Goal: Information Seeking & Learning: Learn about a topic

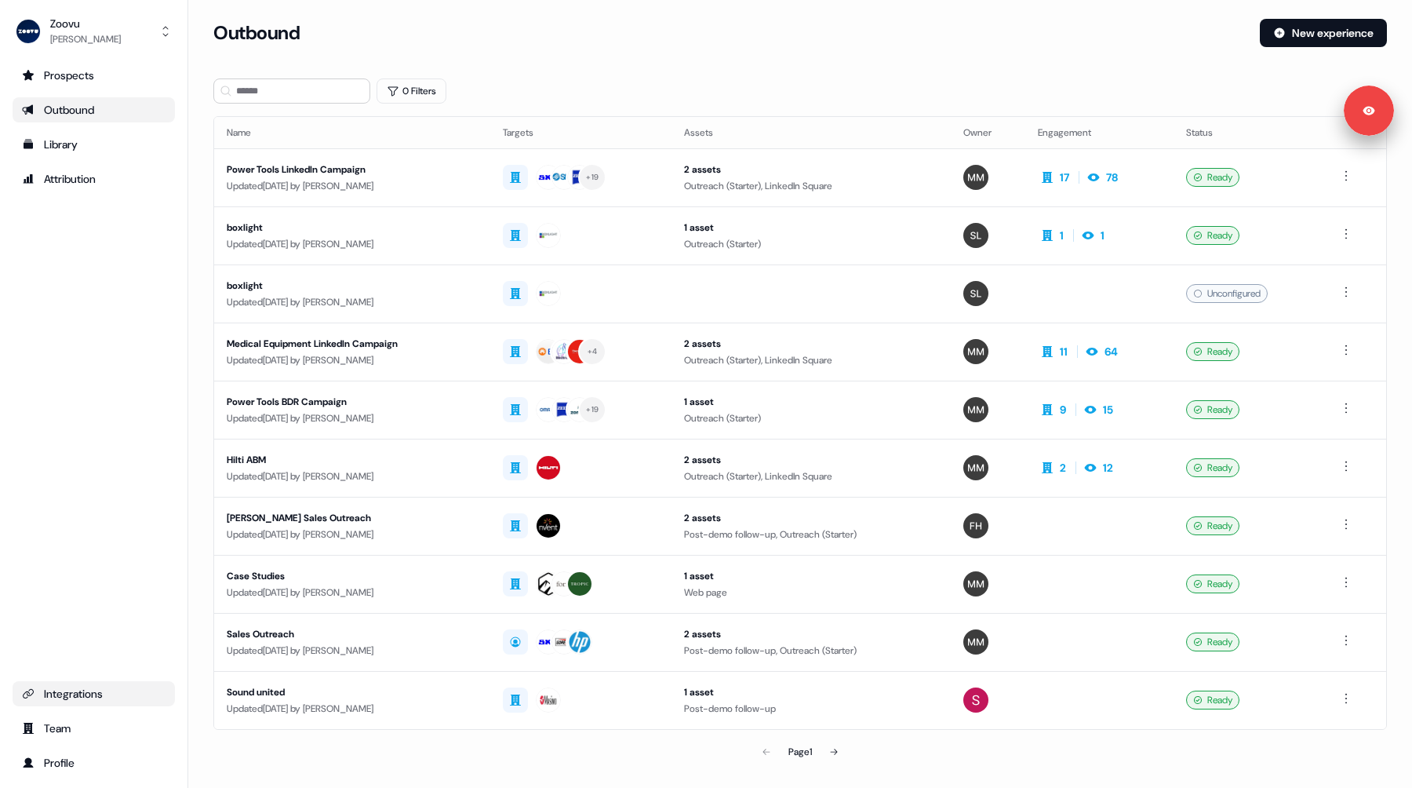
click at [78, 683] on link "Integrations" at bounding box center [94, 693] width 162 height 25
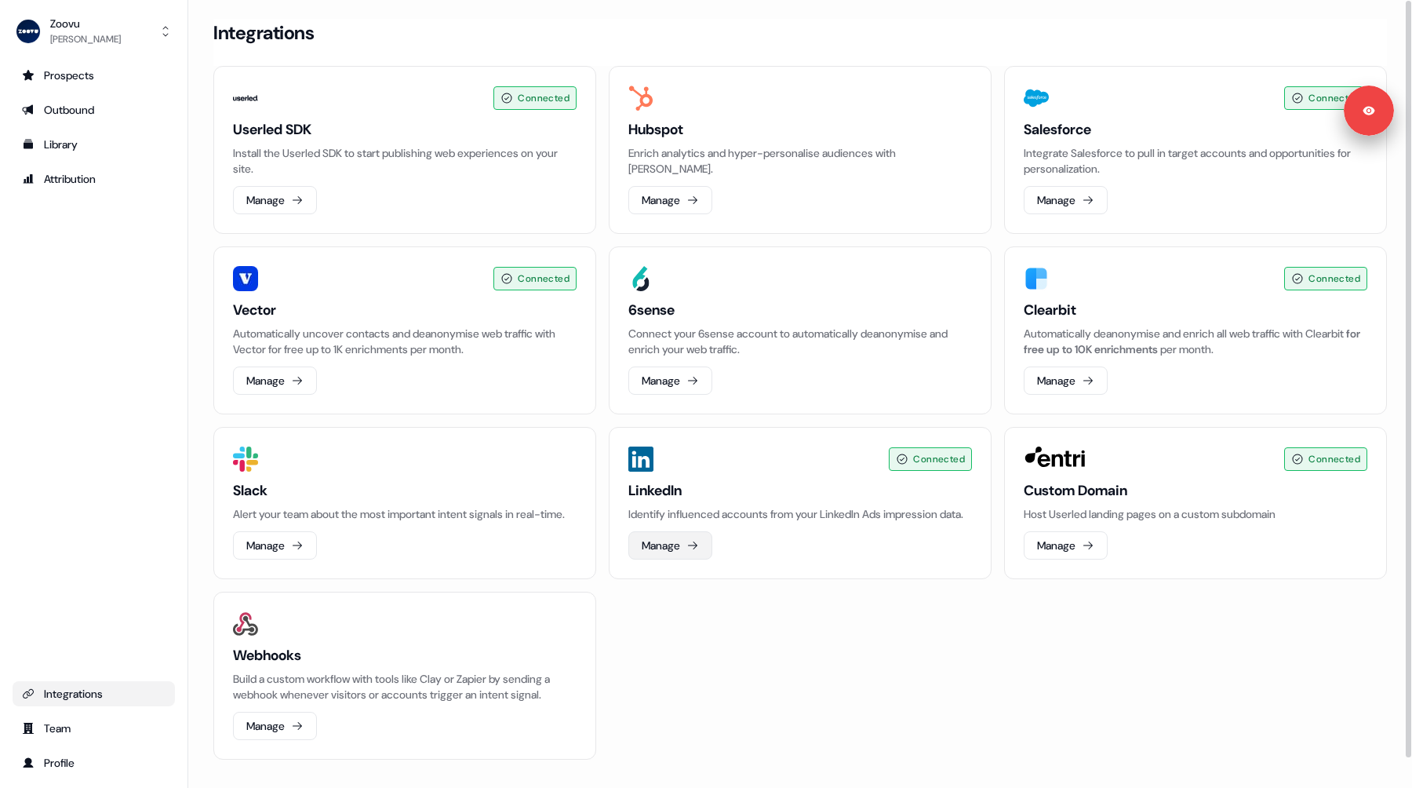
click at [663, 556] on button "Manage" at bounding box center [670, 545] width 84 height 28
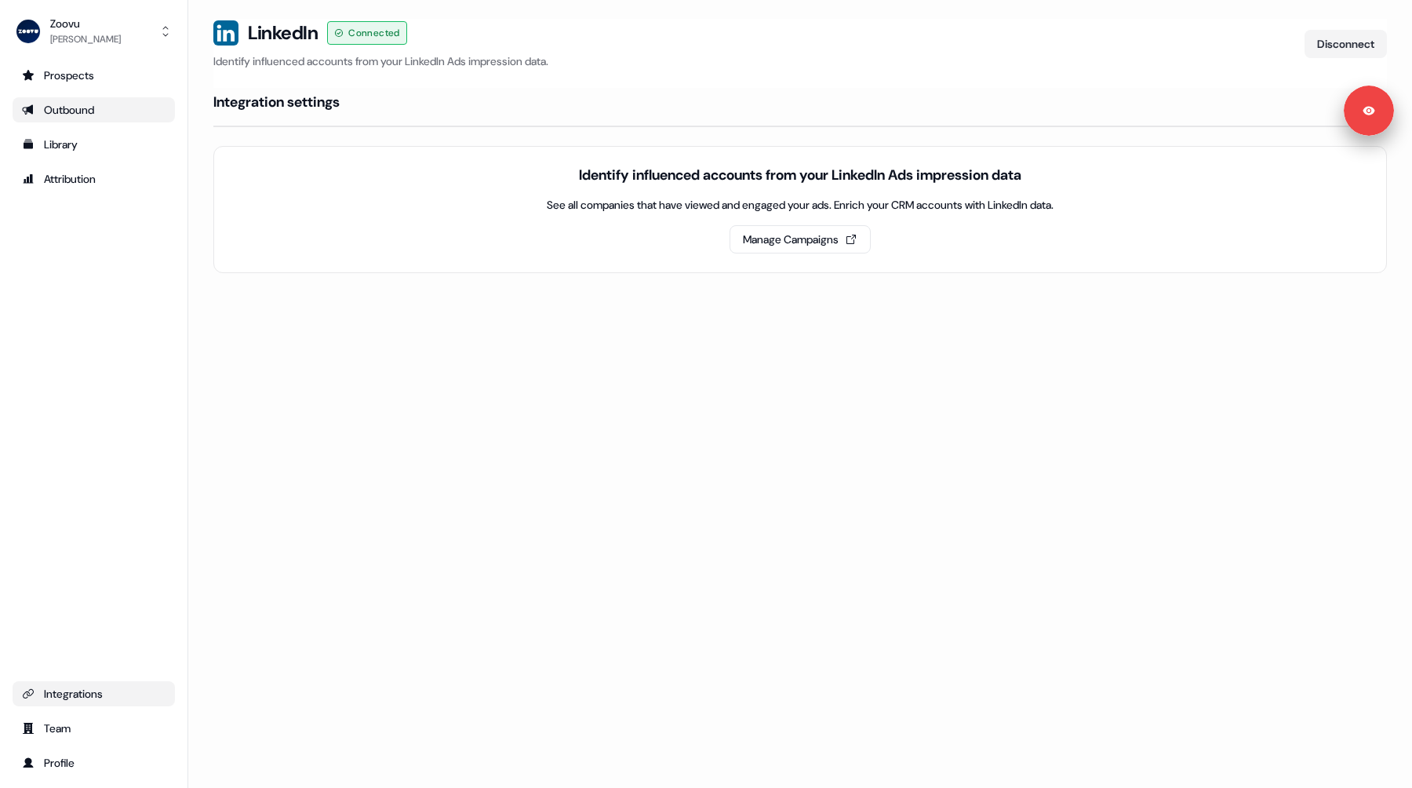
click at [42, 115] on div "Outbound" at bounding box center [94, 110] width 144 height 16
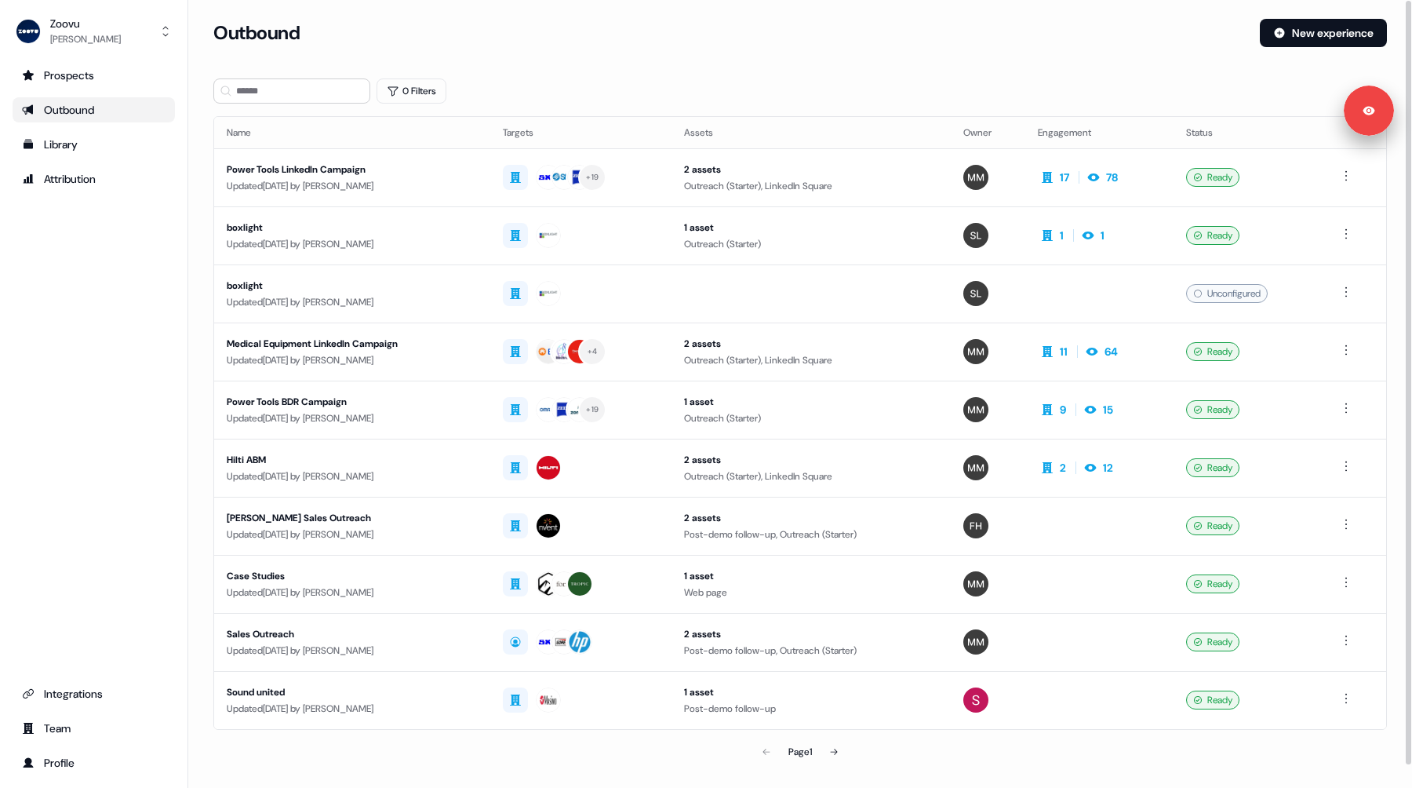
click at [696, 76] on section "Loading... Outbound New experience 0 Filters Name Targets Assets Owner Engageme…" at bounding box center [800, 415] width 1224 height 792
click at [446, 176] on div "Power Tools LinkedIn Campaign" at bounding box center [352, 170] width 251 height 16
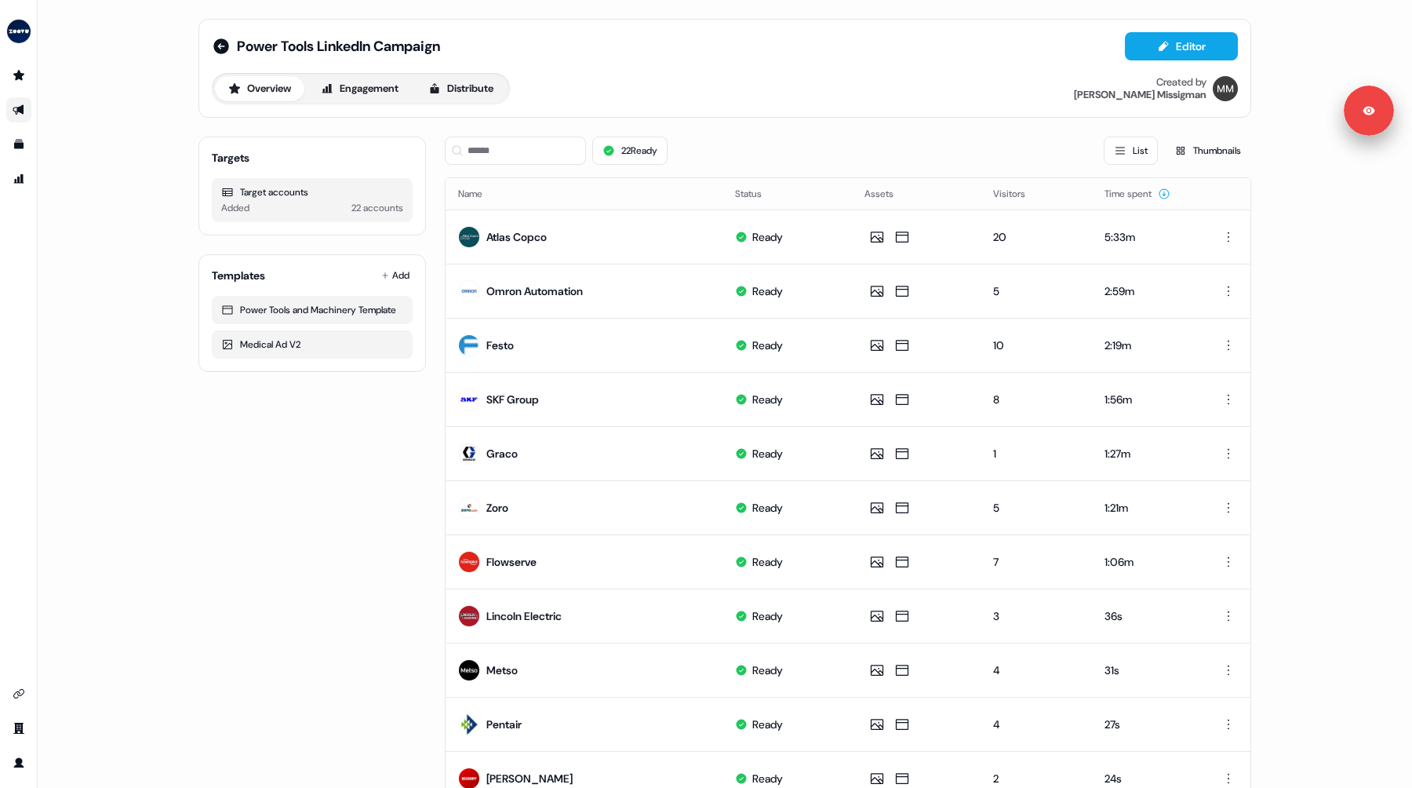
click at [760, 89] on div "Overview Engagement Distribute Created by [PERSON_NAME]" at bounding box center [725, 88] width 1026 height 31
click at [1162, 44] on icon at bounding box center [1163, 46] width 13 height 13
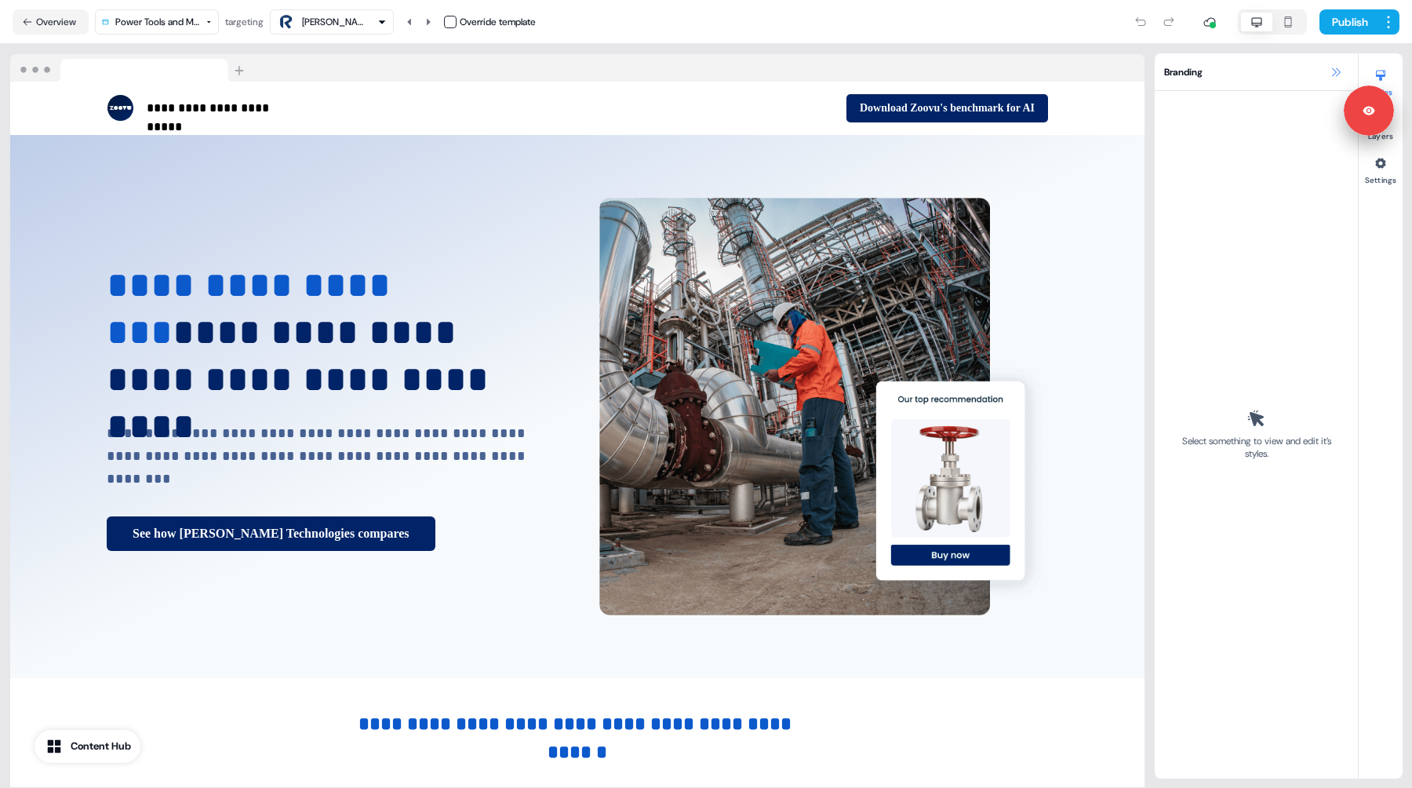
click at [1330, 73] on icon at bounding box center [1336, 72] width 13 height 13
click at [718, 54] on div at bounding box center [577, 68] width 1134 height 28
click at [1331, 75] on icon at bounding box center [1336, 72] width 13 height 13
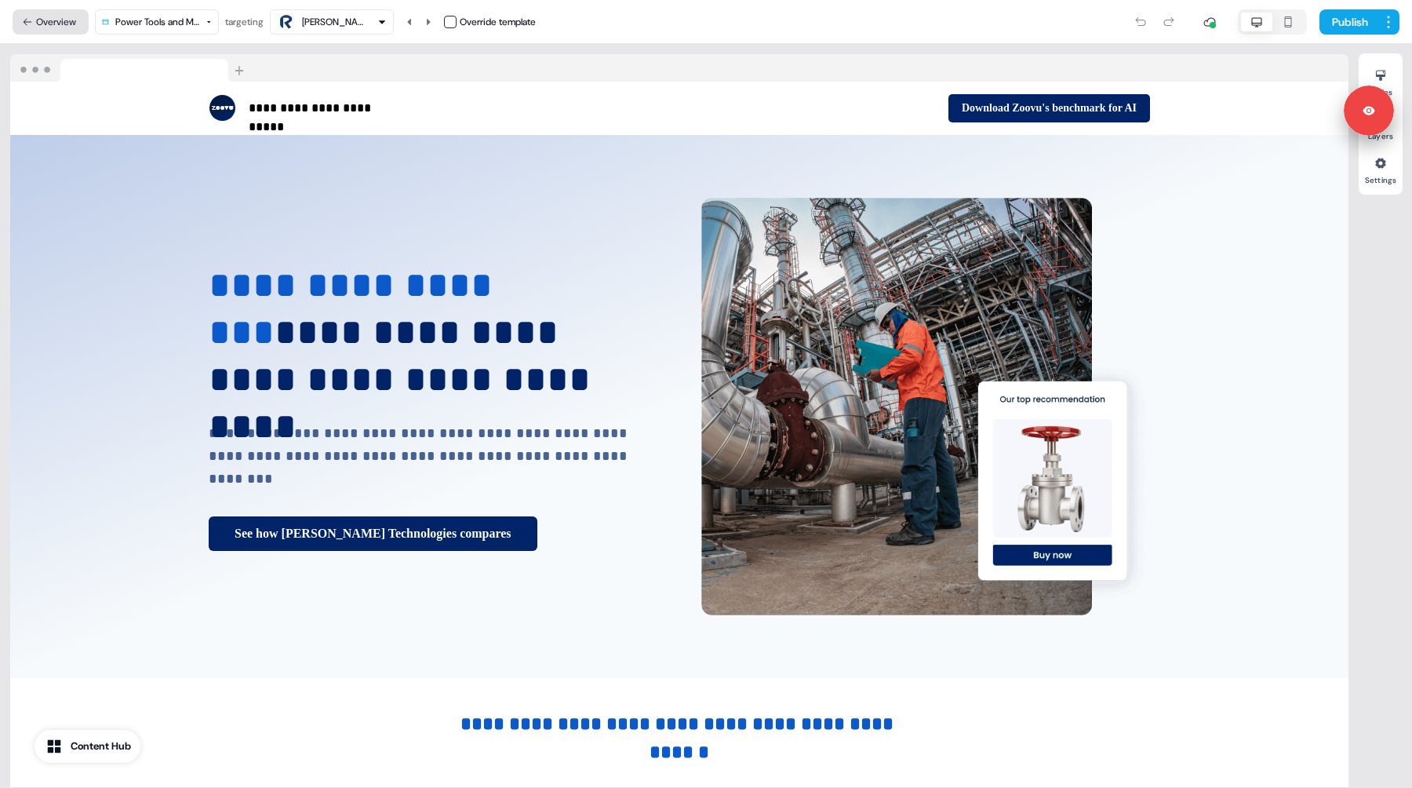
click at [55, 24] on button "Overview" at bounding box center [51, 21] width 76 height 25
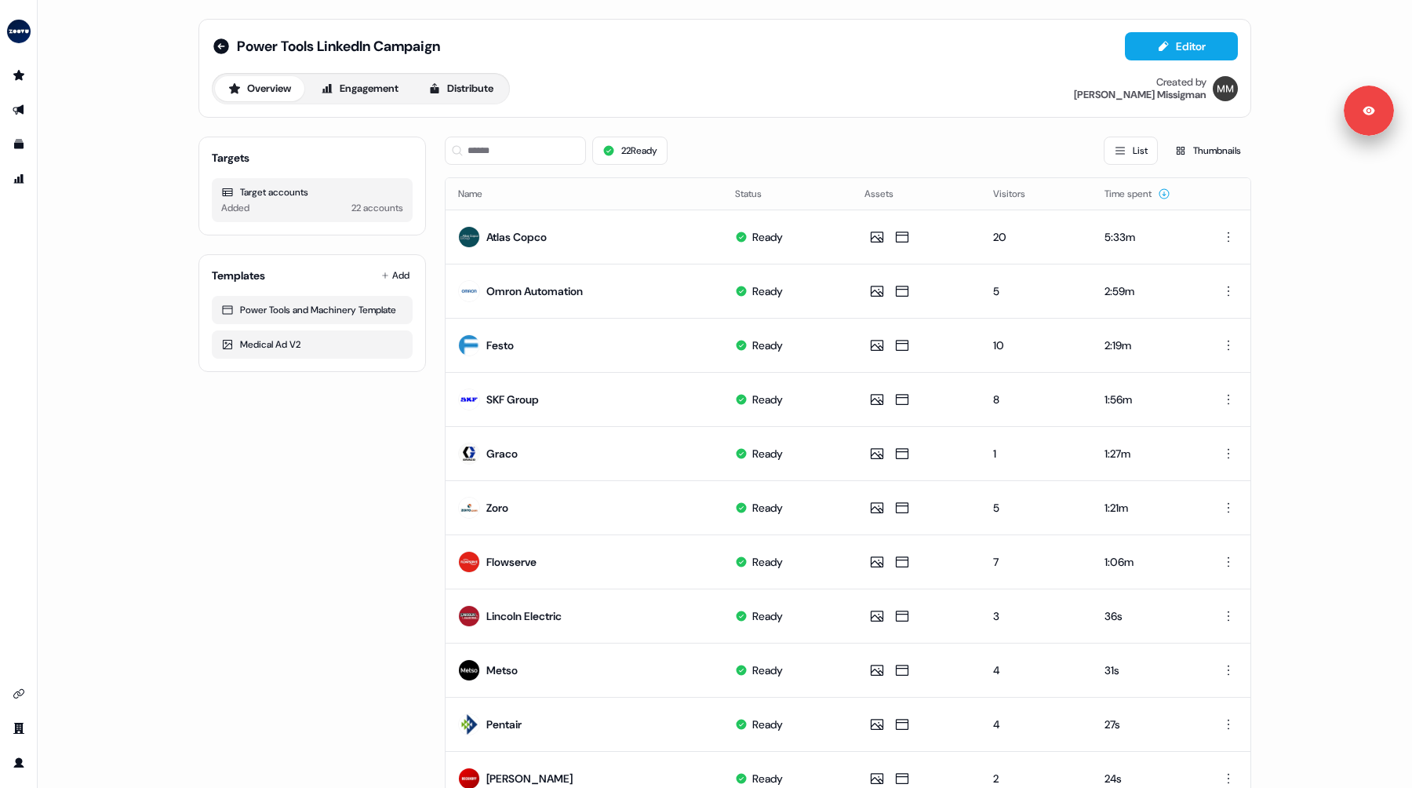
click at [136, 227] on div "Power Tools LinkedIn Campaign Editor Overview Engagement Distribute Created by …" at bounding box center [725, 394] width 1374 height 788
click at [16, 171] on link "Go to attribution" at bounding box center [18, 178] width 25 height 25
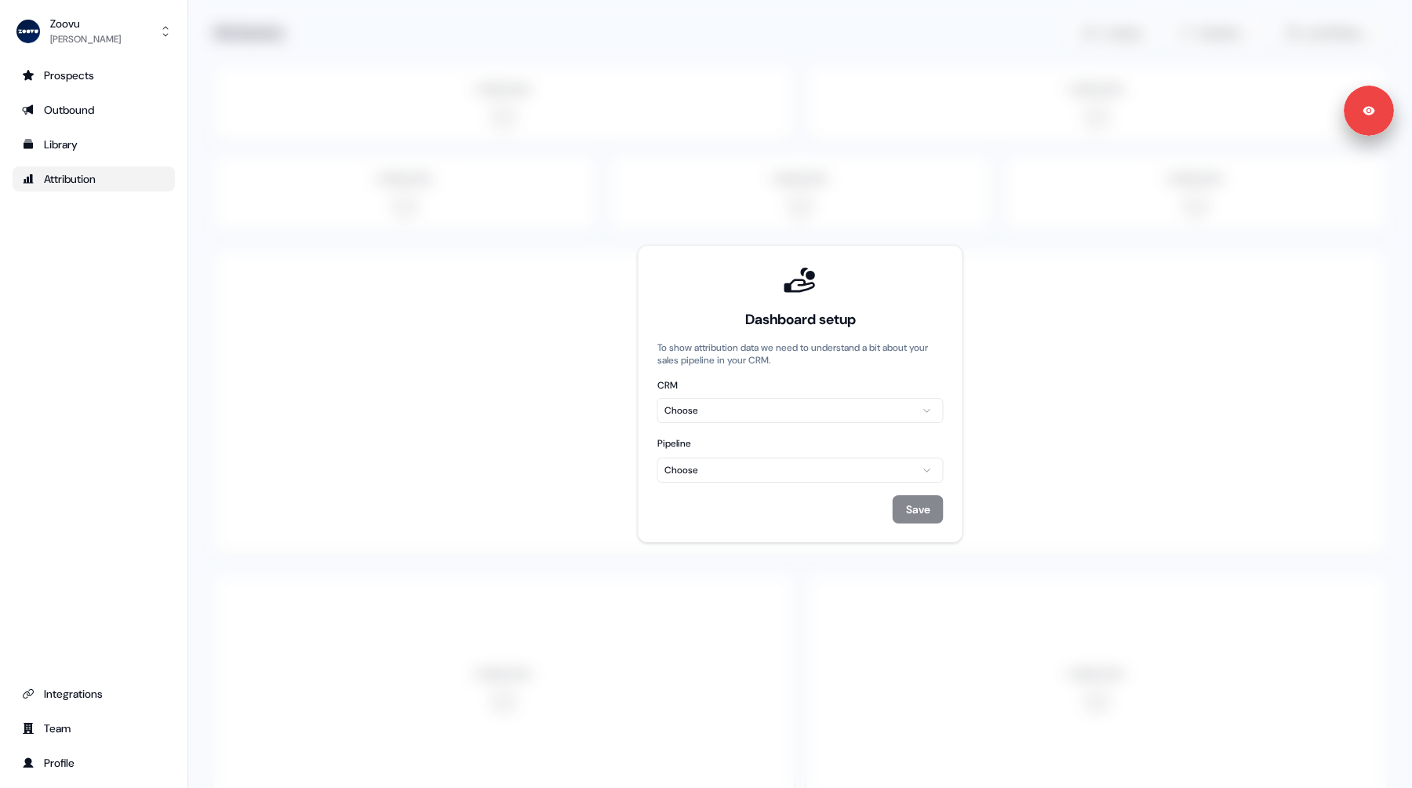
click at [805, 407] on html "Signed in as [PERSON_NAME] Sign out For the best experience switch devices to a…" at bounding box center [706, 394] width 1412 height 788
click at [800, 475] on html "Signed in as [PERSON_NAME] Sign out For the best experience switch devices to a…" at bounding box center [706, 394] width 1412 height 788
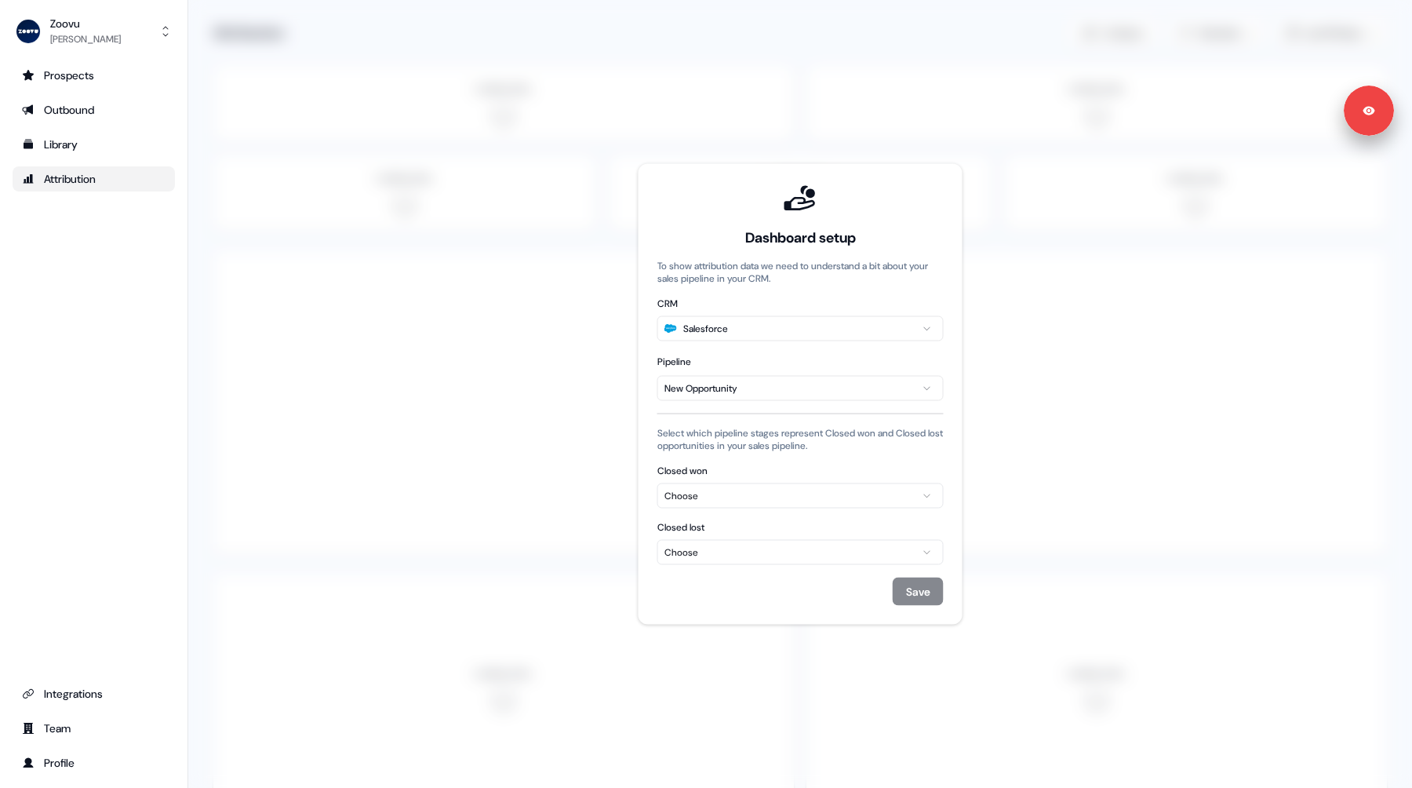
click at [786, 495] on div "Choose" at bounding box center [800, 496] width 272 height 16
type input "******"
click at [775, 555] on div "Closed Won" at bounding box center [800, 556] width 278 height 25
click at [761, 548] on div "Choose" at bounding box center [800, 552] width 272 height 16
type input "******"
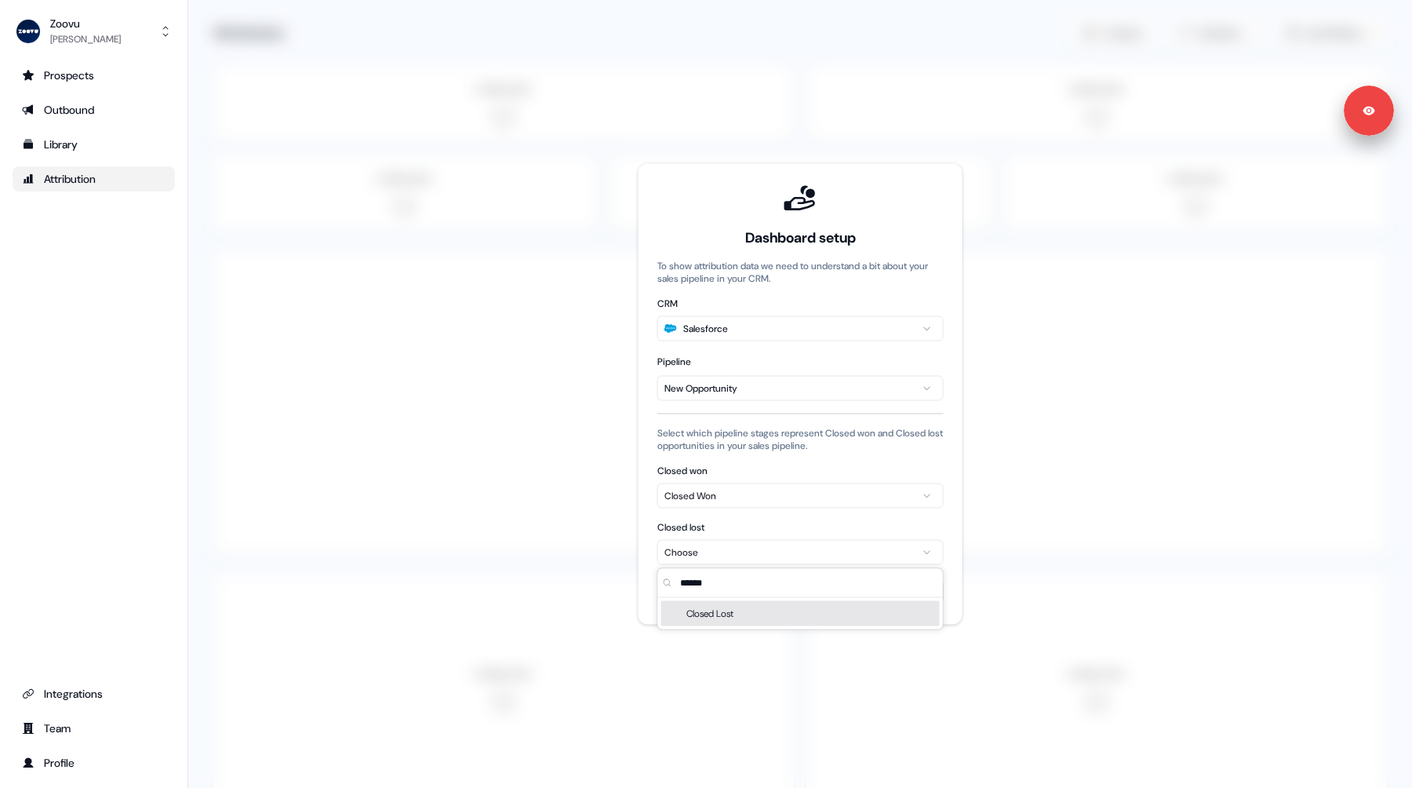
click at [762, 620] on div "Closed Lost" at bounding box center [800, 613] width 278 height 25
click at [818, 588] on div "Save" at bounding box center [800, 591] width 286 height 28
click at [806, 498] on div "Closed Won" at bounding box center [800, 496] width 272 height 16
type input "***"
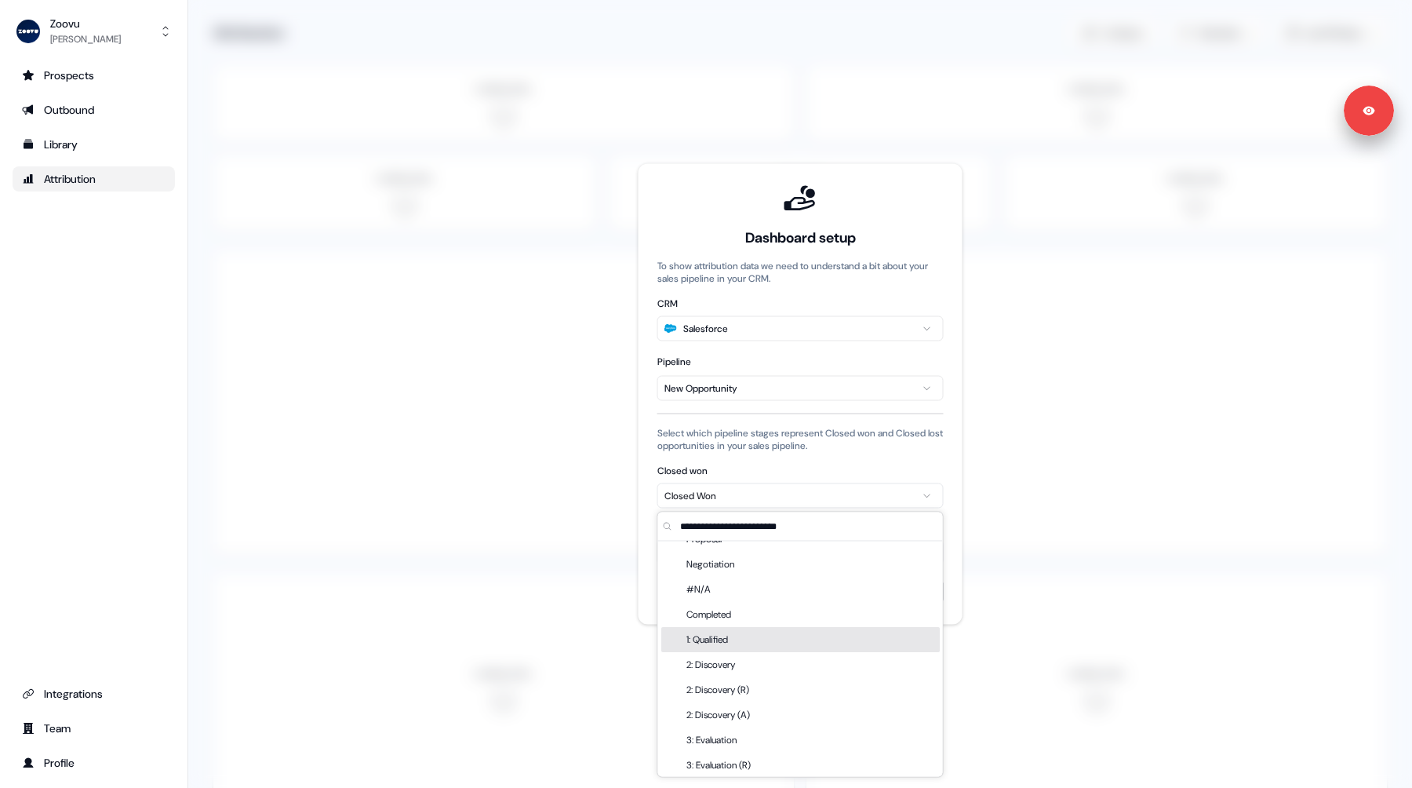
scroll to position [85, 0]
click at [709, 624] on div "1: Qualified" at bounding box center [710, 622] width 48 height 25
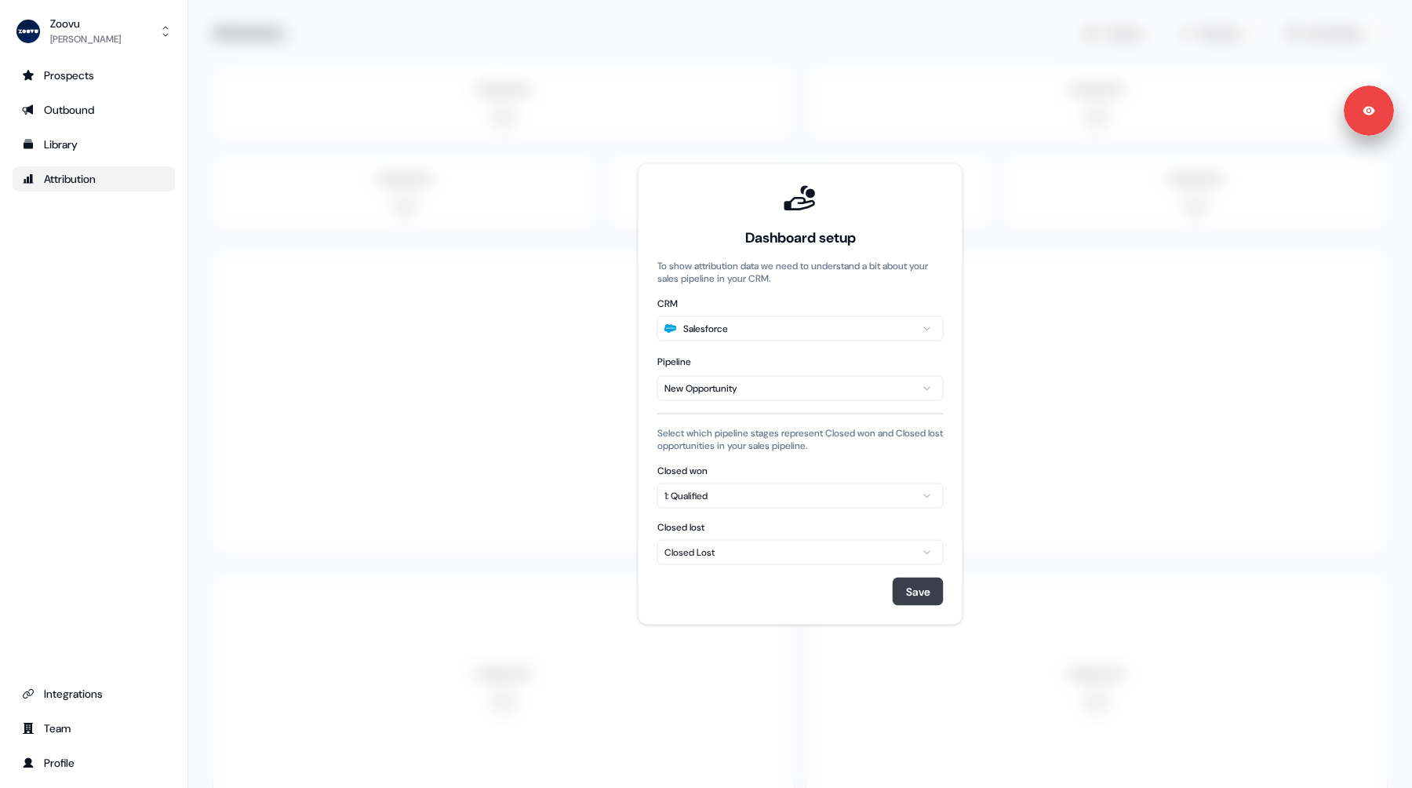
click at [911, 584] on button "Save" at bounding box center [918, 591] width 51 height 28
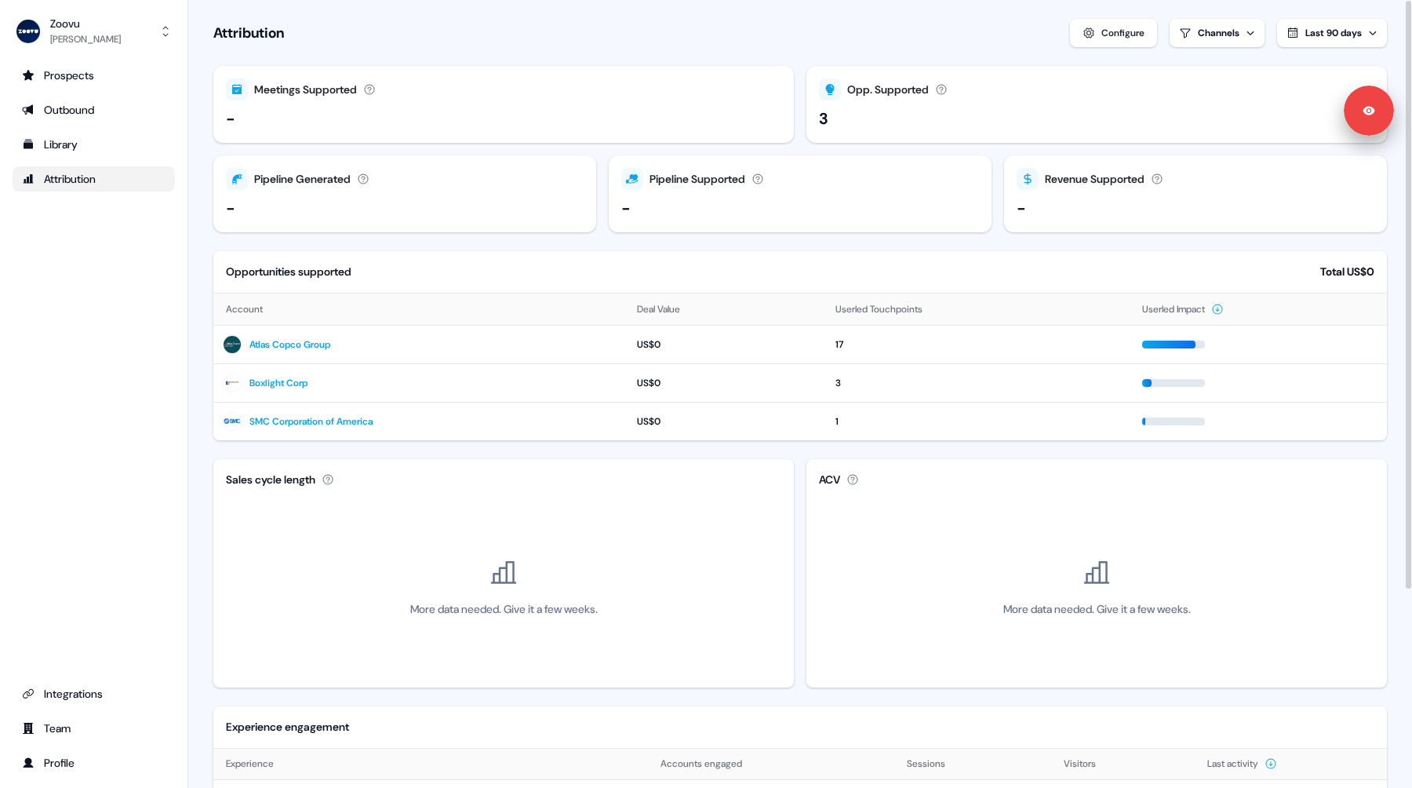
click at [886, 98] on div "Opp. Supported Active opportunities over the selected time frame, which had a U…" at bounding box center [1096, 89] width 555 height 22
click at [823, 115] on div "3" at bounding box center [823, 119] width 9 height 24
click at [828, 95] on icon at bounding box center [830, 89] width 13 height 13
click at [836, 343] on div "17" at bounding box center [979, 345] width 288 height 16
click at [997, 344] on div "17" at bounding box center [979, 345] width 288 height 16
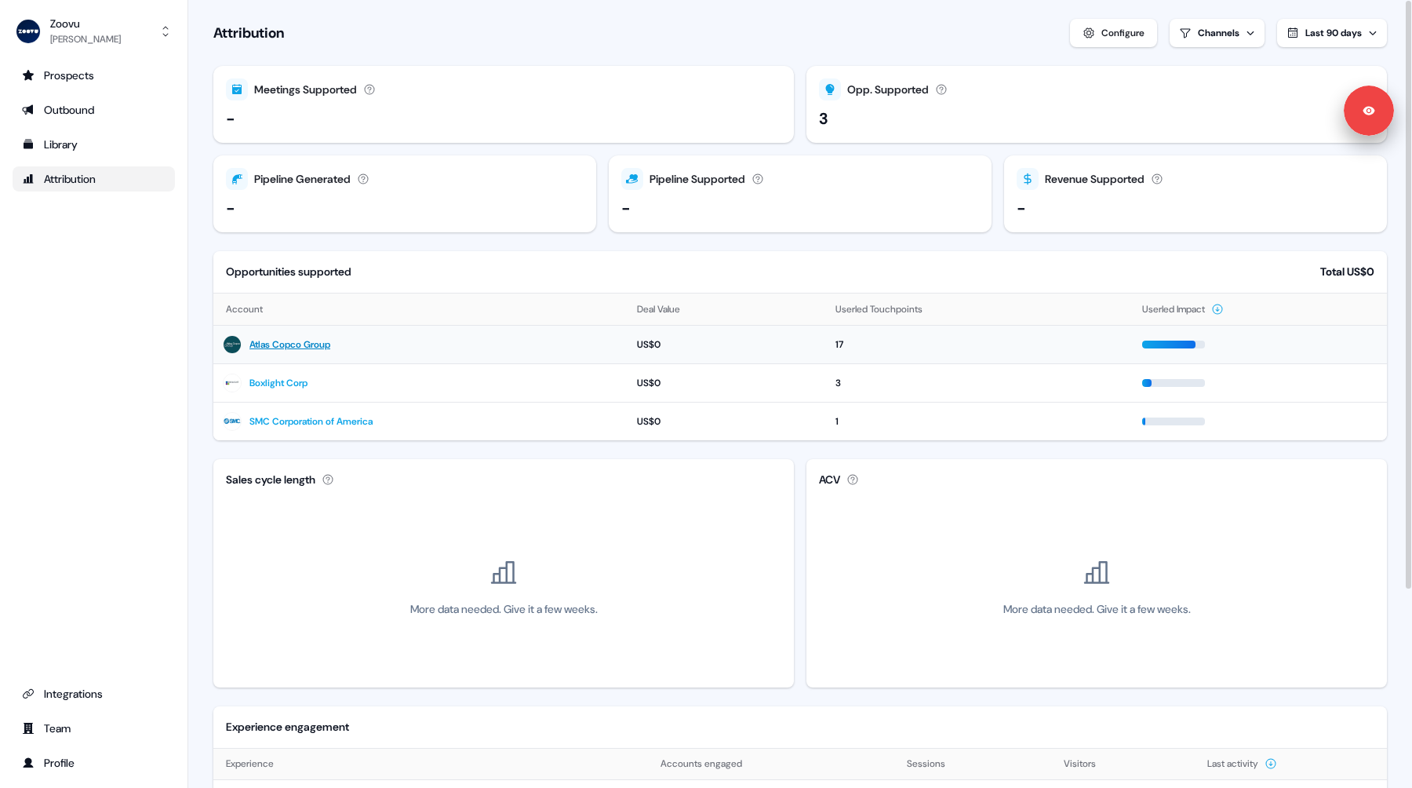
click at [322, 343] on link "Atlas Copco Group" at bounding box center [289, 345] width 81 height 16
drag, startPoint x: 831, startPoint y: 342, endPoint x: 874, endPoint y: 347, distance: 43.5
click at [874, 347] on td "17" at bounding box center [979, 344] width 307 height 38
click at [289, 344] on link "Atlas Copco Group" at bounding box center [289, 345] width 81 height 16
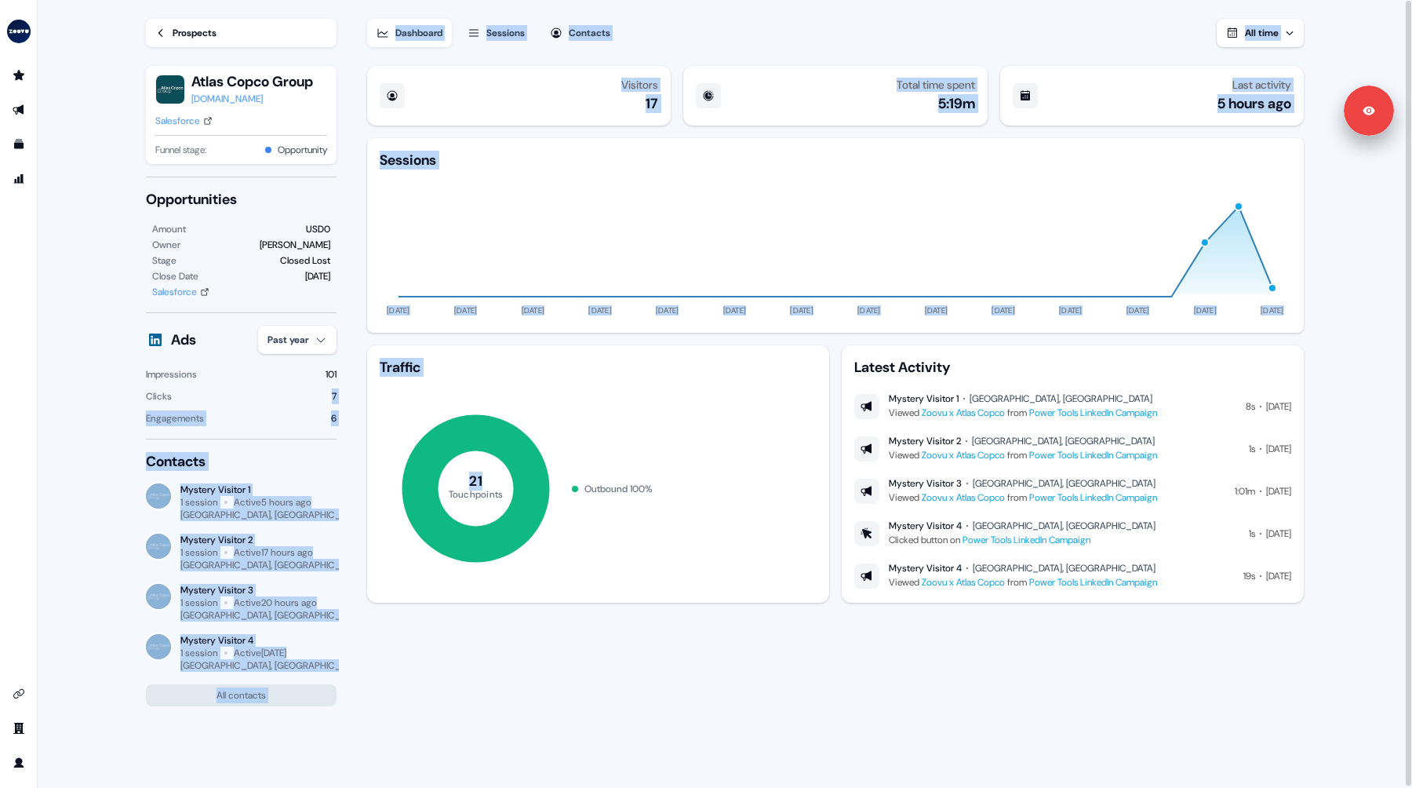
drag, startPoint x: 330, startPoint y: 395, endPoint x: 355, endPoint y: 395, distance: 25.1
click at [355, 395] on section "Loading... Prospects Atlas Copco Group [DOMAIN_NAME] Salesforce Funnel stage: O…" at bounding box center [725, 394] width 1208 height 789
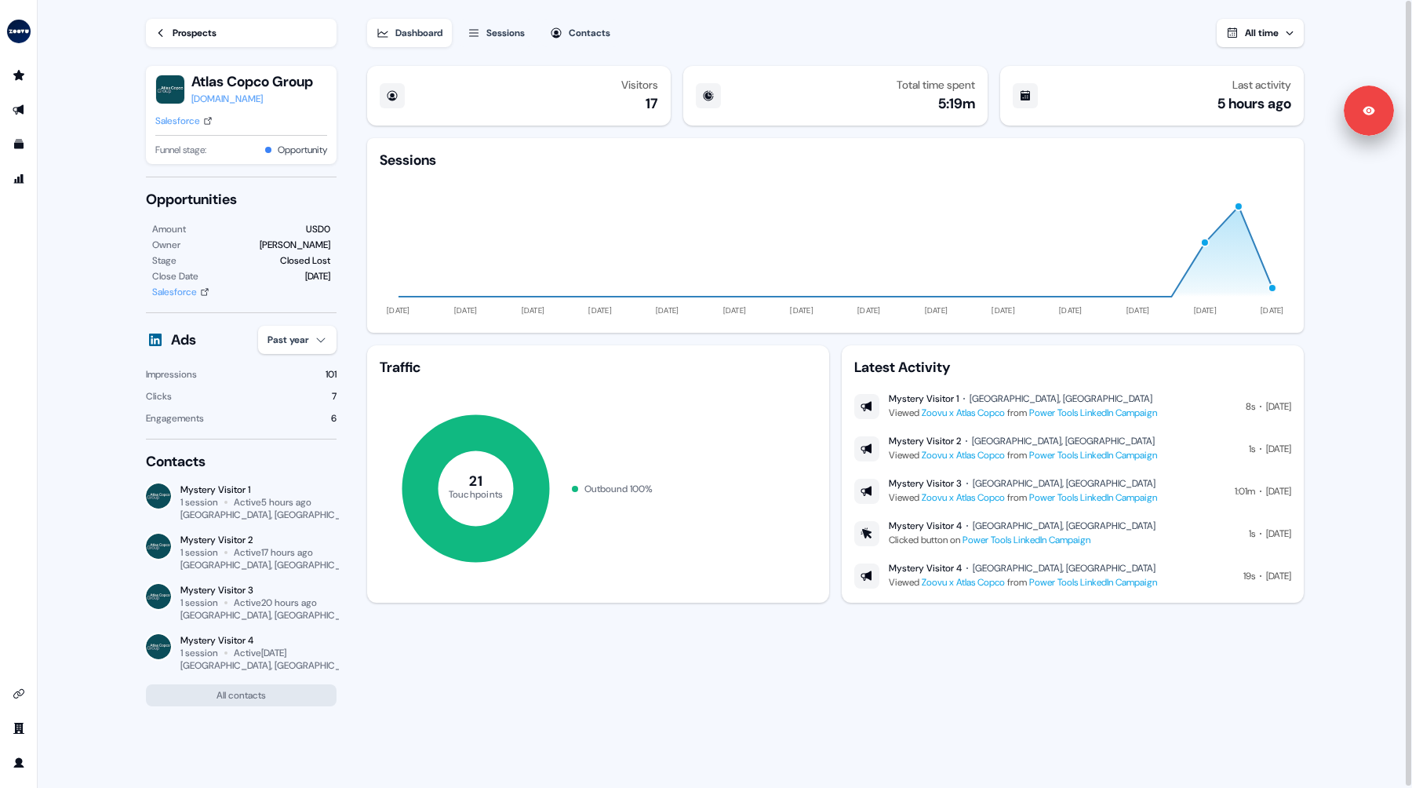
click at [82, 373] on main "Loading... Prospects Atlas Copco Group [DOMAIN_NAME] Salesforce Funnel stage: O…" at bounding box center [725, 394] width 1374 height 789
click at [512, 35] on div "Sessions" at bounding box center [505, 33] width 38 height 16
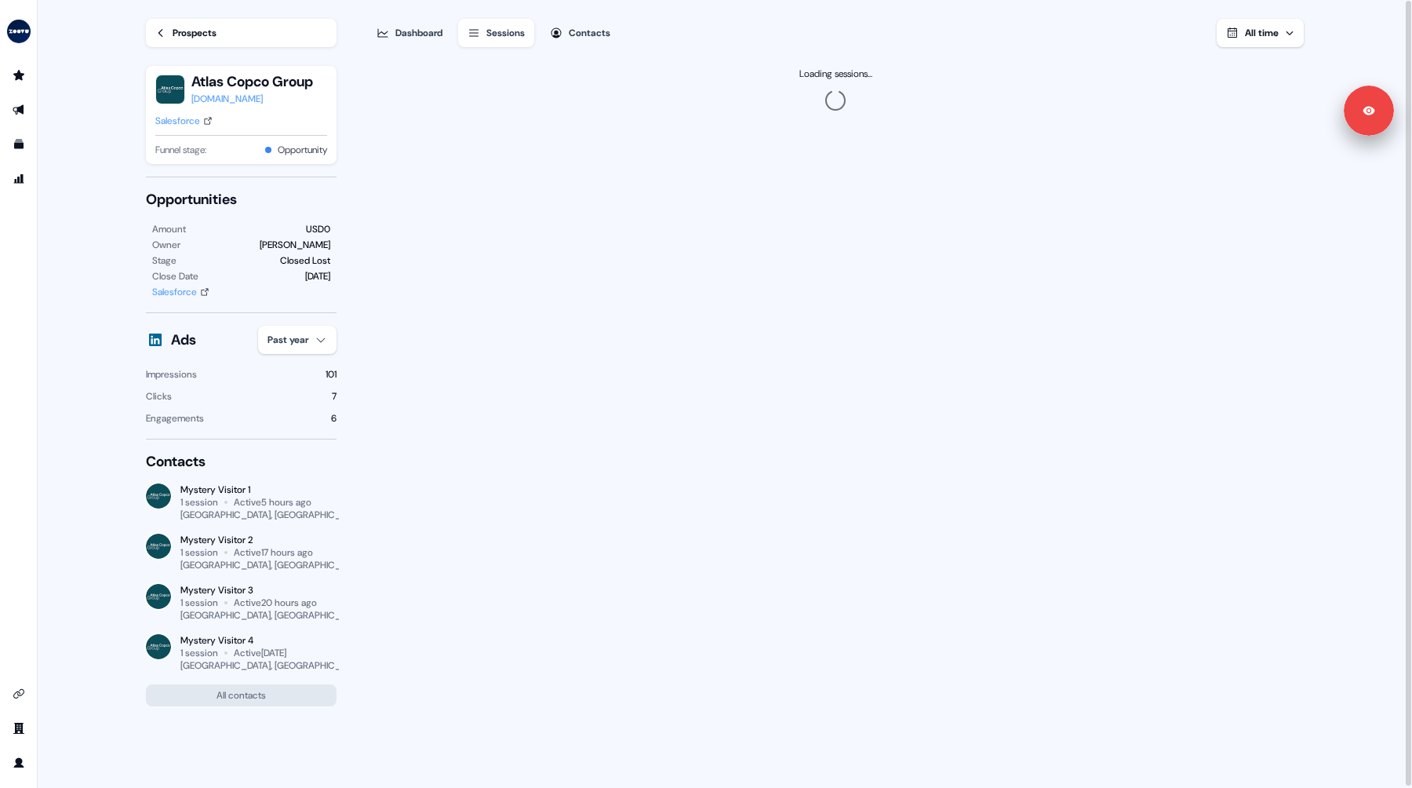
click at [620, 26] on button "Contacts" at bounding box center [579, 33] width 79 height 28
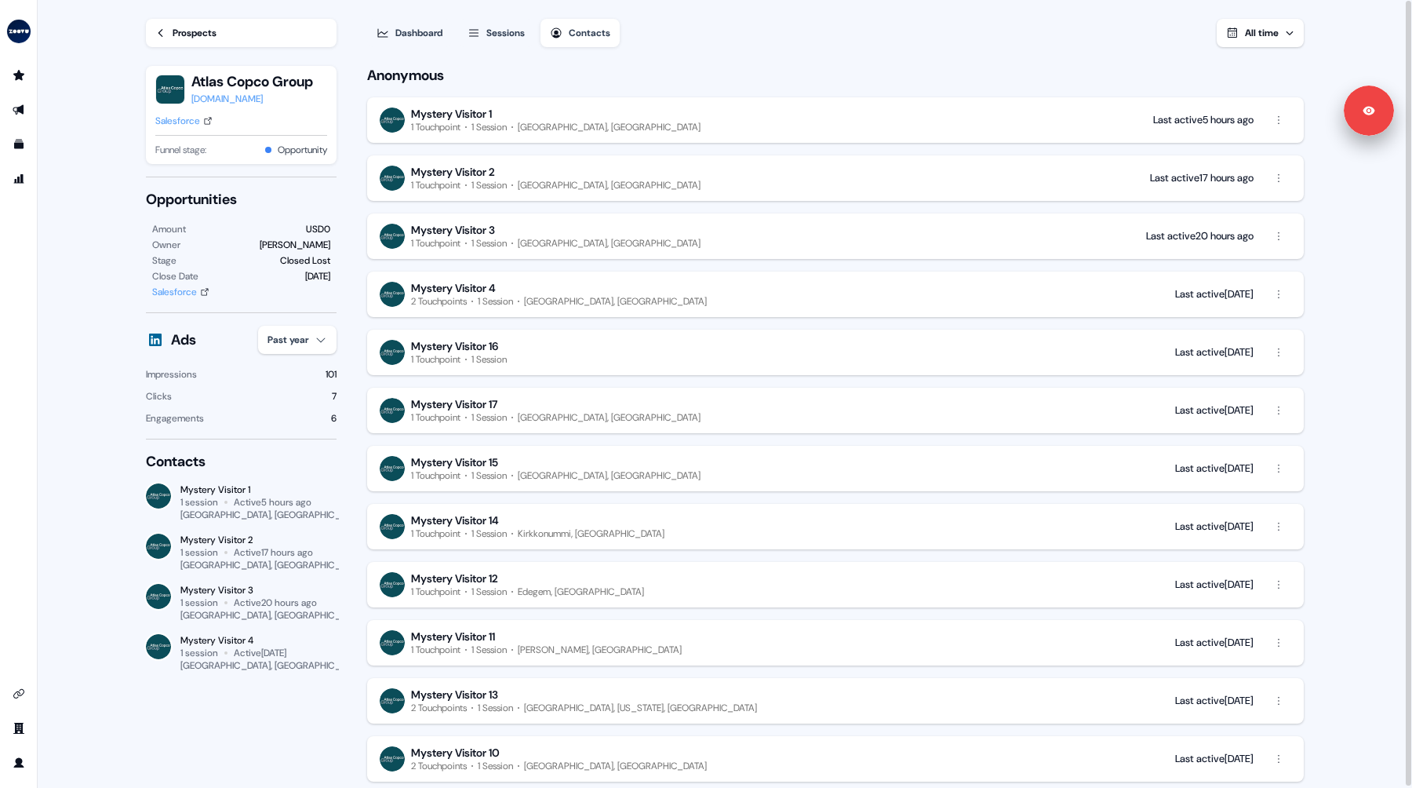
click at [506, 41] on button "Sessions" at bounding box center [496, 33] width 76 height 28
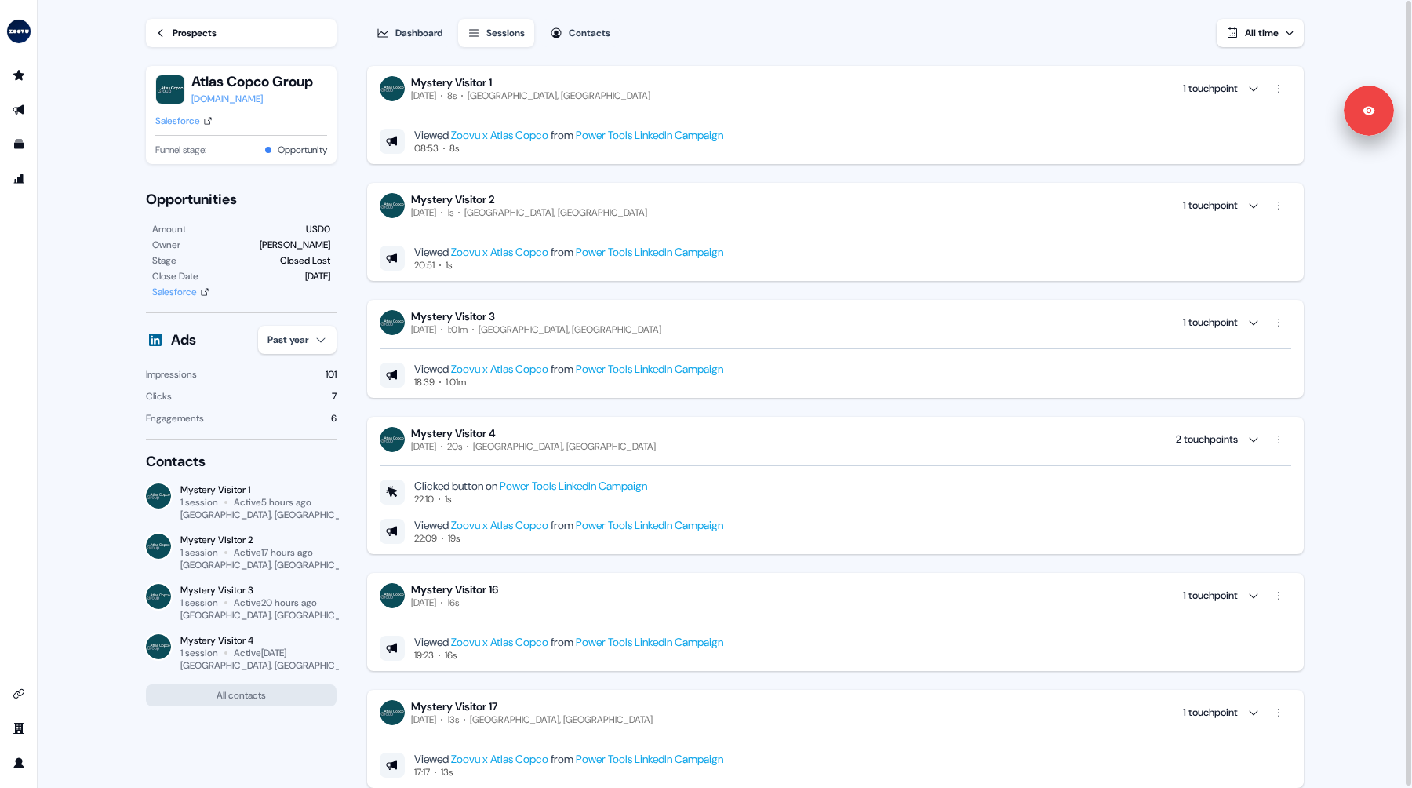
click at [418, 36] on div "Dashboard" at bounding box center [418, 33] width 47 height 16
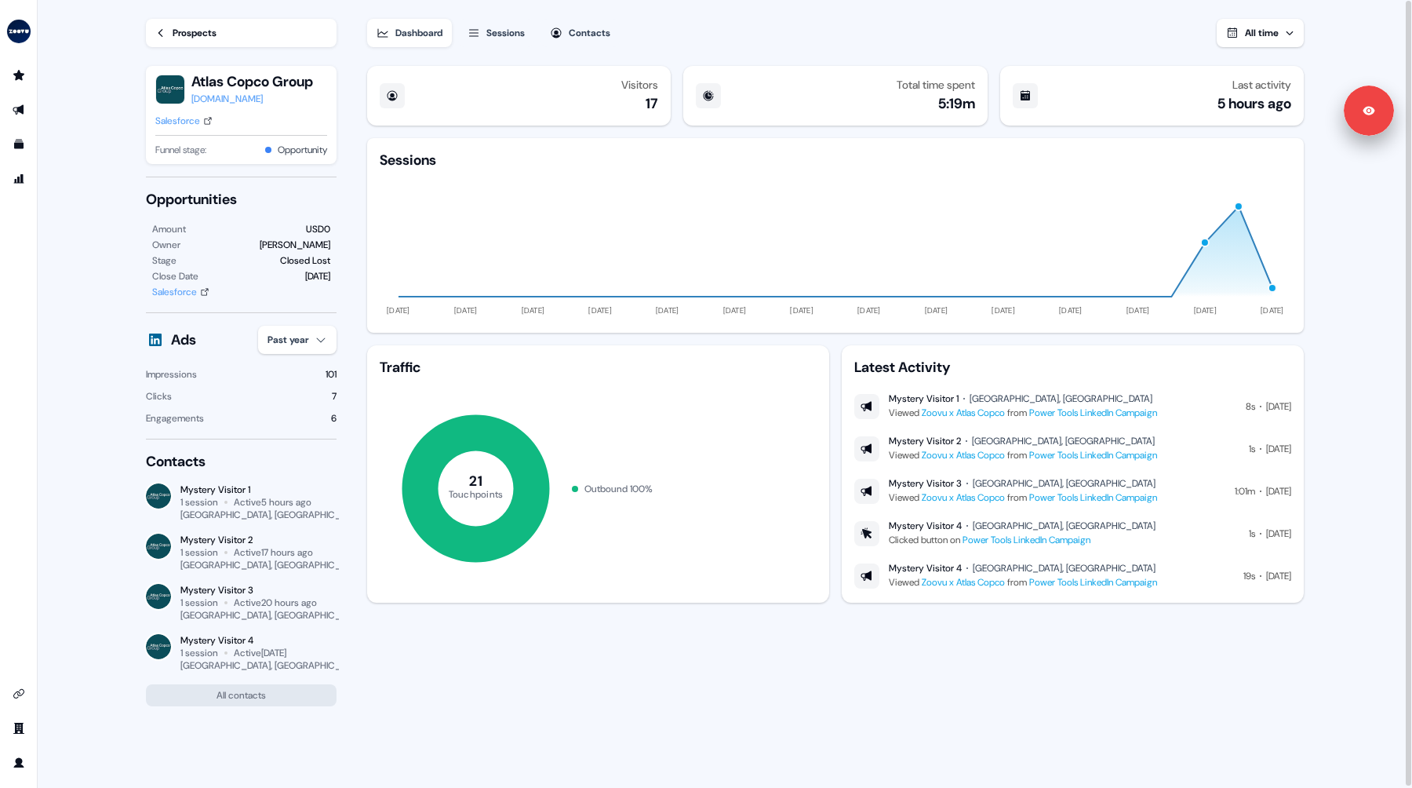
click at [159, 24] on link "Prospects" at bounding box center [241, 33] width 191 height 28
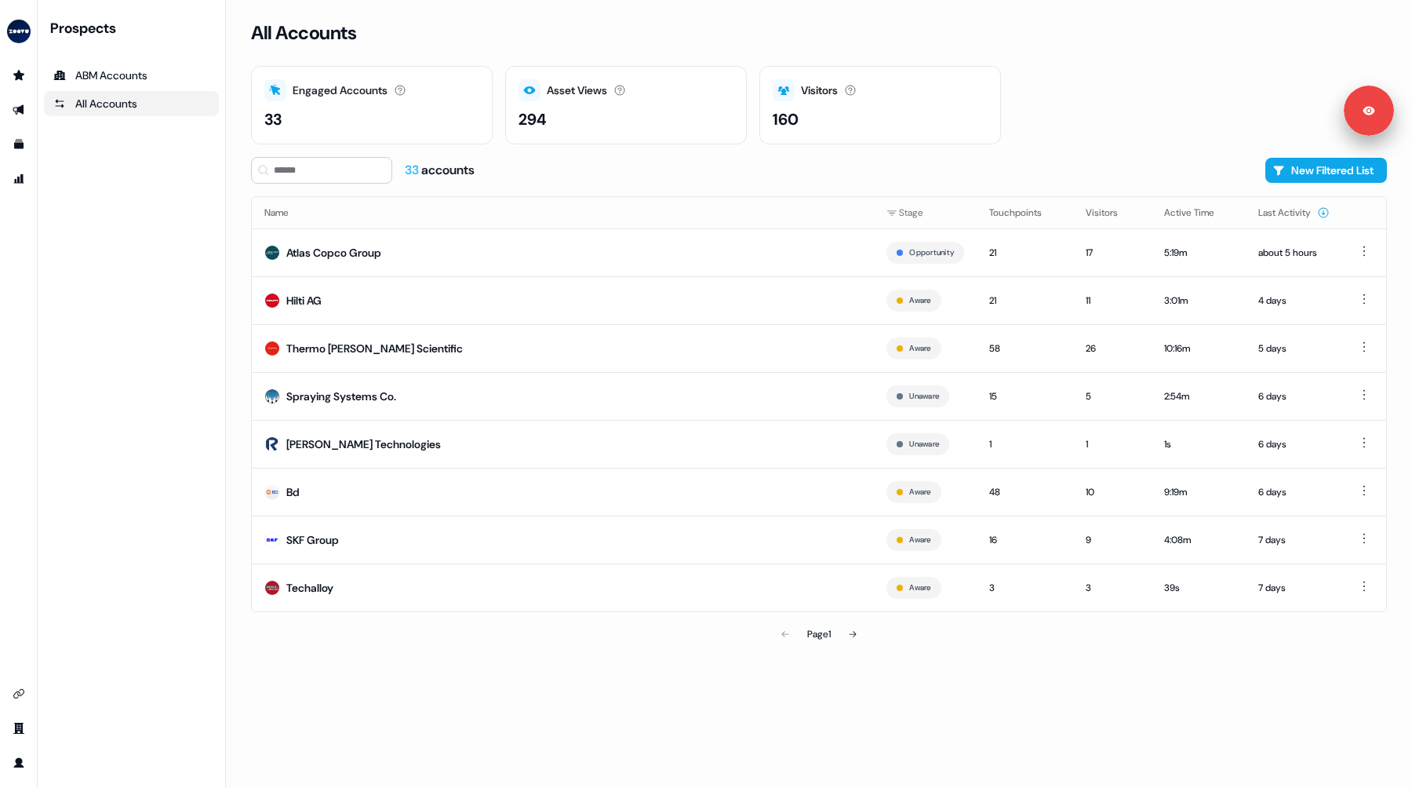
click at [19, 164] on ul "side nav menu" at bounding box center [18, 127] width 37 height 129
click at [20, 174] on link "Go to attribution" at bounding box center [18, 178] width 25 height 25
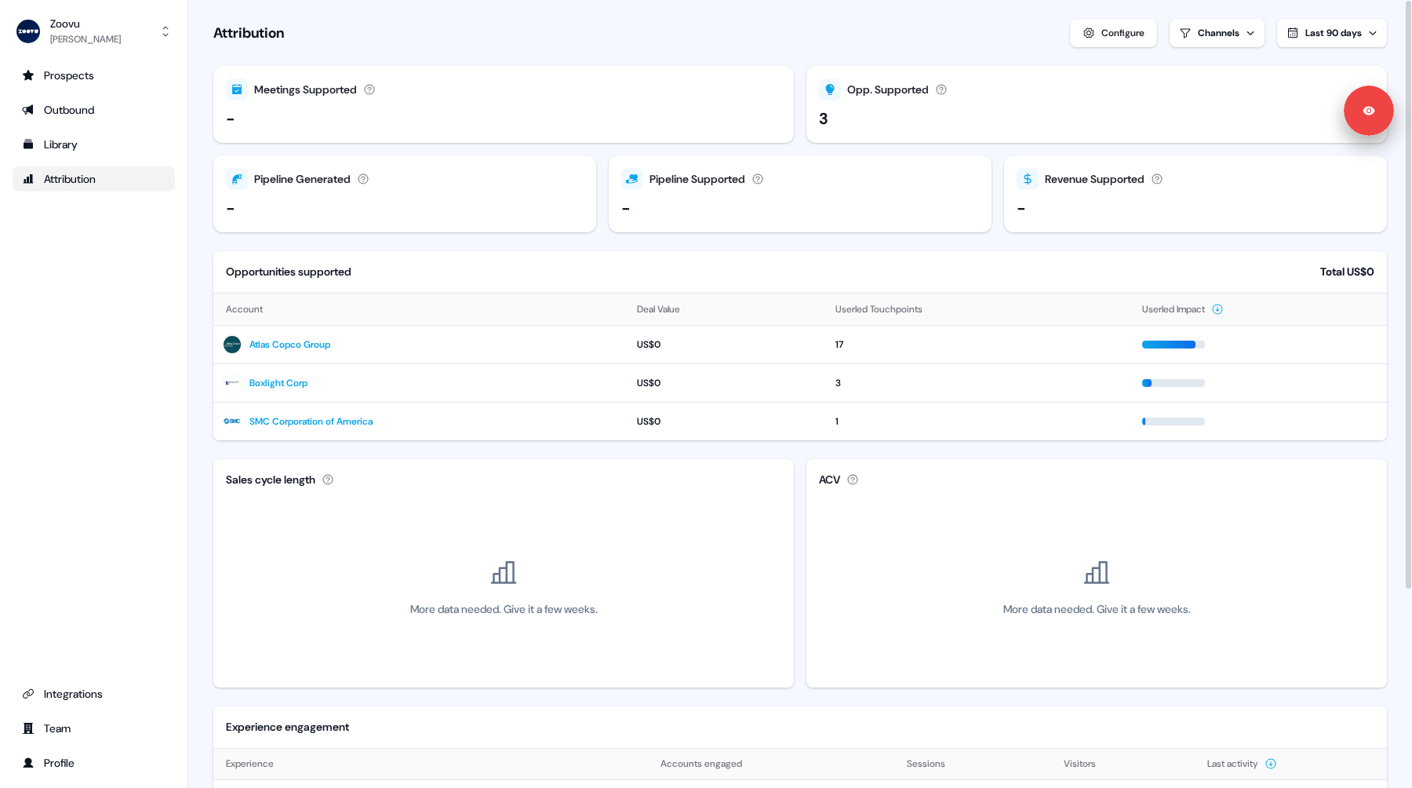
drag, startPoint x: 1113, startPoint y: 40, endPoint x: 1028, endPoint y: 50, distance: 86.1
click at [1027, 51] on section "Loading... Attribution Configure Channels Last 90 days Meetings Supported Meeti…" at bounding box center [800, 526] width 1224 height 1053
click at [1101, 35] on div "Configure" at bounding box center [1122, 33] width 43 height 16
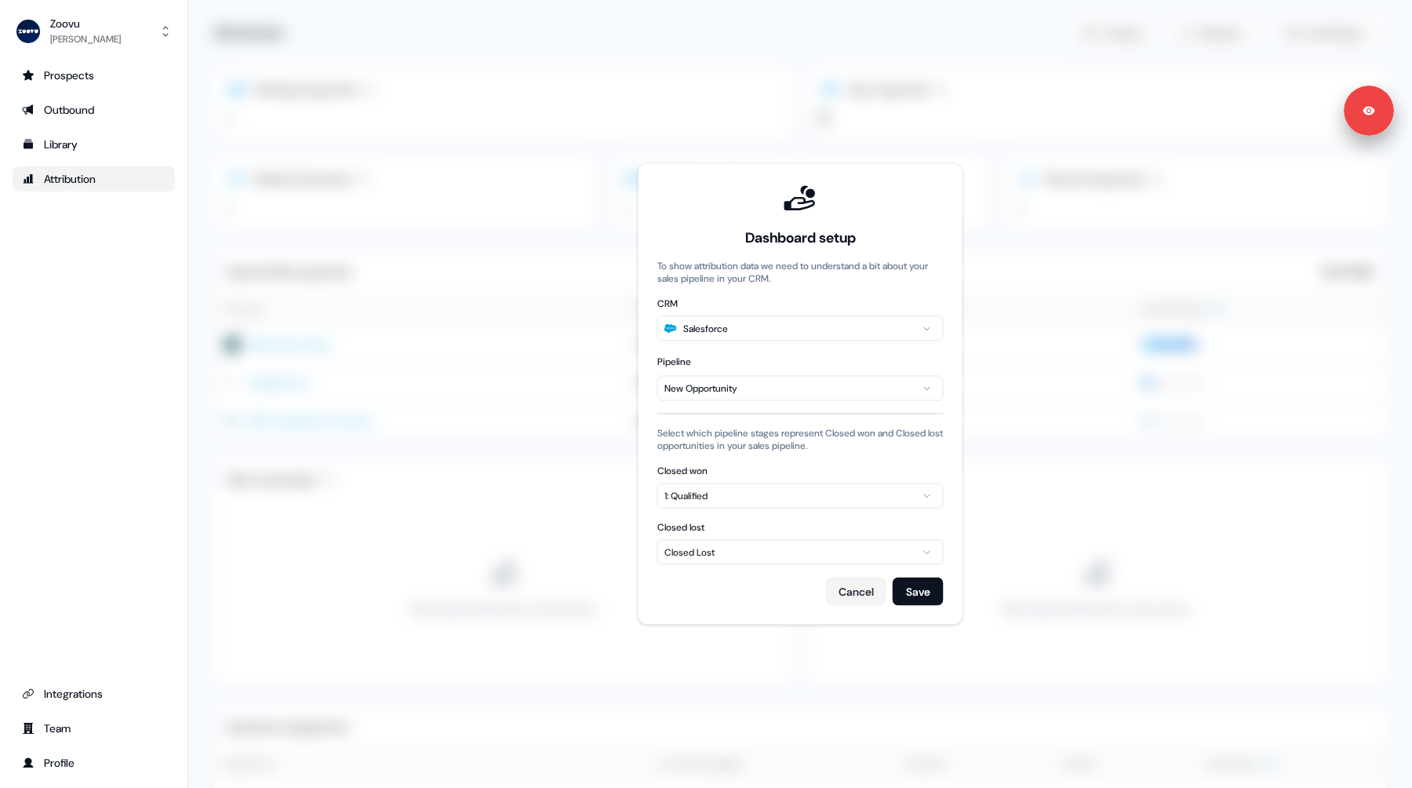
click at [722, 484] on button "1: Qualified" at bounding box center [800, 495] width 286 height 25
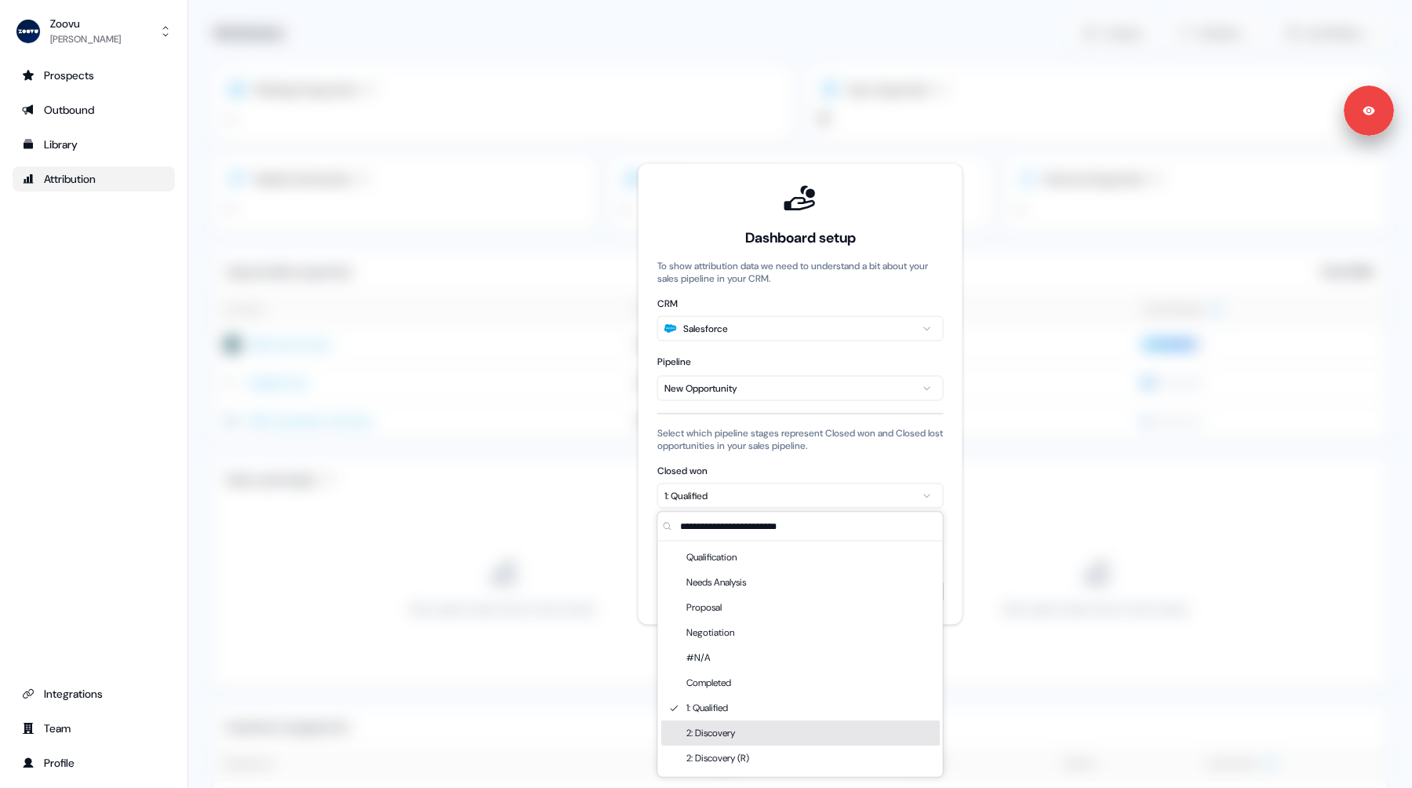
click at [763, 736] on div "2: Discovery" at bounding box center [800, 732] width 278 height 25
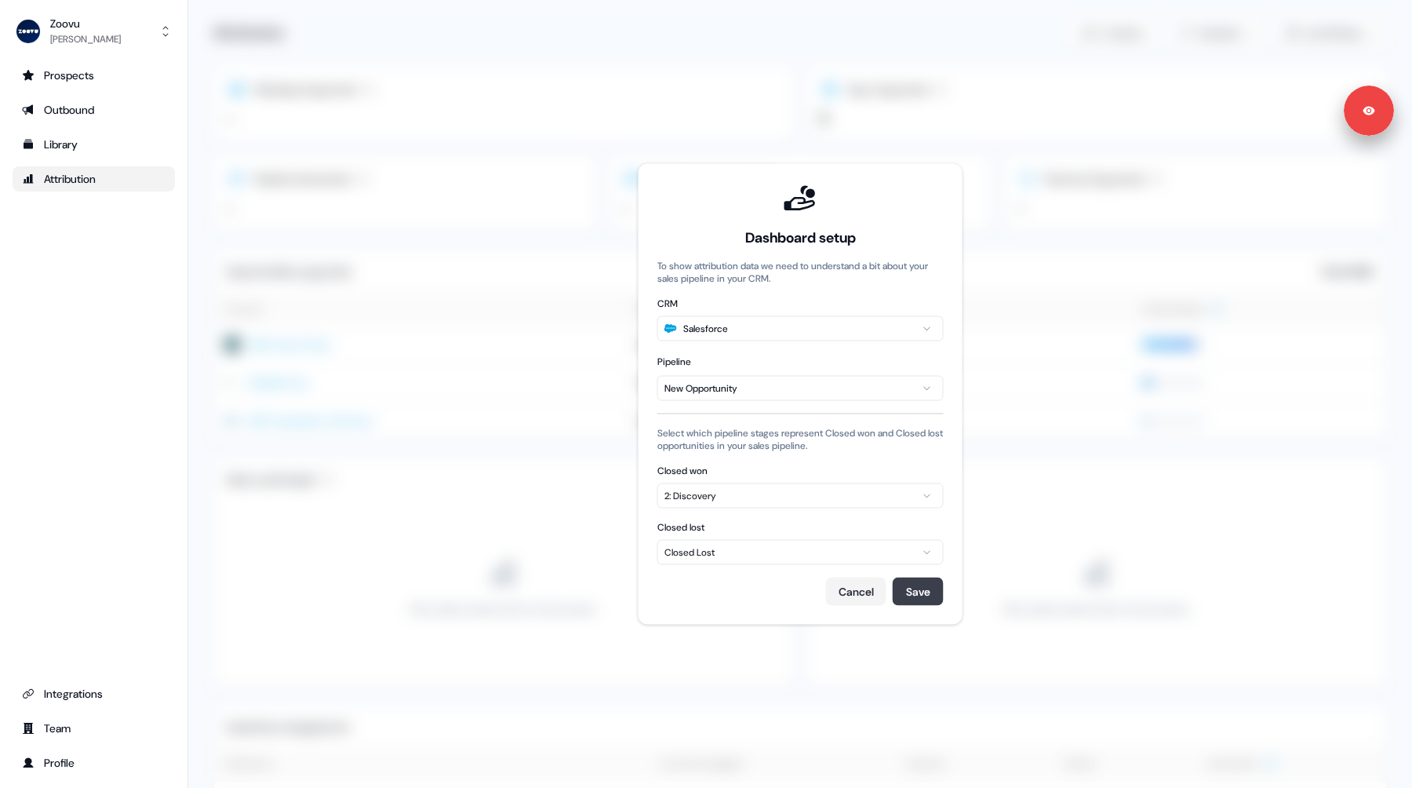
click at [927, 601] on button "Save" at bounding box center [918, 591] width 51 height 28
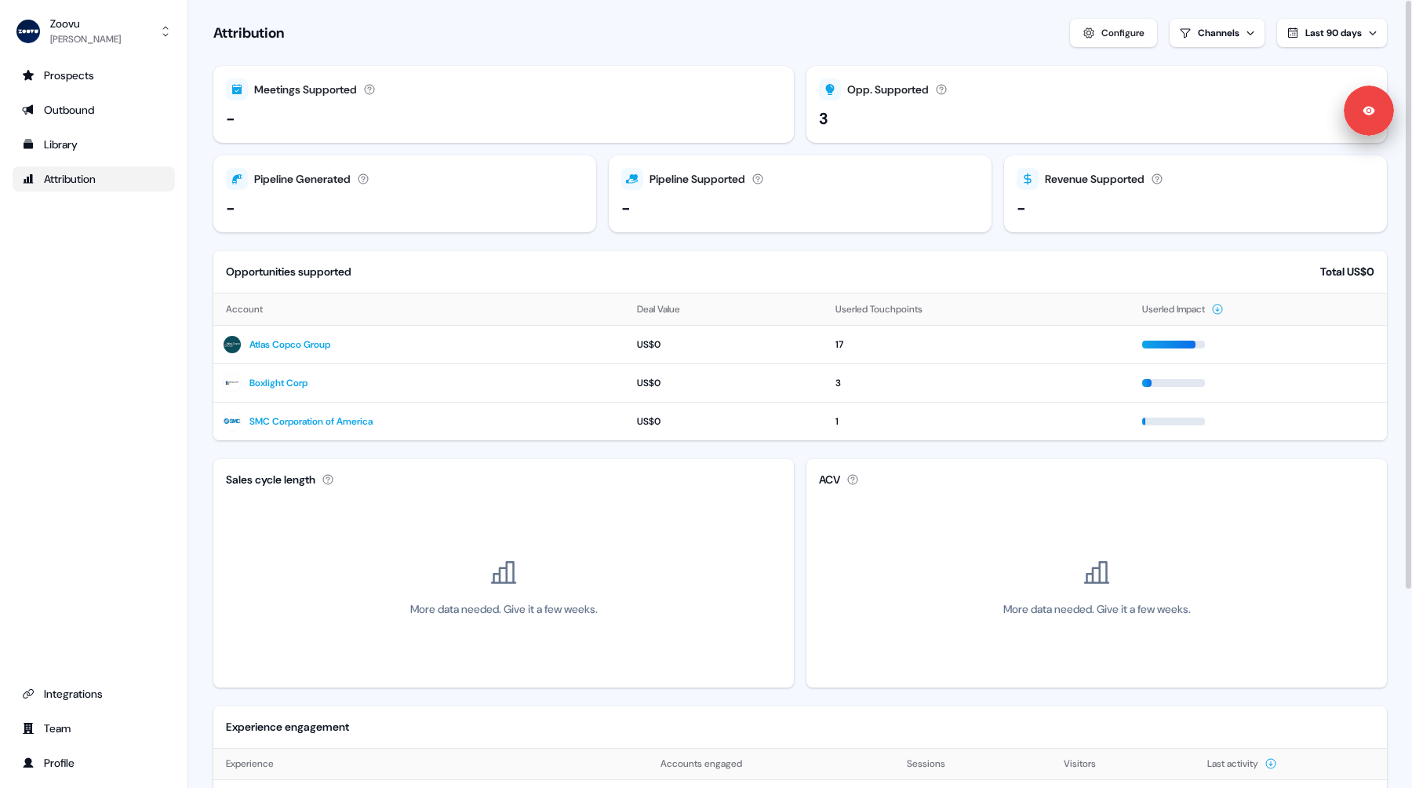
click at [1022, 22] on div "Attribution Configure Channels Last 90 days" at bounding box center [799, 33] width 1173 height 28
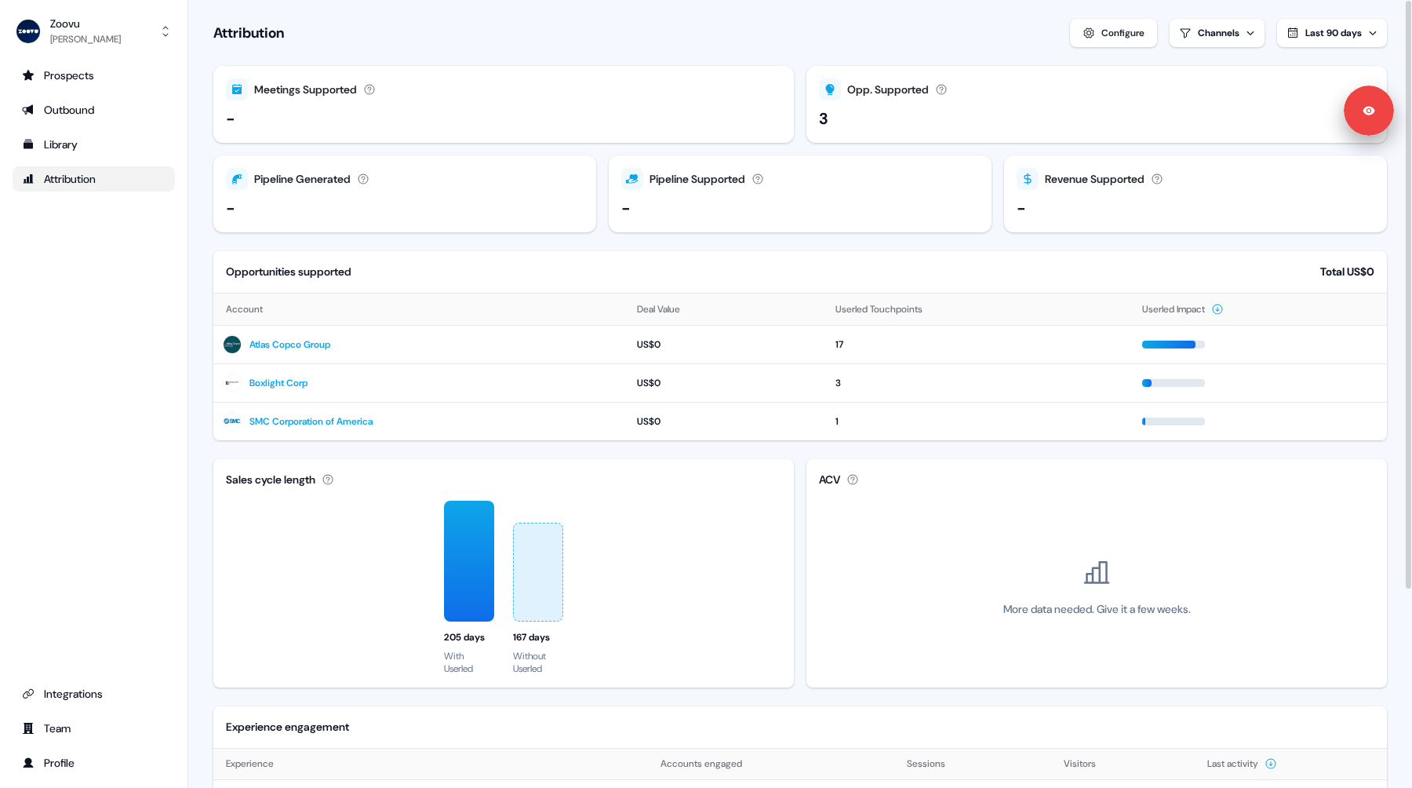
click at [1322, 33] on span "Last 90 days" at bounding box center [1333, 33] width 56 height 13
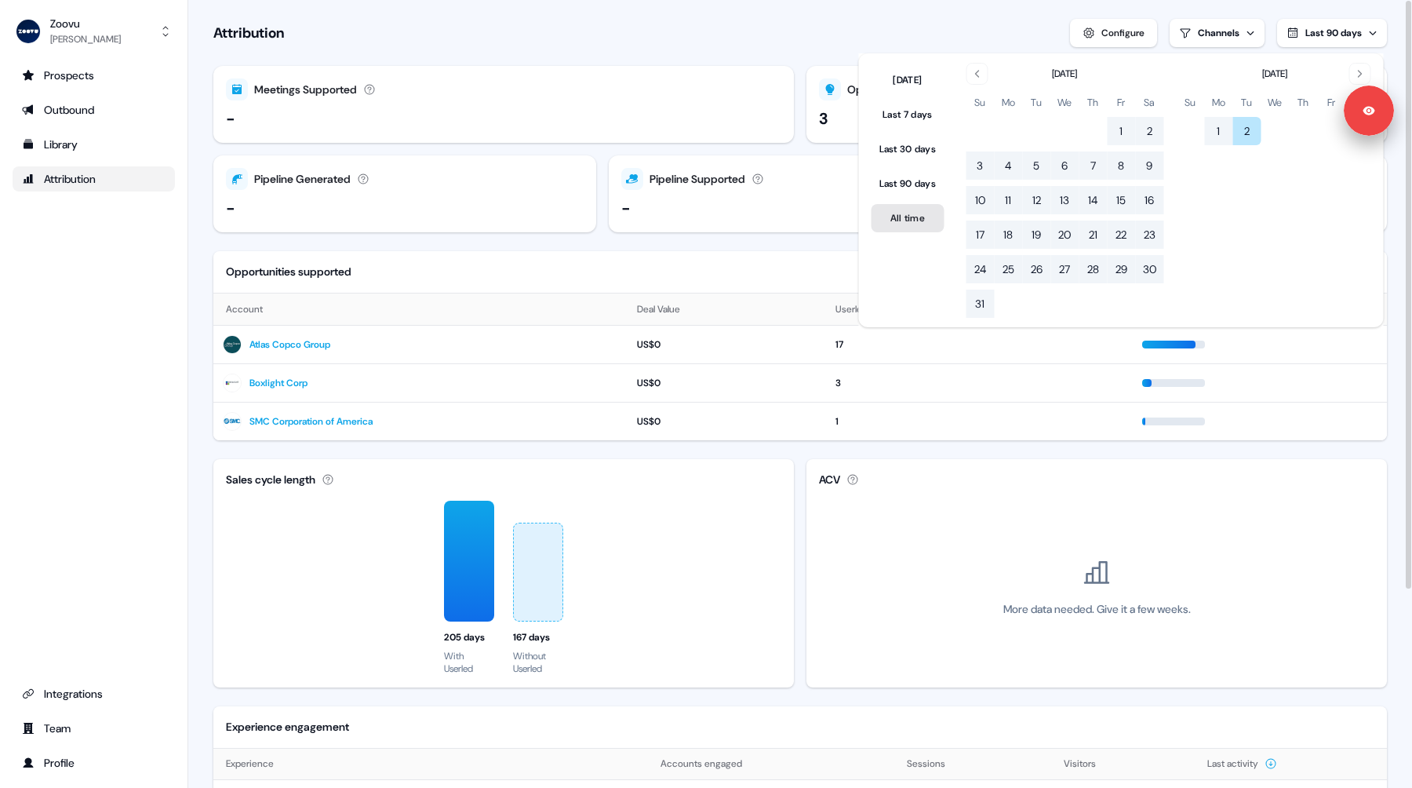
click at [903, 220] on button "All time" at bounding box center [907, 218] width 73 height 28
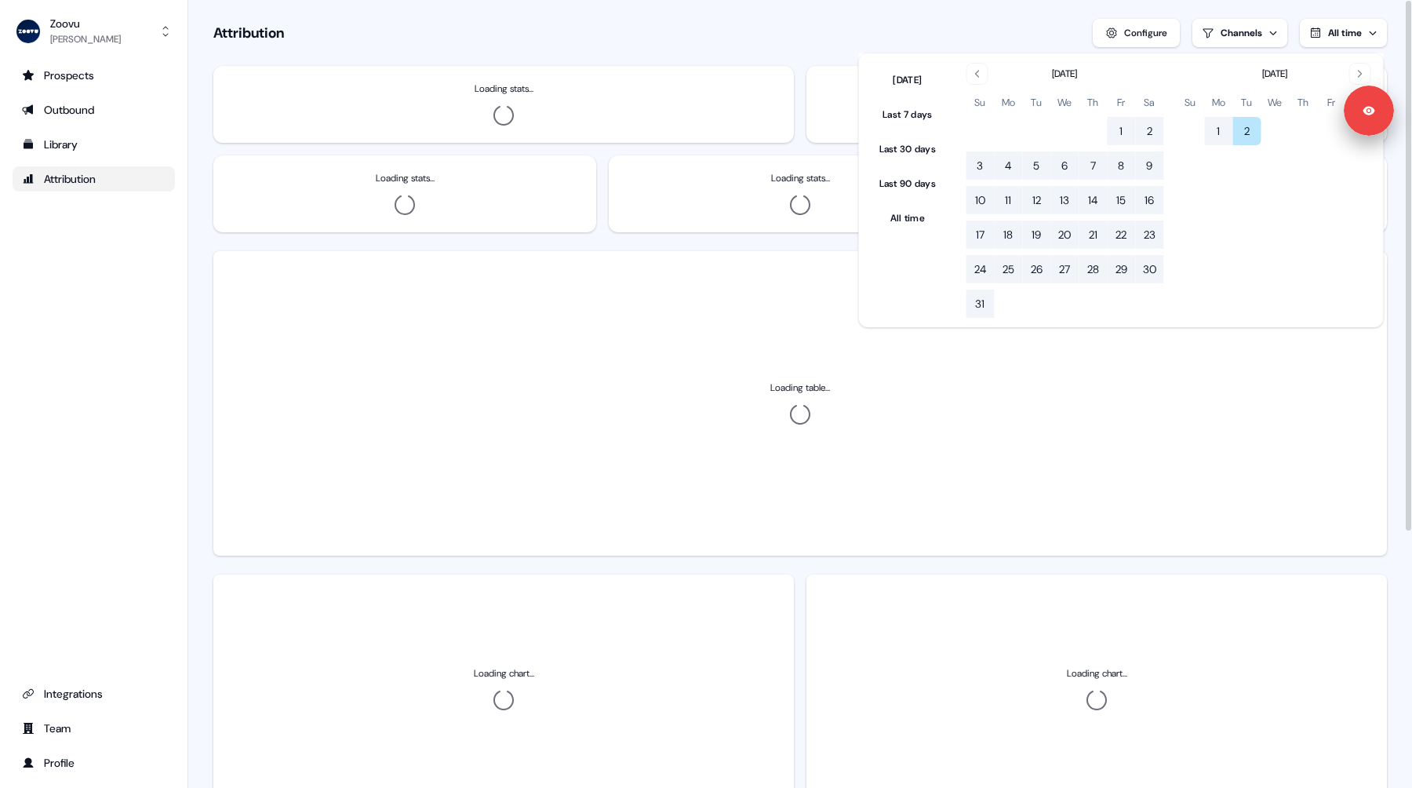
click at [1048, 45] on div "Attribution Configure Channels All time" at bounding box center [799, 33] width 1173 height 28
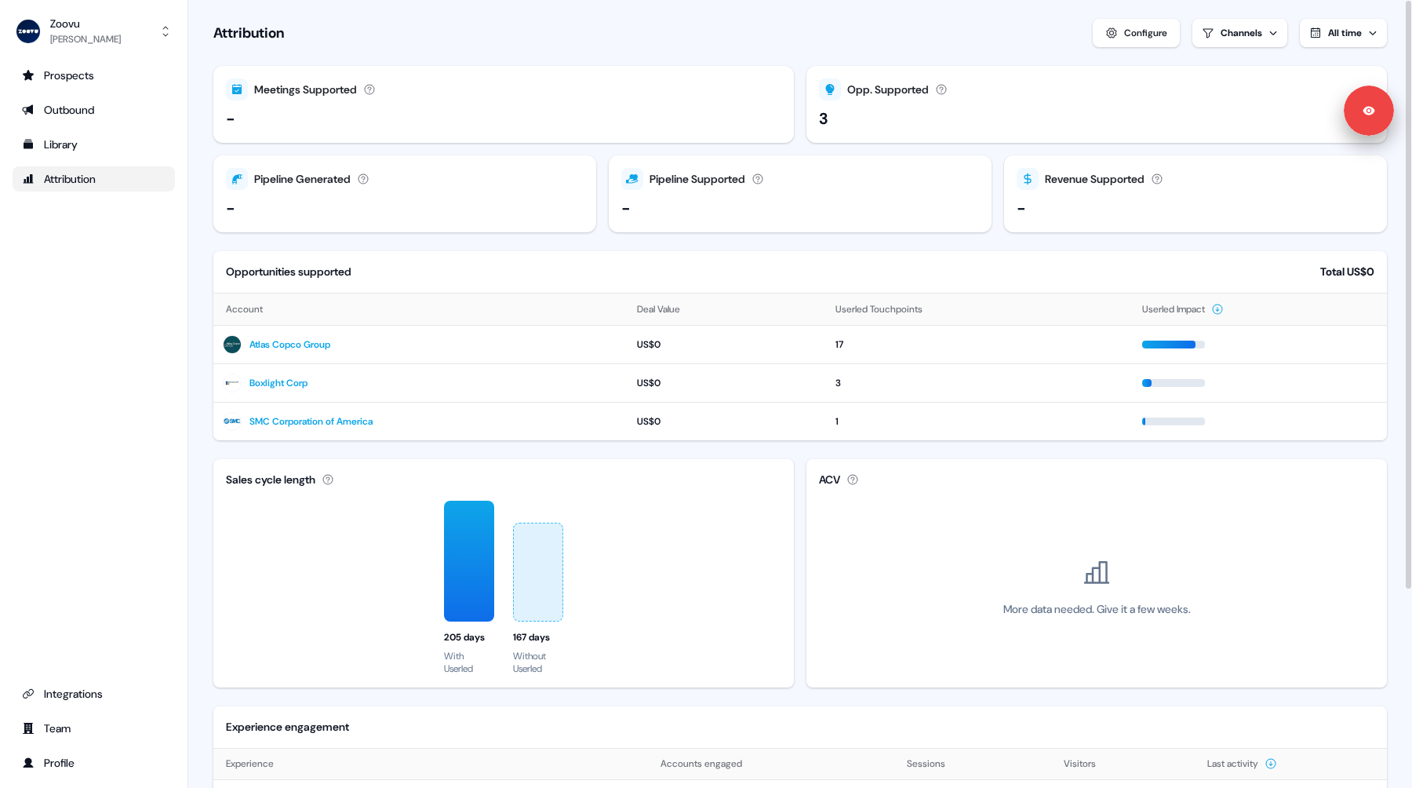
click at [1141, 37] on div "Configure" at bounding box center [1145, 33] width 43 height 16
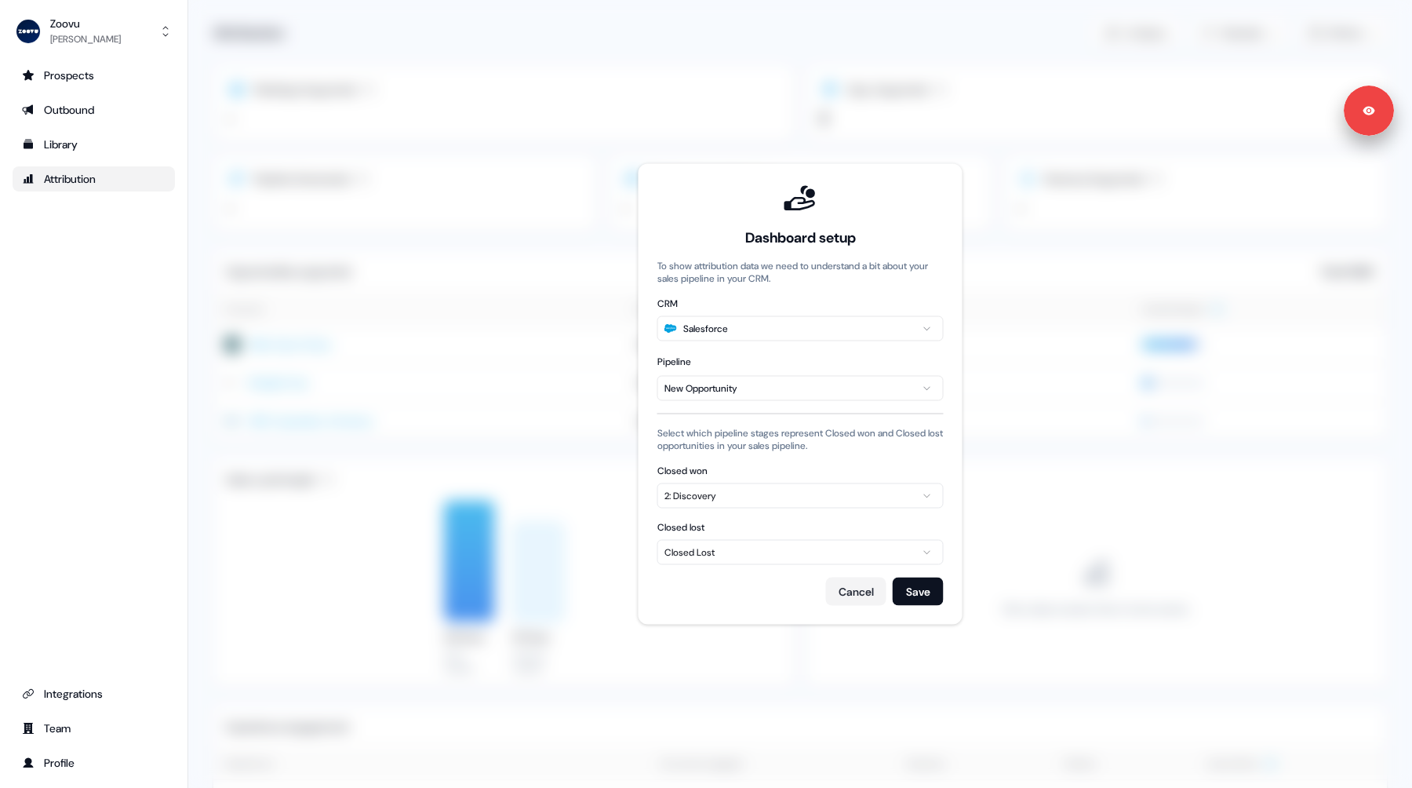
click at [759, 496] on div "2: Discovery" at bounding box center [800, 496] width 272 height 16
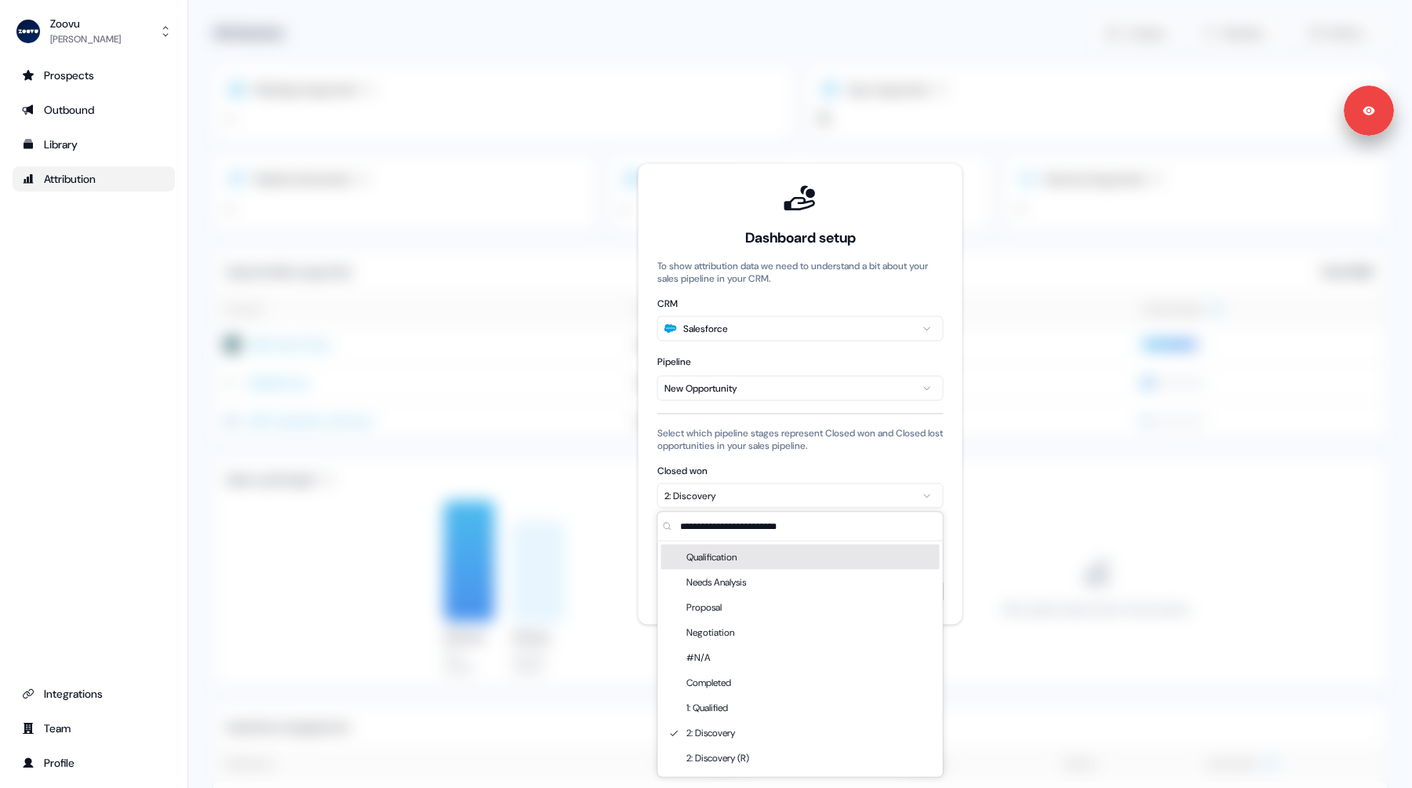
click at [759, 496] on div "2: Discovery" at bounding box center [800, 496] width 272 height 16
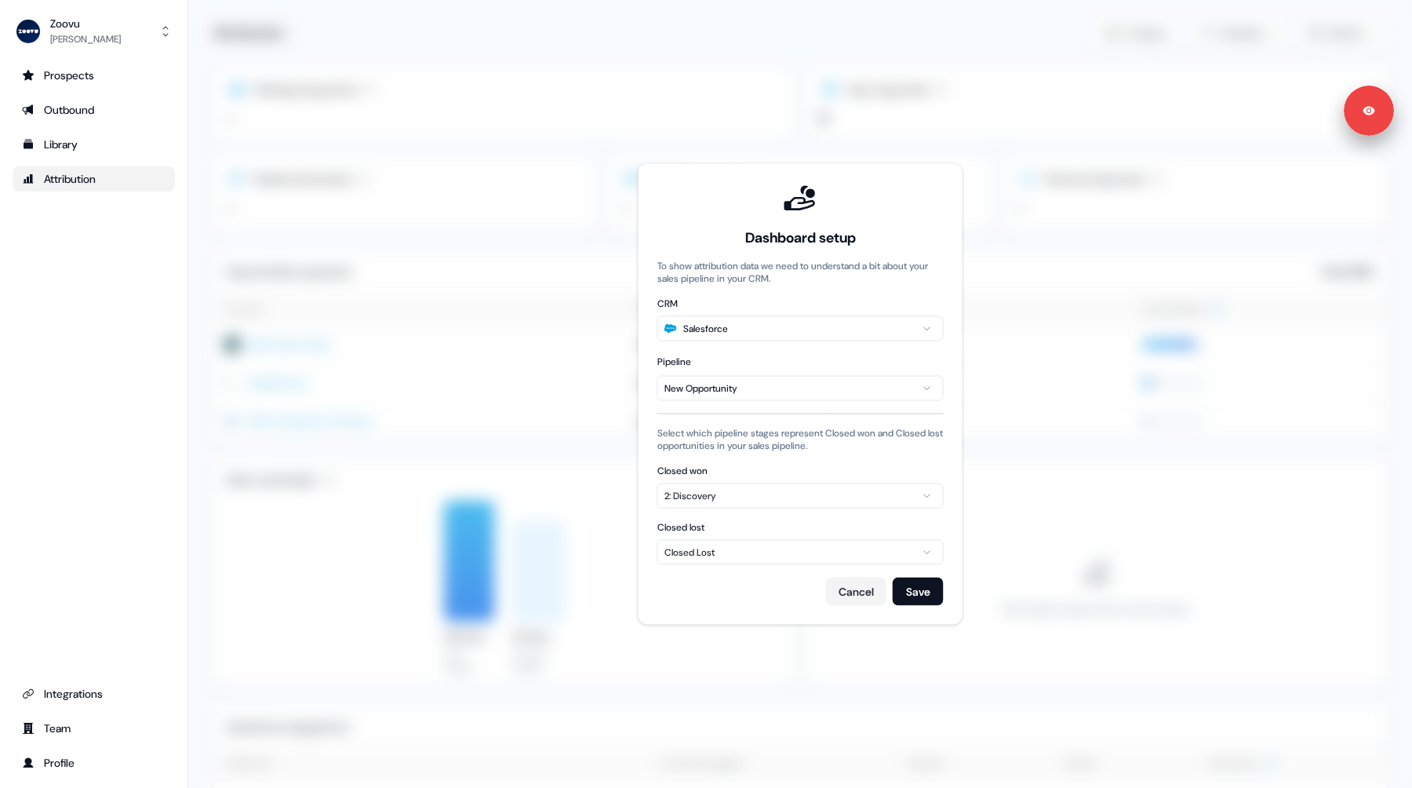
click at [807, 498] on div "2: Discovery" at bounding box center [800, 496] width 272 height 16
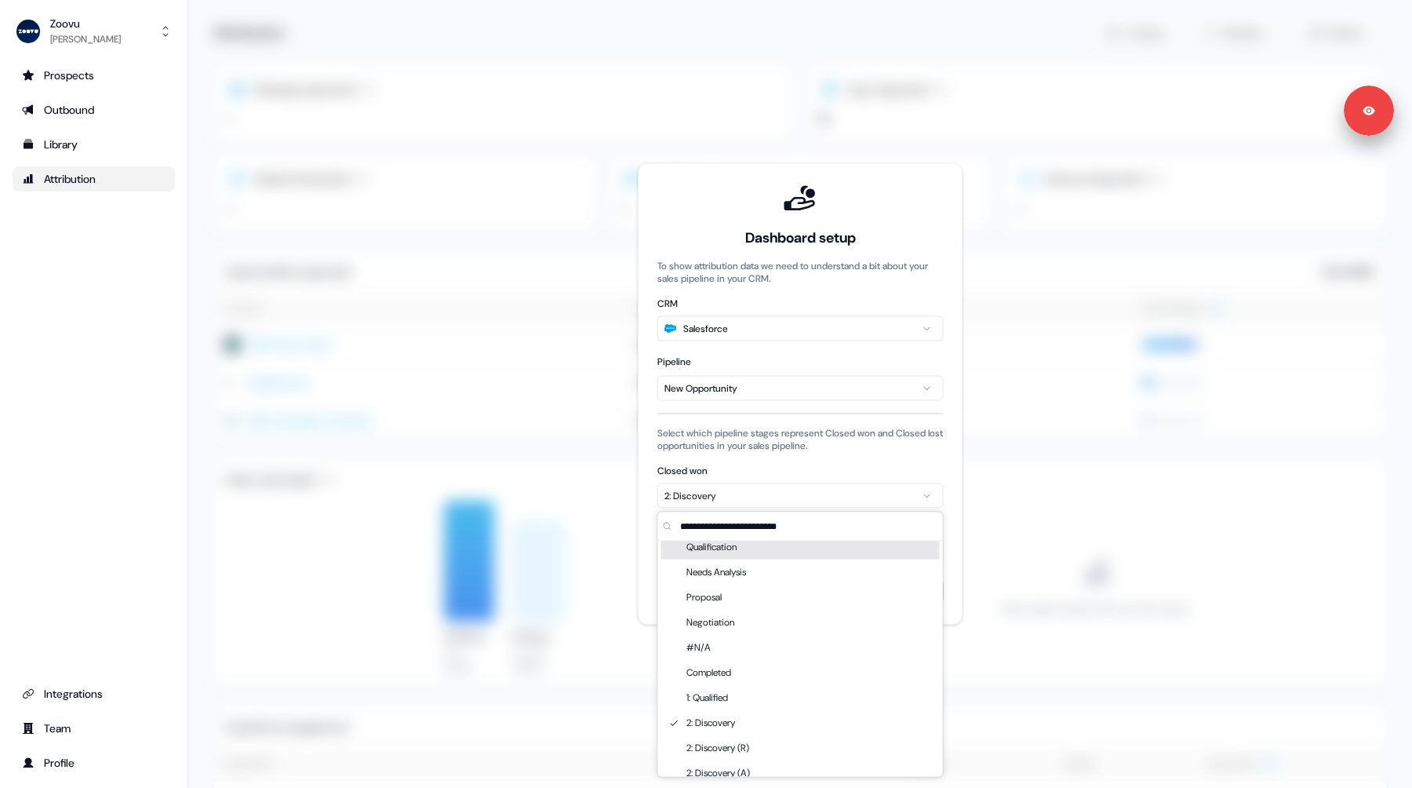
scroll to position [2, 0]
click at [796, 466] on label "Closed won" at bounding box center [800, 470] width 286 height 13
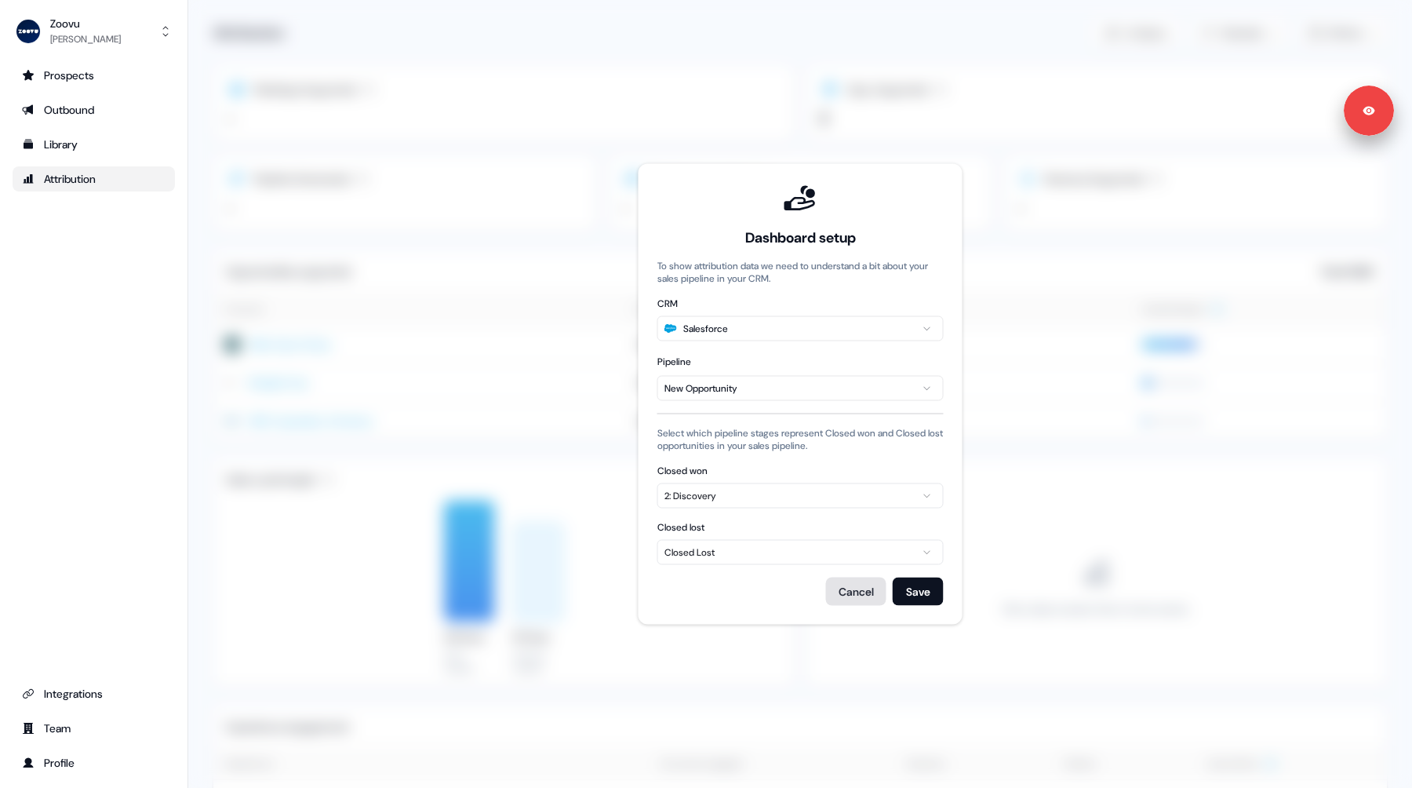
click at [855, 586] on button "Cancel" at bounding box center [856, 591] width 60 height 28
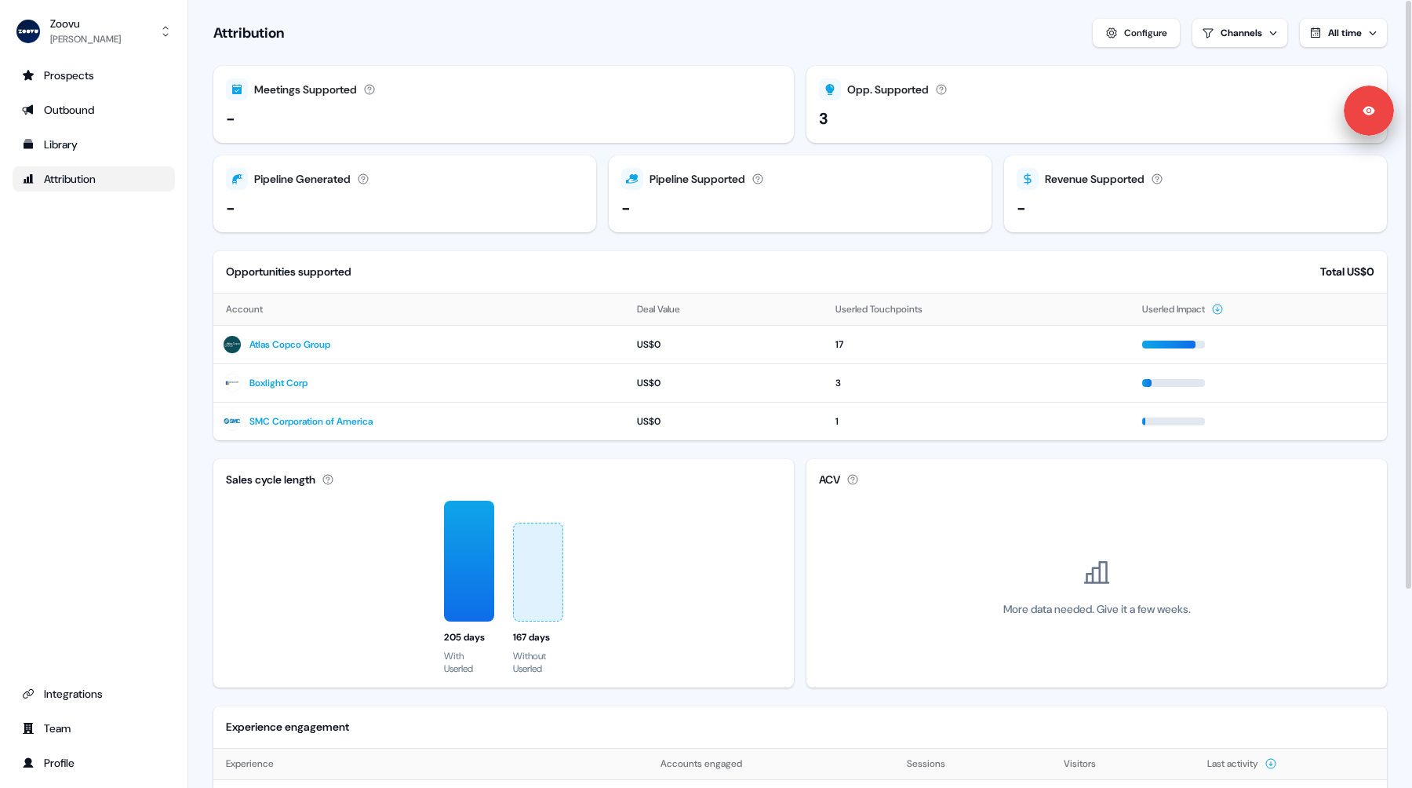
click at [1157, 30] on div "Configure" at bounding box center [1145, 33] width 43 height 16
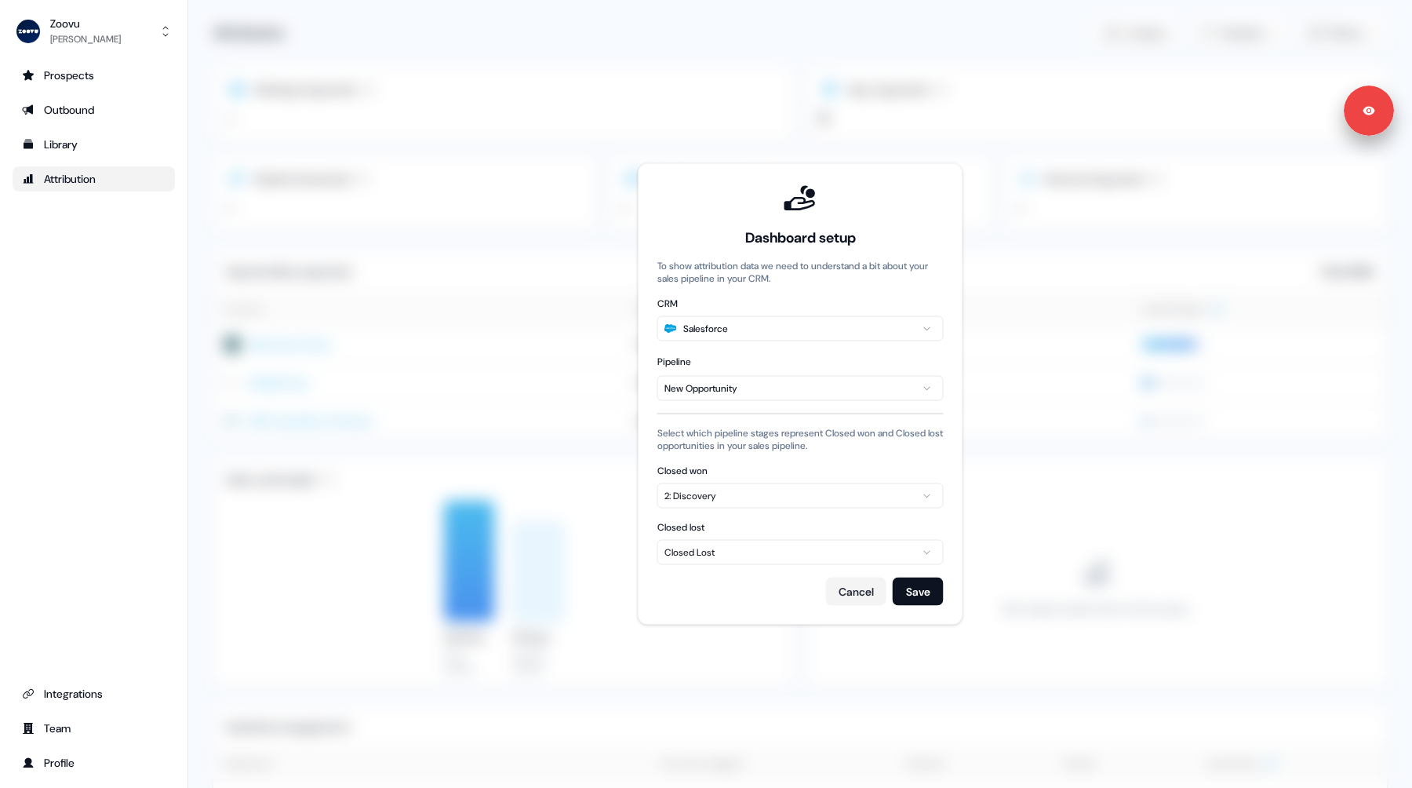
click at [744, 508] on button "2: Discovery" at bounding box center [800, 495] width 286 height 25
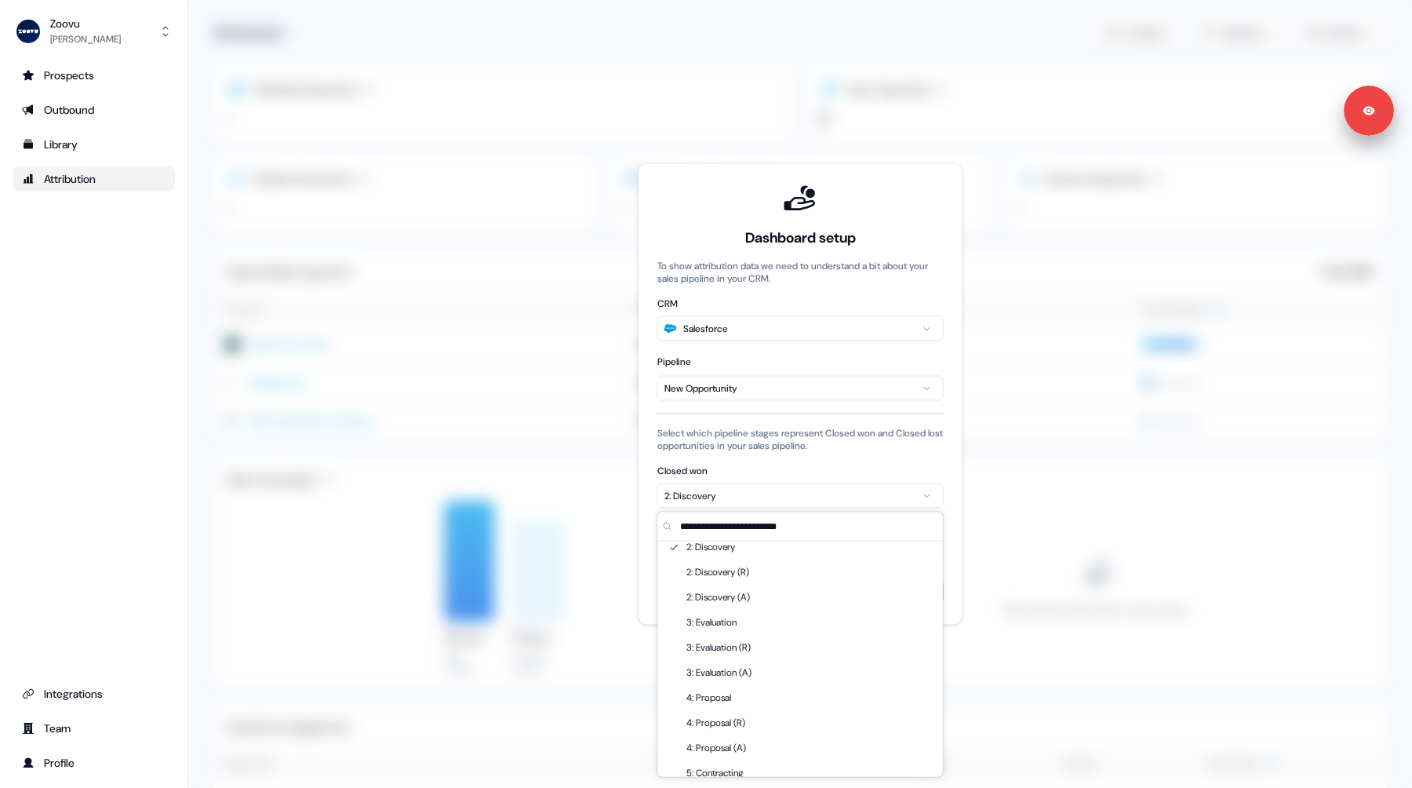
scroll to position [187, 0]
click at [732, 574] on div "2: Discovery (R)" at bounding box center [720, 570] width 69 height 25
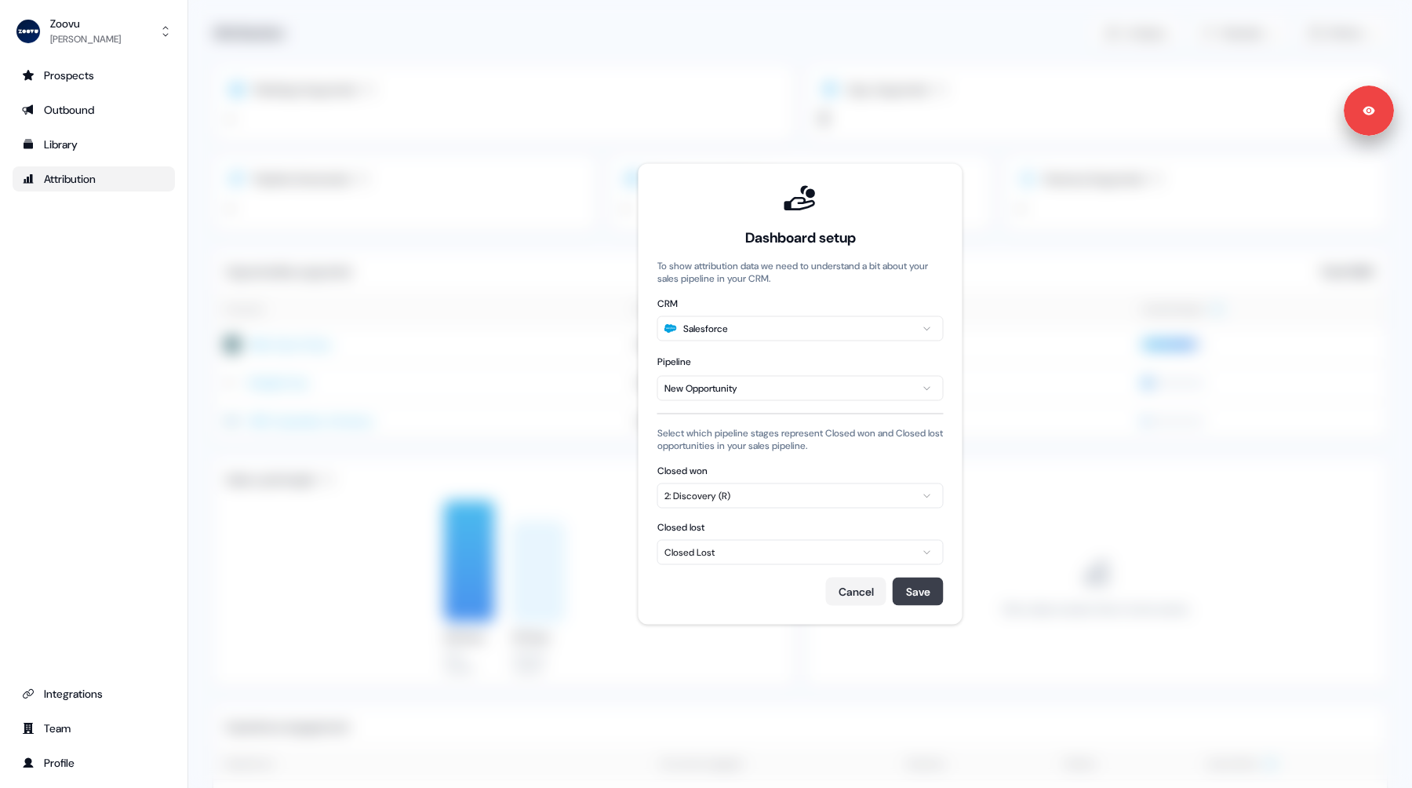
click at [916, 587] on button "Save" at bounding box center [918, 591] width 51 height 28
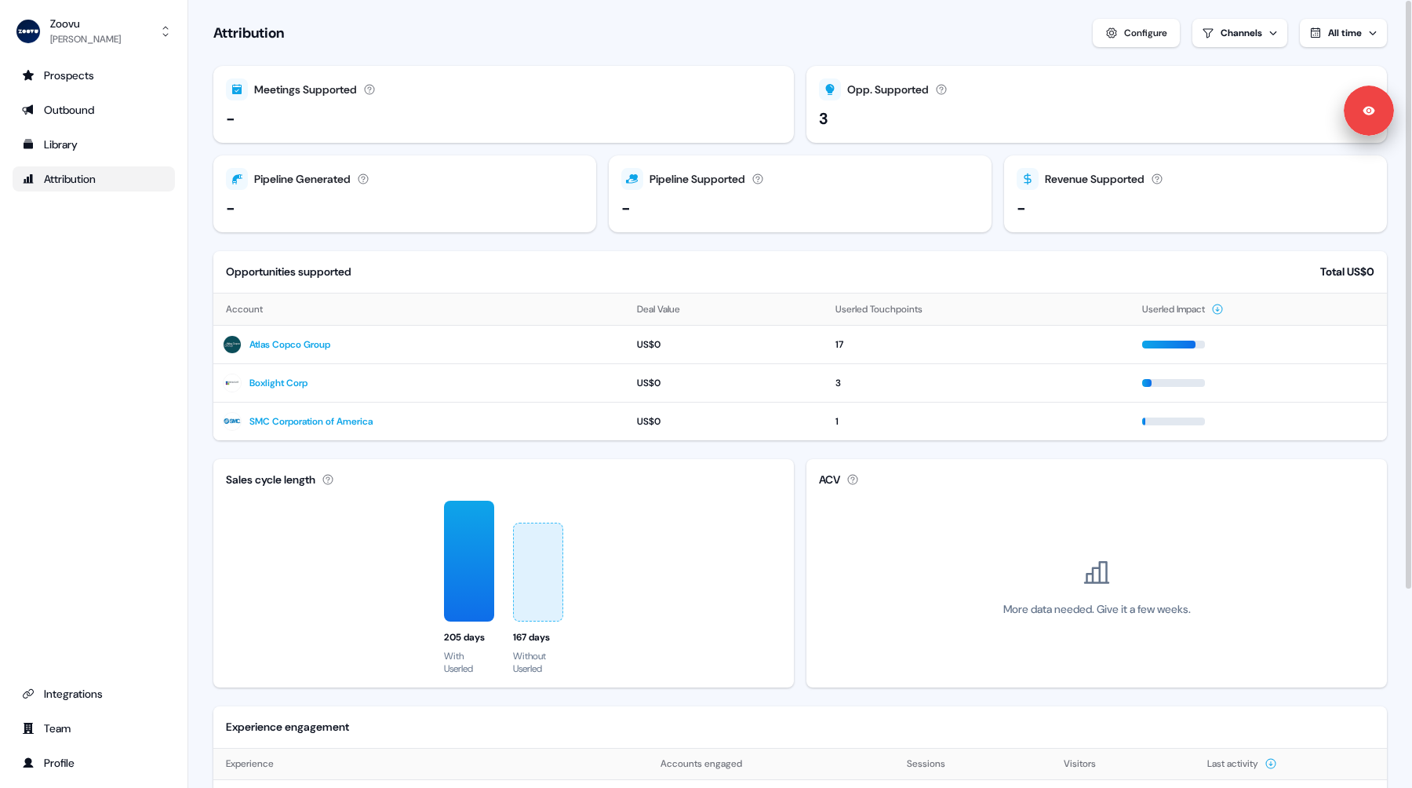
click at [1144, 33] on div "Configure" at bounding box center [1145, 33] width 43 height 16
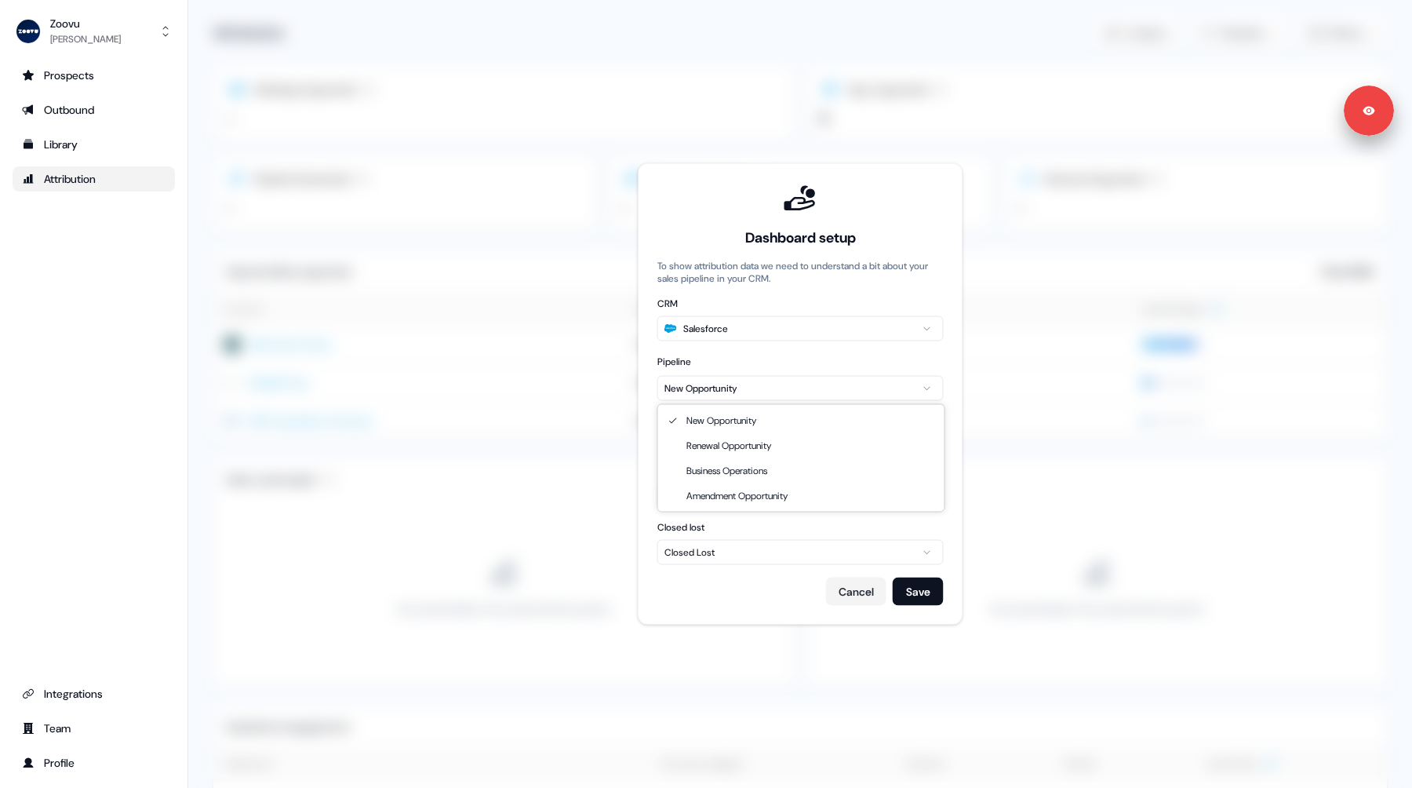
click at [755, 392] on html "Signed in as [PERSON_NAME] Sign out For the best experience switch devices to a…" at bounding box center [706, 394] width 1412 height 788
click at [745, 492] on div "2: Discovery (R)" at bounding box center [800, 496] width 272 height 16
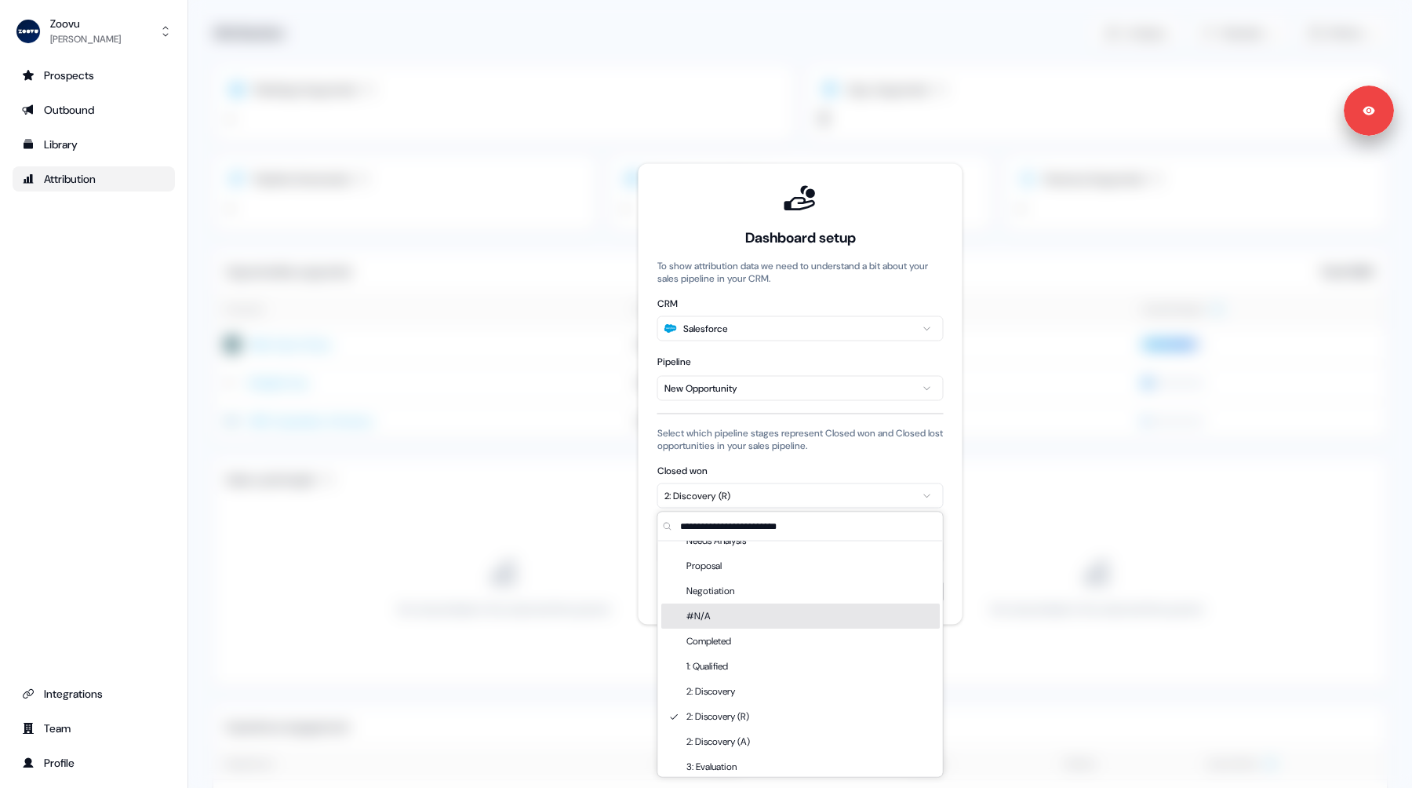
scroll to position [0, 0]
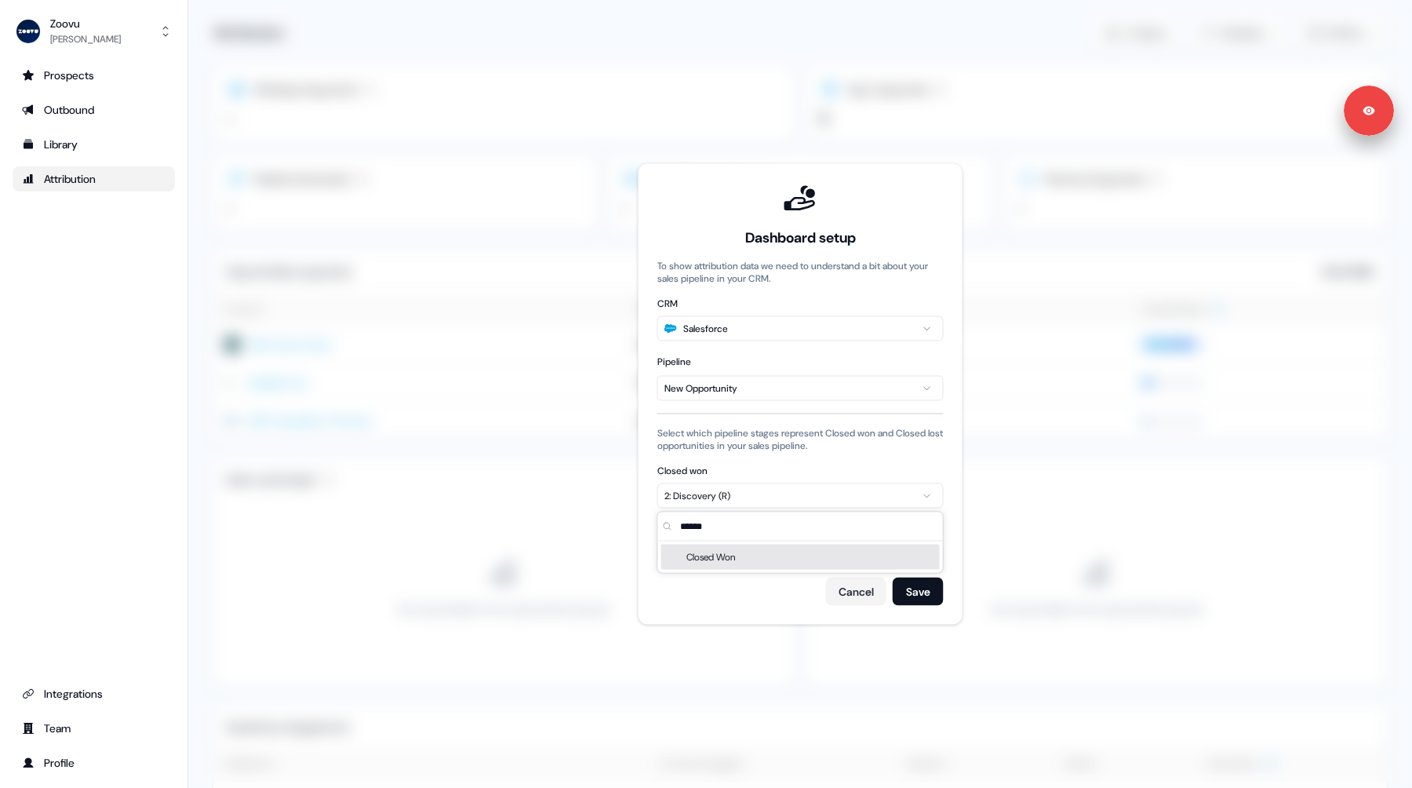
type input "******"
click at [773, 562] on div "Closed Won" at bounding box center [800, 556] width 278 height 25
click at [917, 590] on button "Save" at bounding box center [918, 591] width 51 height 28
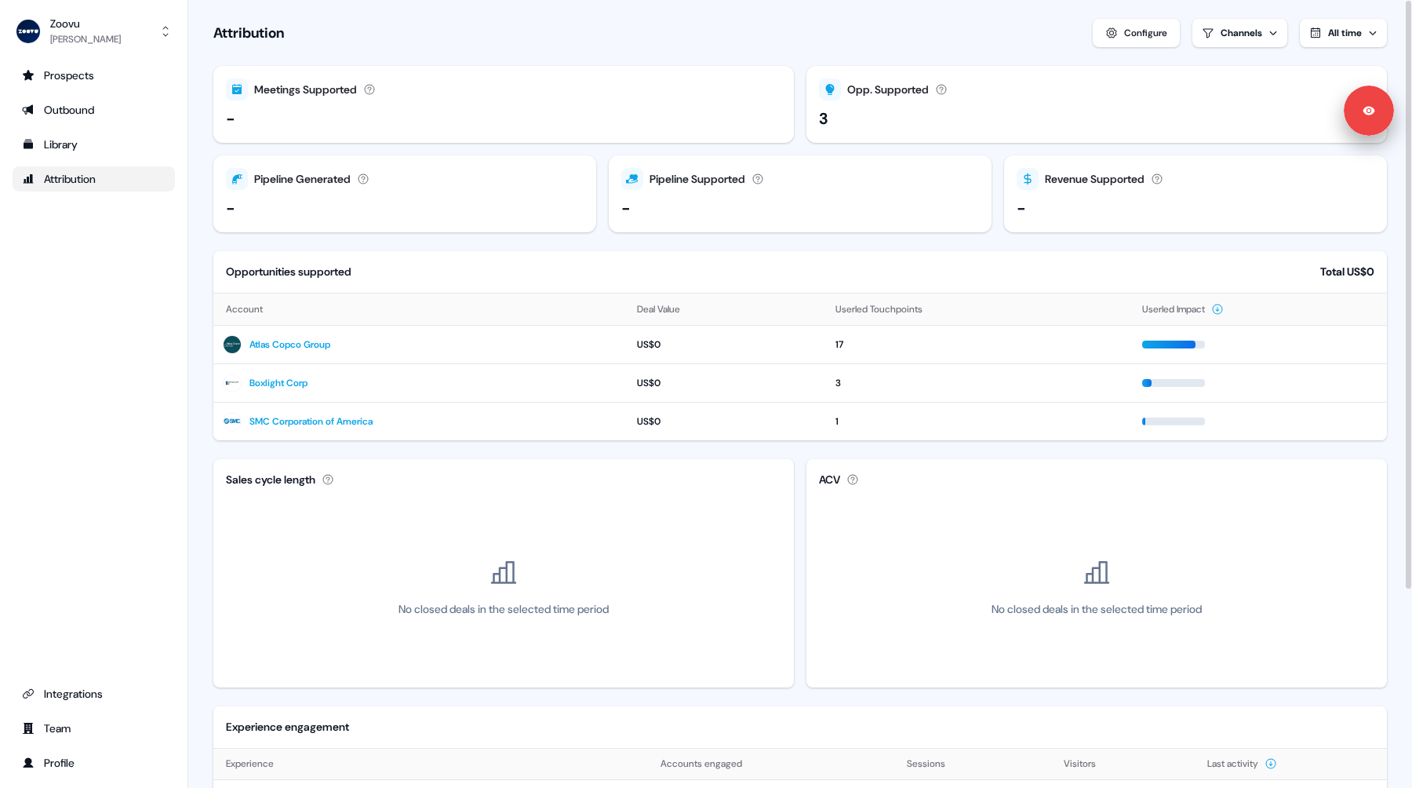
click at [1129, 26] on div "Configure" at bounding box center [1145, 33] width 43 height 16
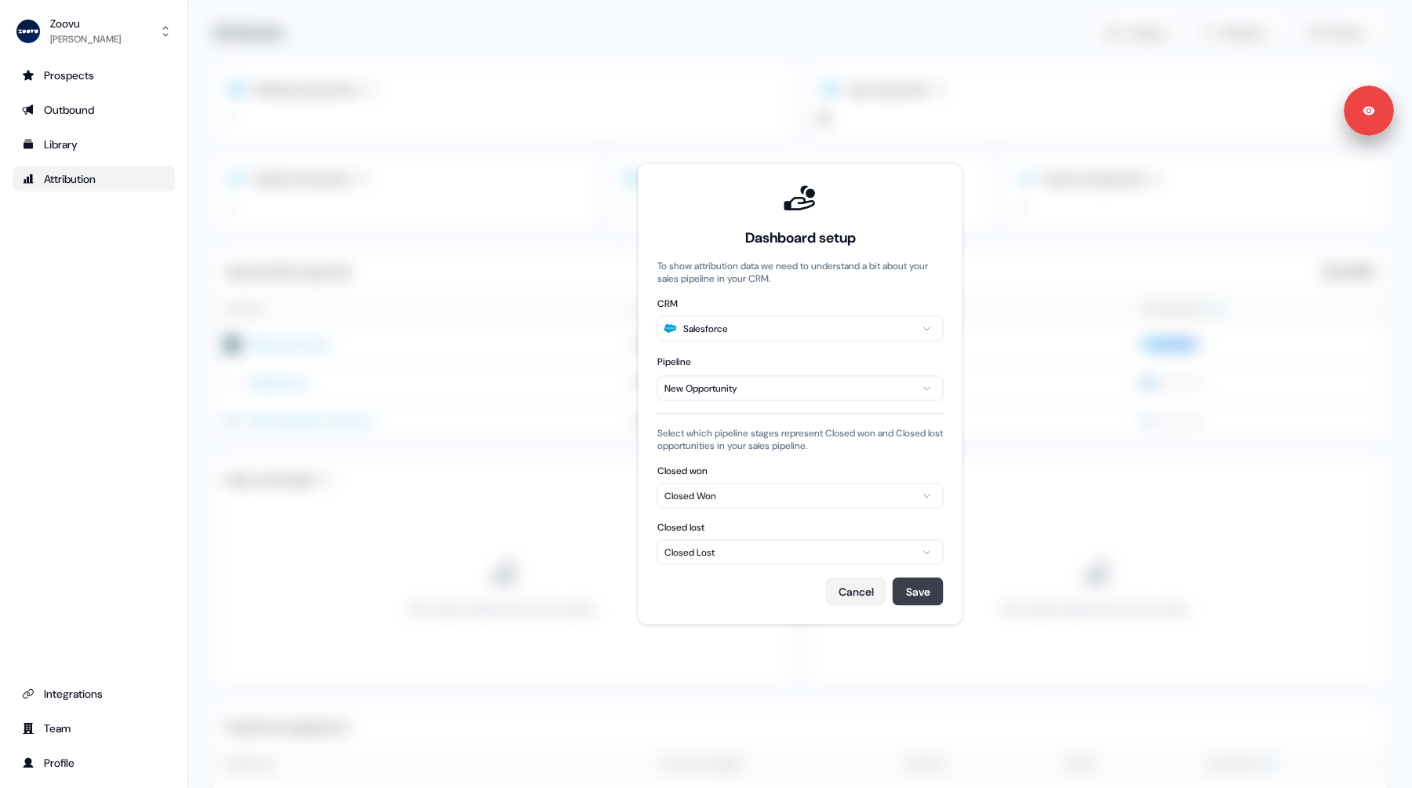
click at [911, 594] on button "Save" at bounding box center [918, 591] width 51 height 28
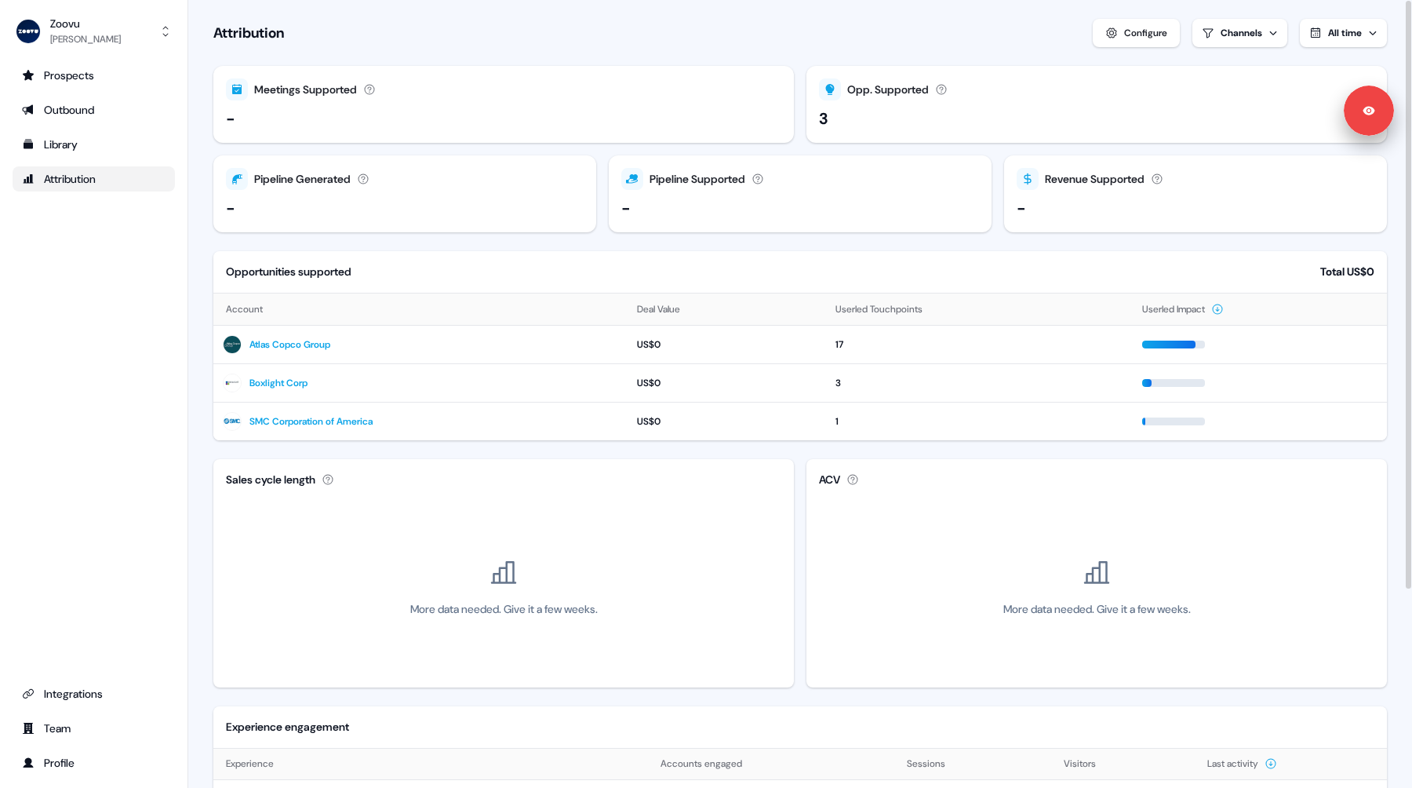
click at [1151, 35] on div "Configure" at bounding box center [1145, 33] width 43 height 16
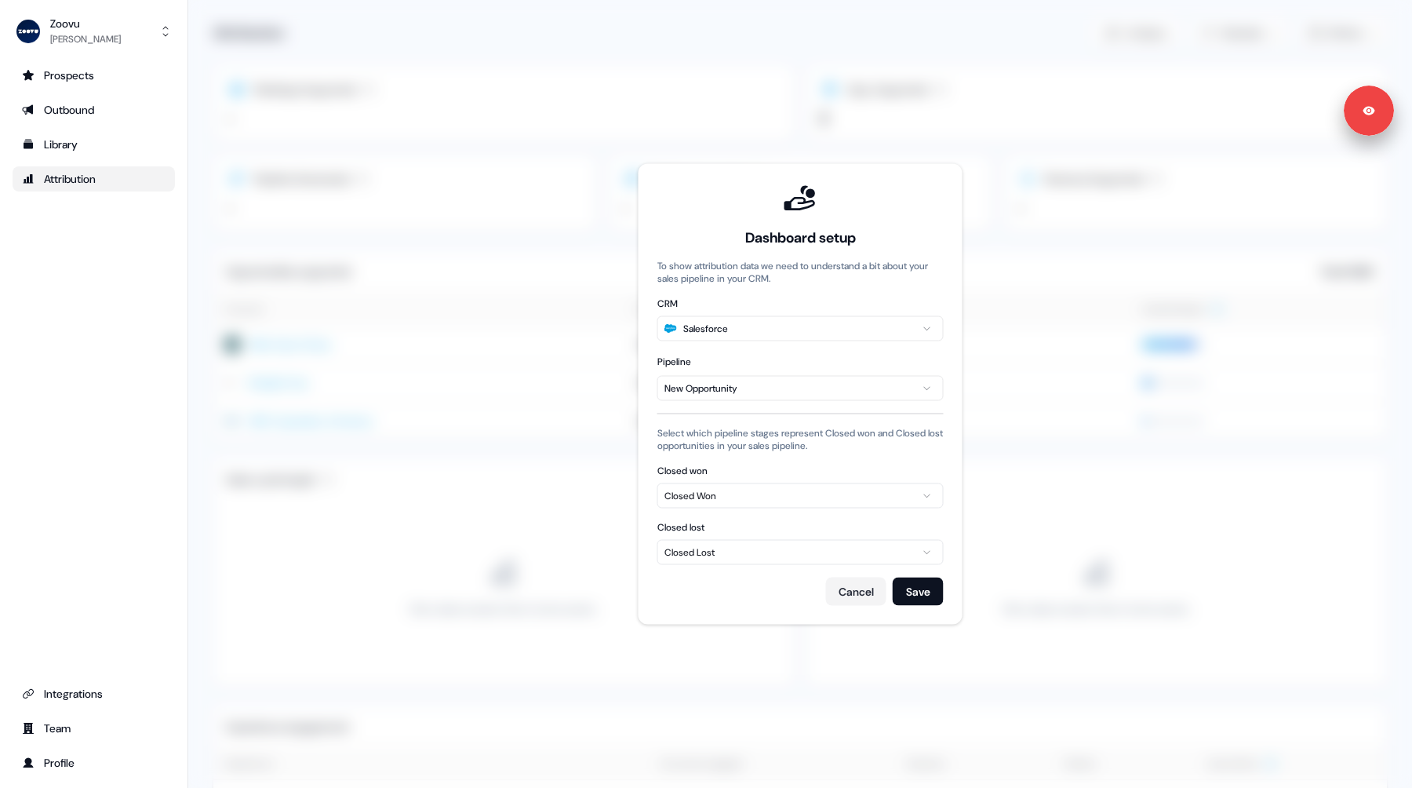
click at [791, 490] on div "Closed Won" at bounding box center [800, 496] width 272 height 16
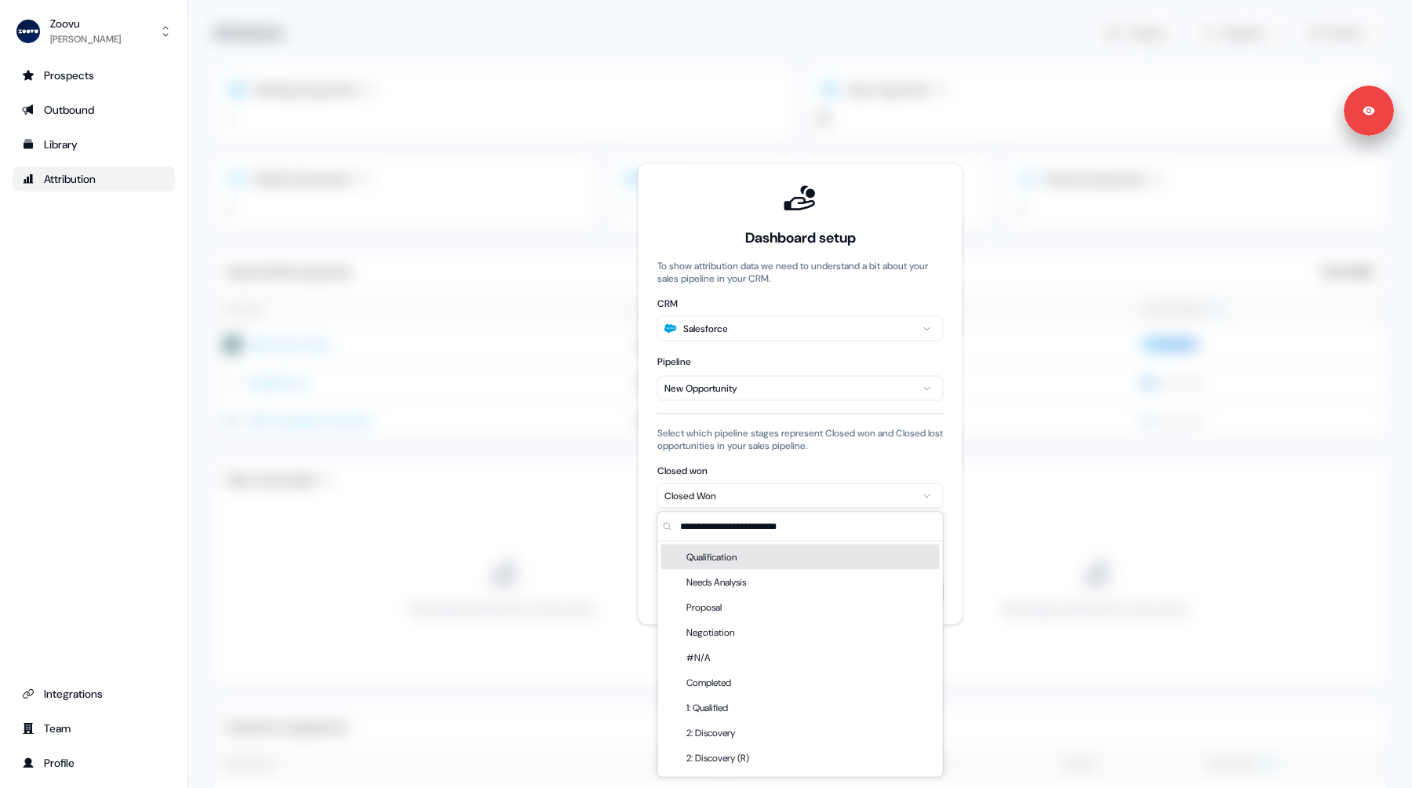
click at [952, 534] on div "Dashboard setup To show attribution data we need to understand a bit about your…" at bounding box center [801, 394] width 324 height 460
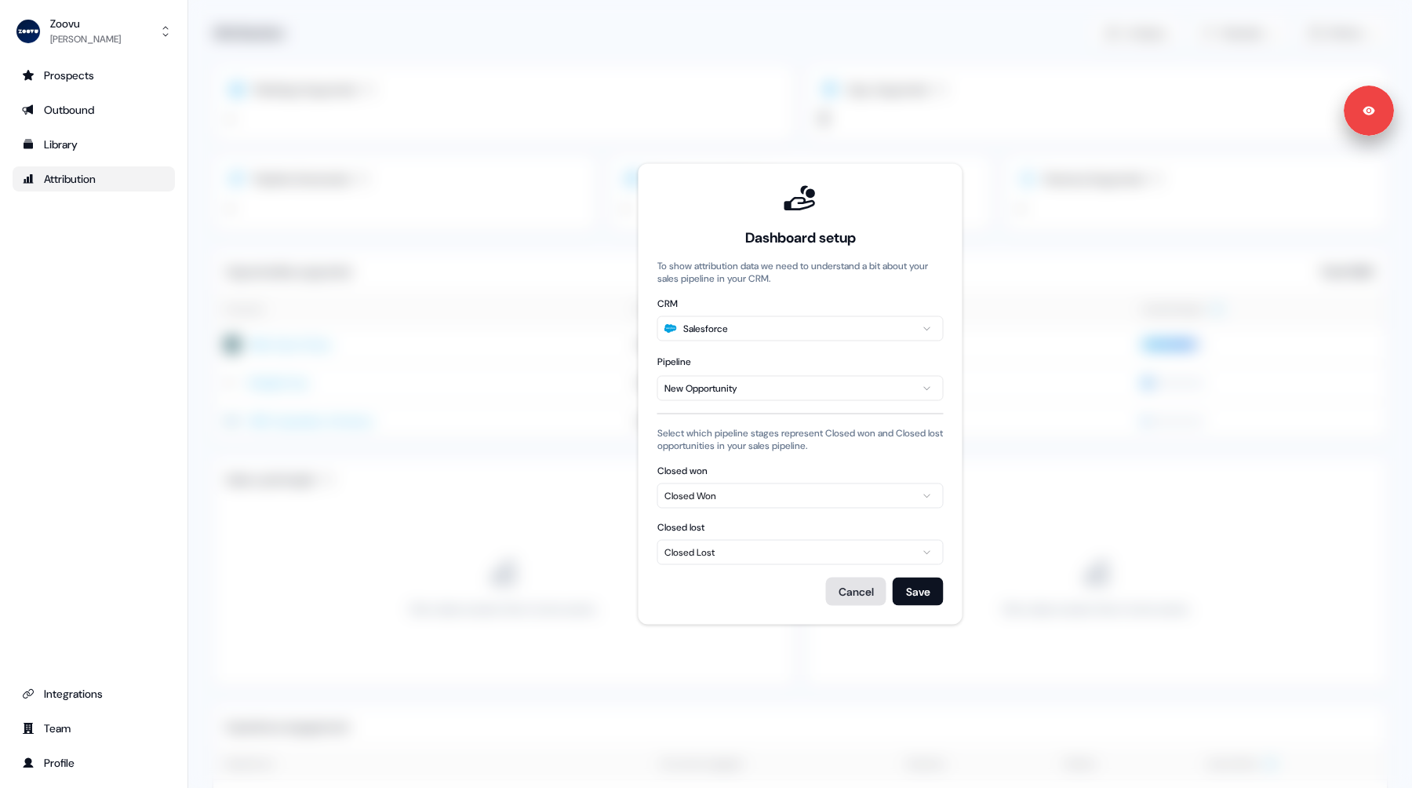
click at [855, 592] on button "Cancel" at bounding box center [856, 591] width 60 height 28
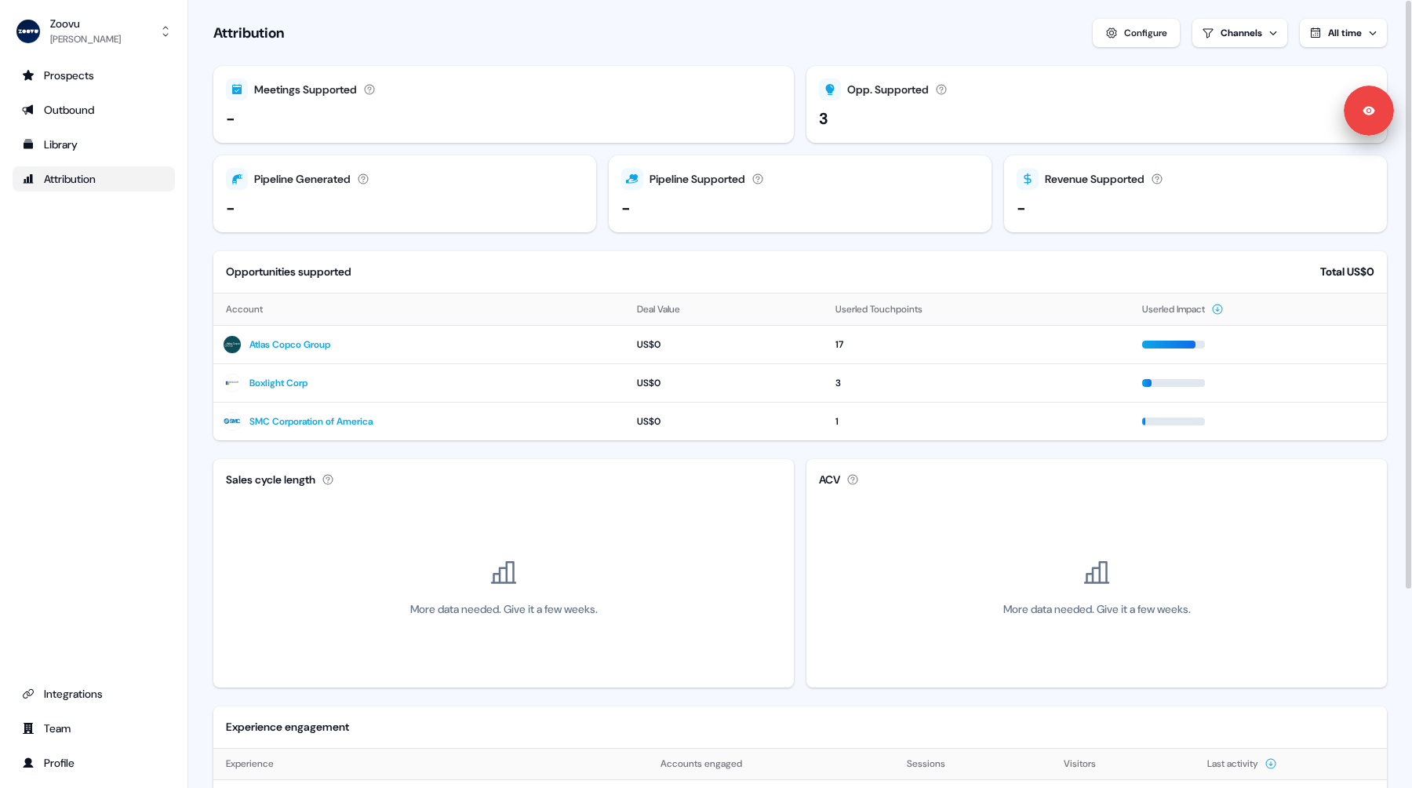
click at [798, 503] on div "Sales cycle length Average sales cycle length for closed deals, comparing those…" at bounding box center [799, 573] width 1173 height 228
click at [86, 110] on div "Outbound" at bounding box center [94, 110] width 144 height 16
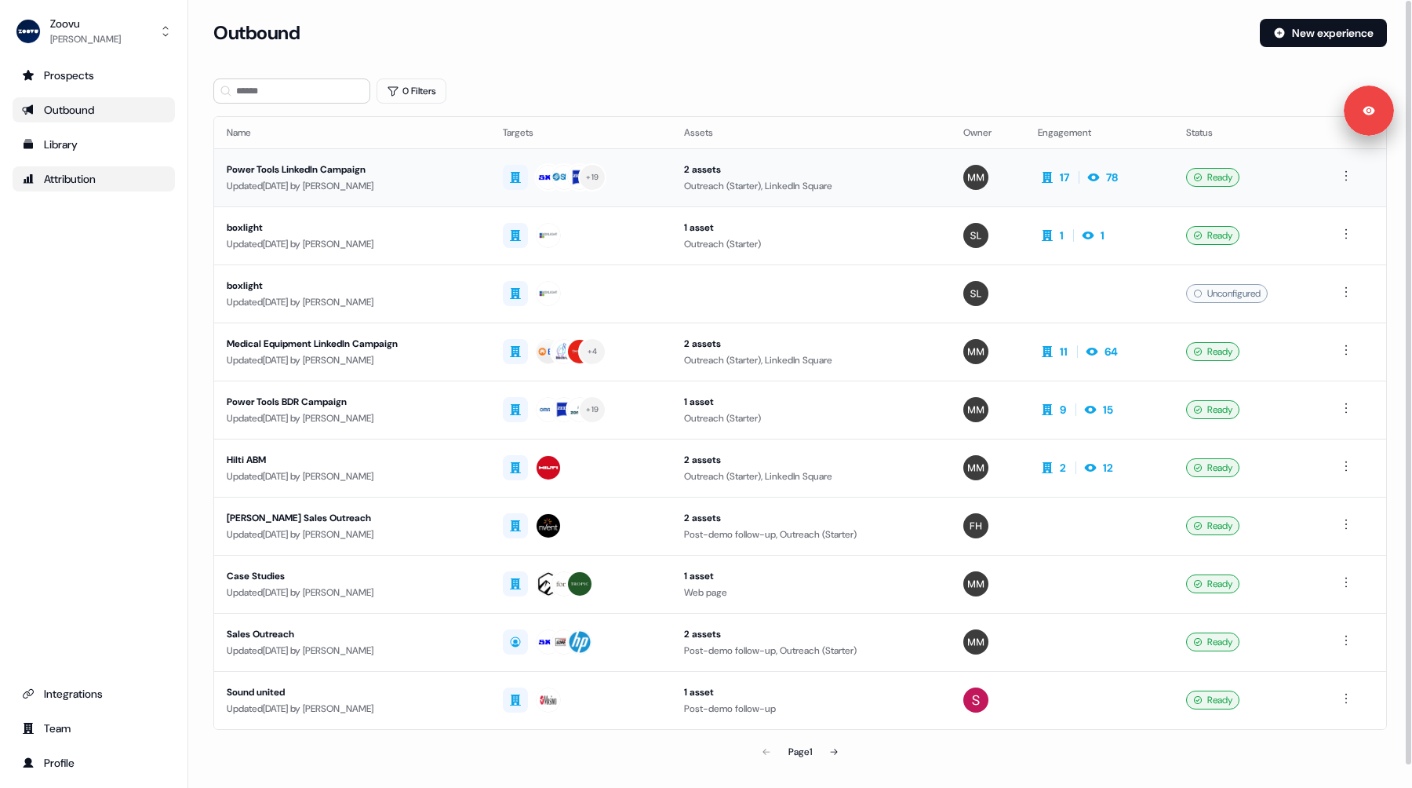
click at [452, 180] on div "Updated [DATE] by [PERSON_NAME]" at bounding box center [352, 186] width 251 height 16
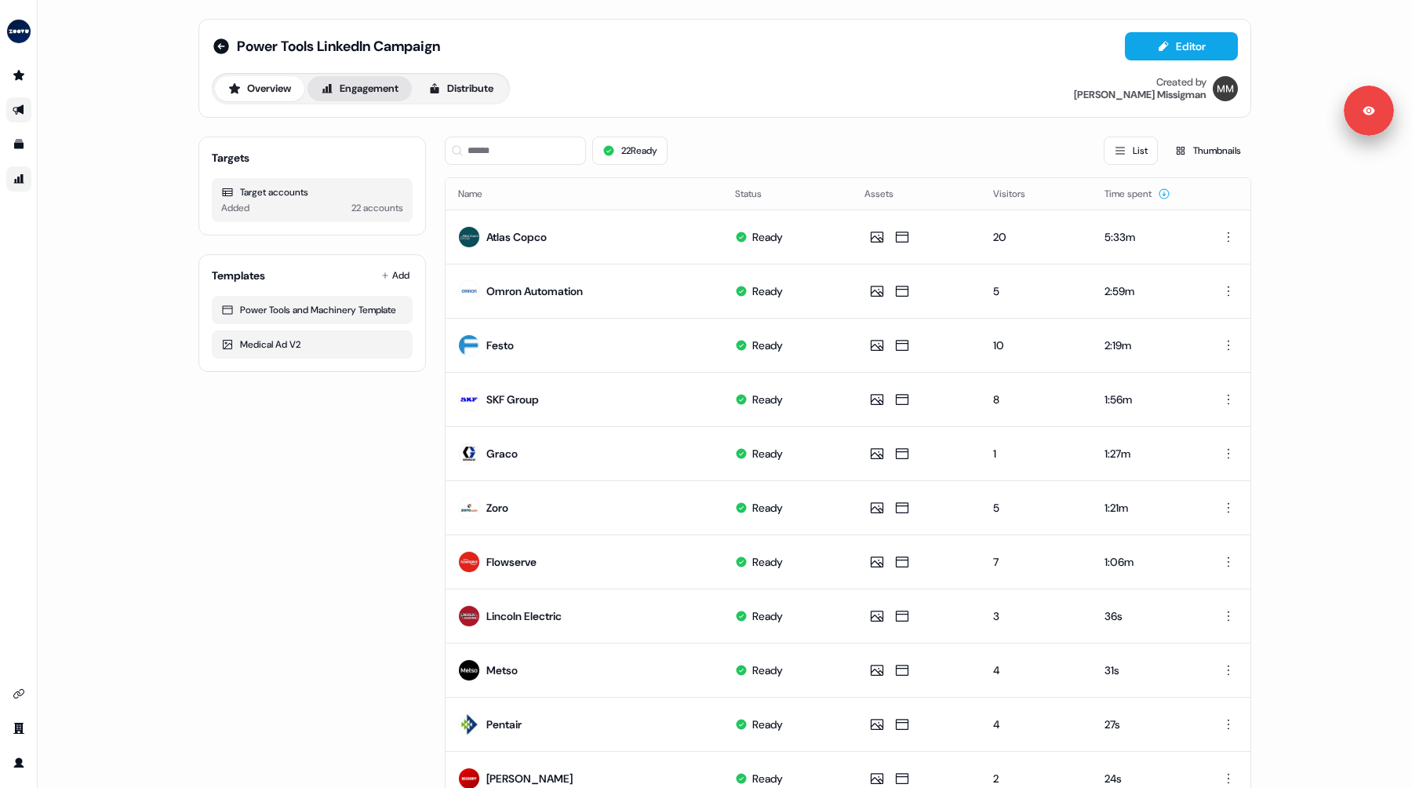
click at [351, 93] on button "Engagement" at bounding box center [359, 88] width 104 height 25
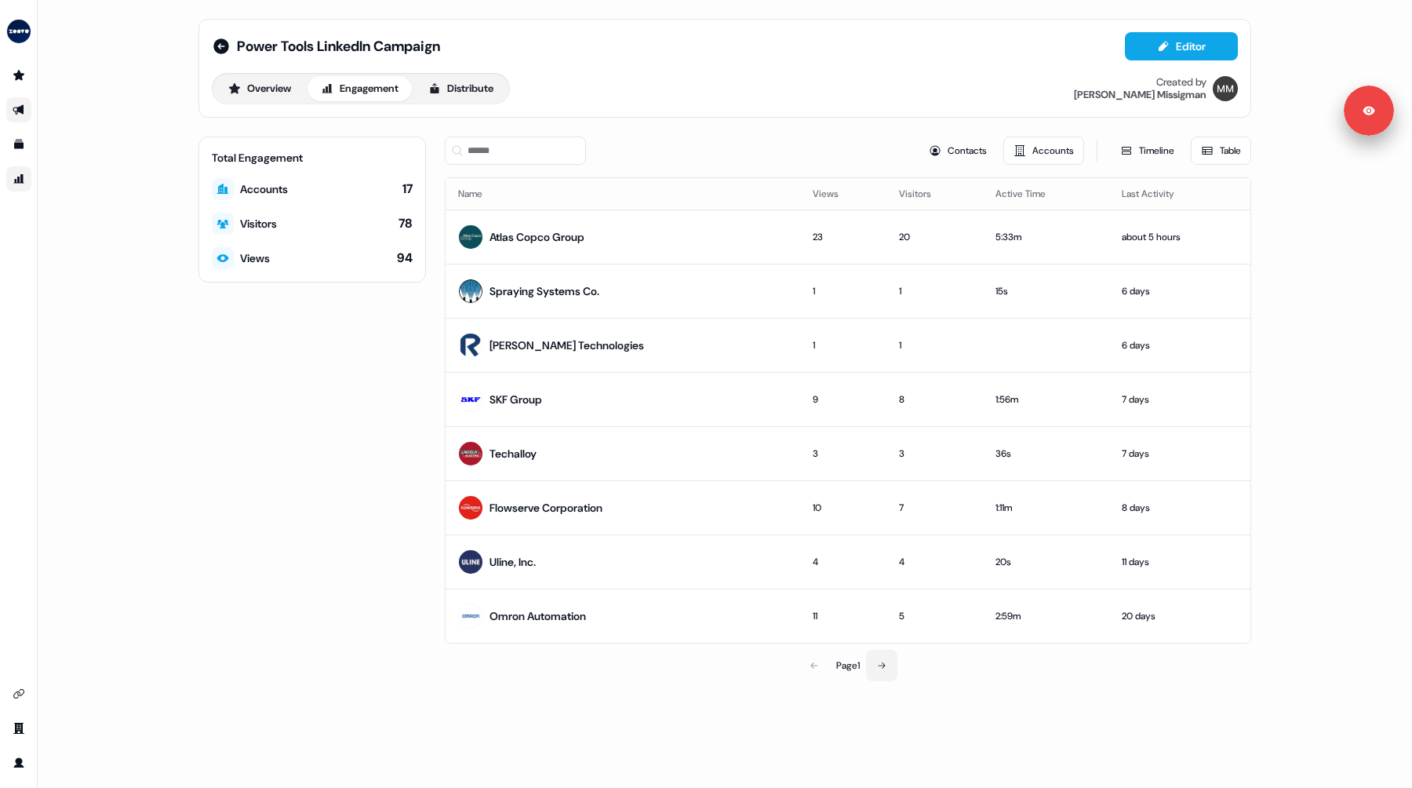
click at [890, 666] on button at bounding box center [881, 664] width 31 height 31
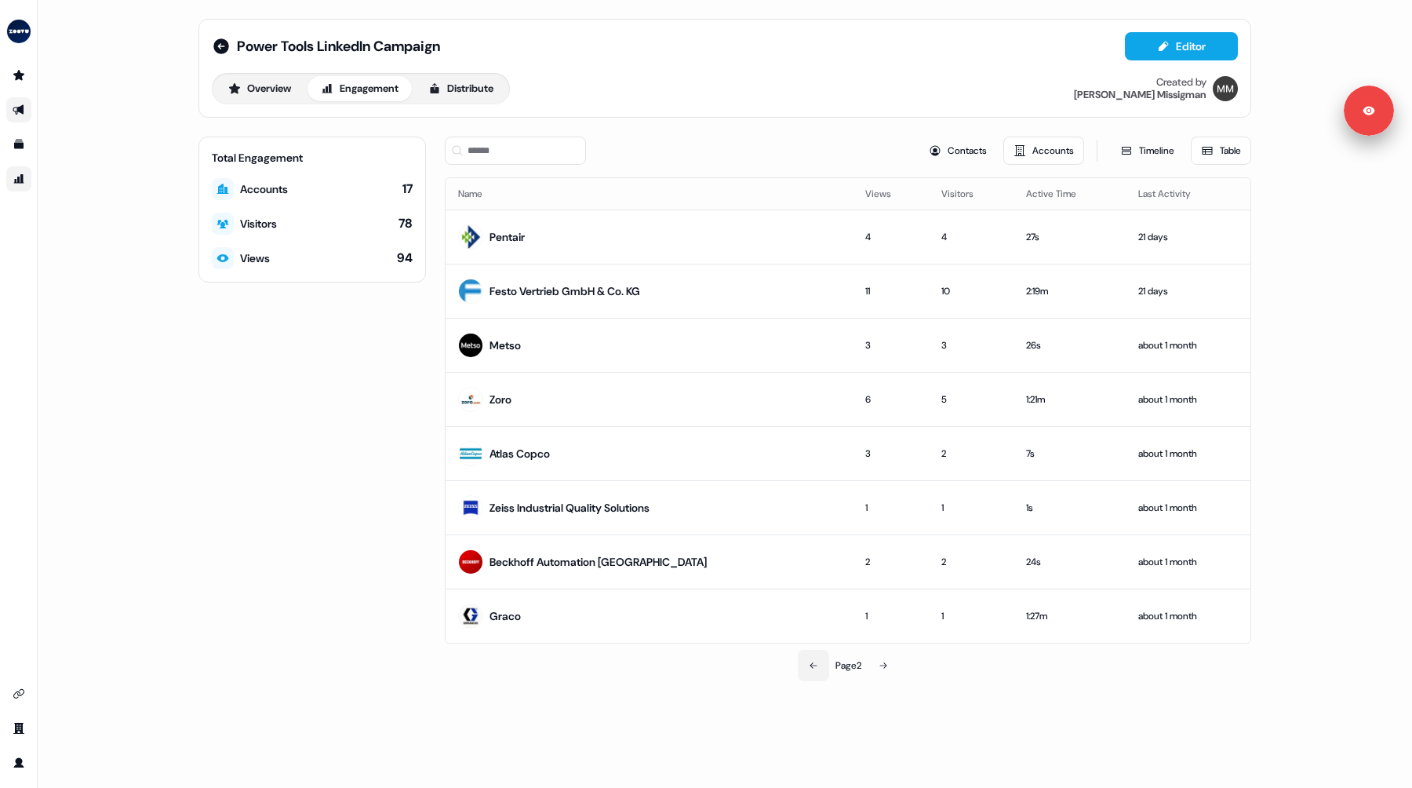
click at [814, 660] on icon at bounding box center [813, 664] width 9 height 9
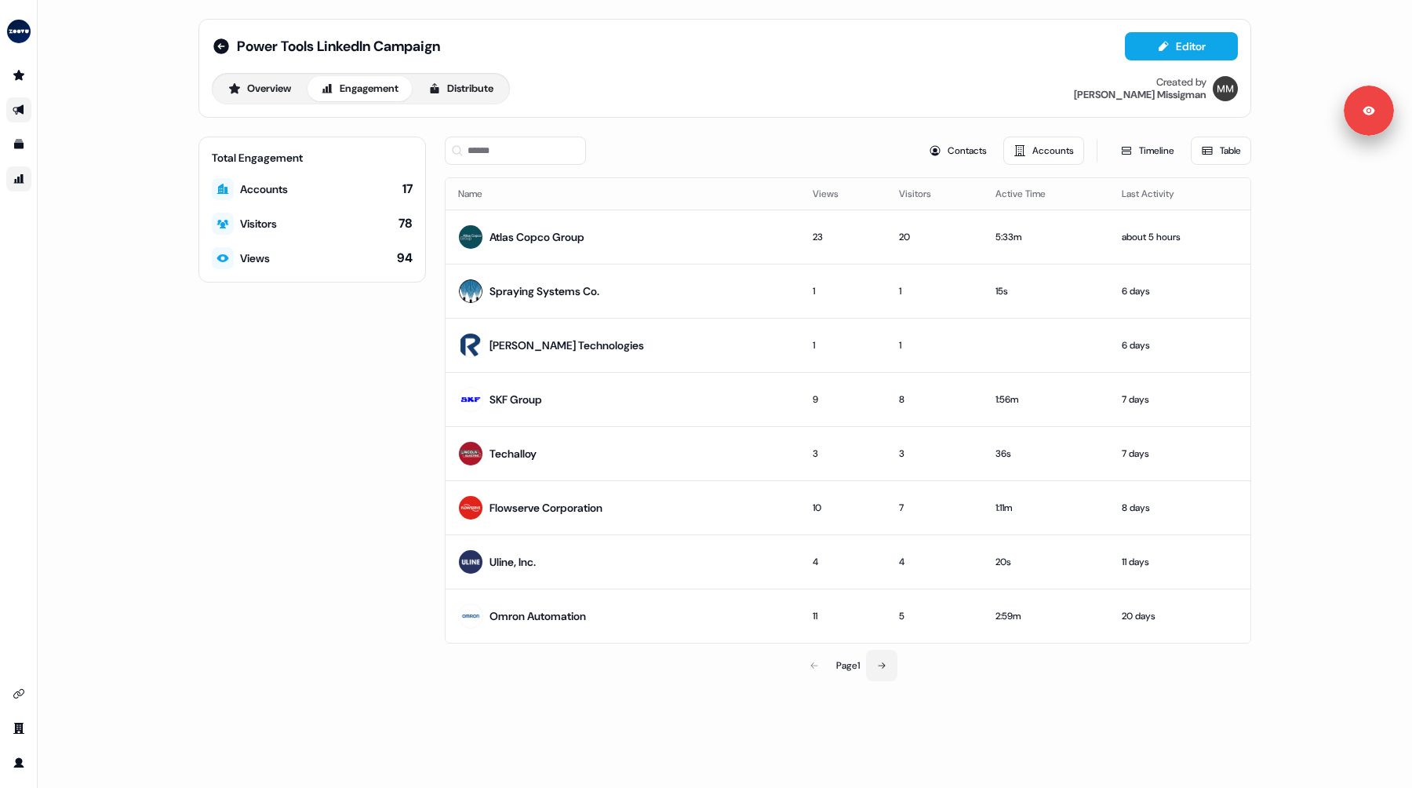
click at [882, 664] on icon at bounding box center [882, 665] width 7 height 6
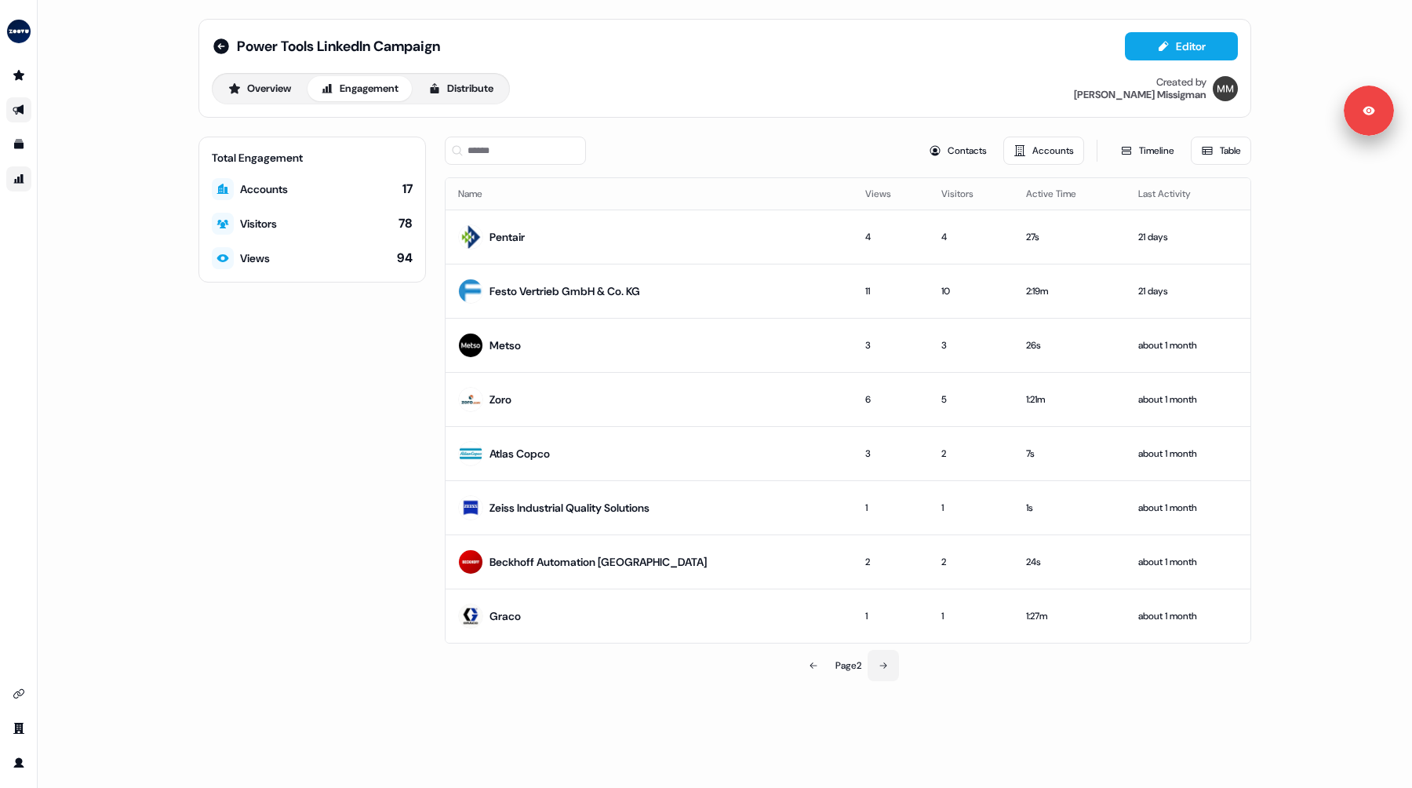
click at [886, 664] on icon at bounding box center [882, 665] width 7 height 6
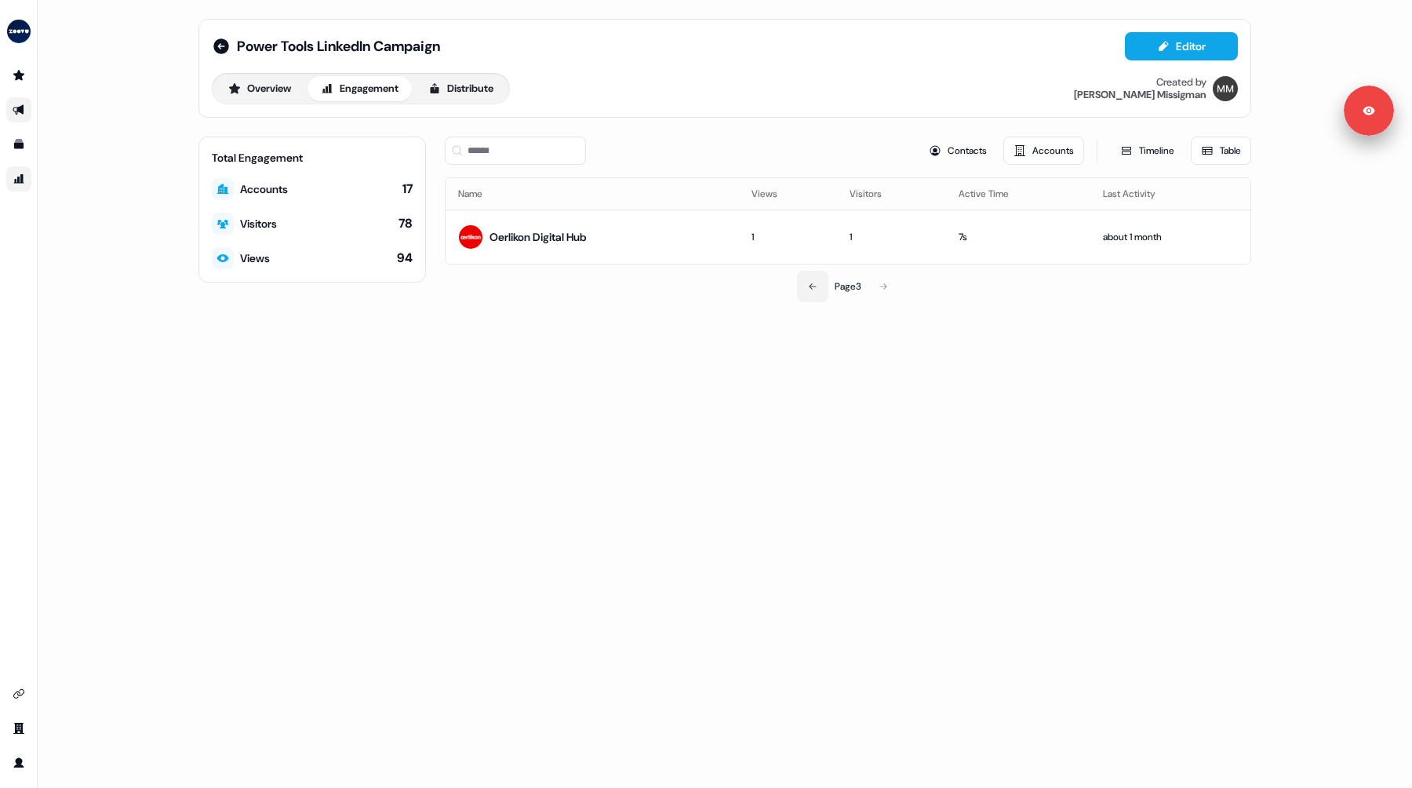
click at [811, 289] on icon at bounding box center [812, 286] width 9 height 9
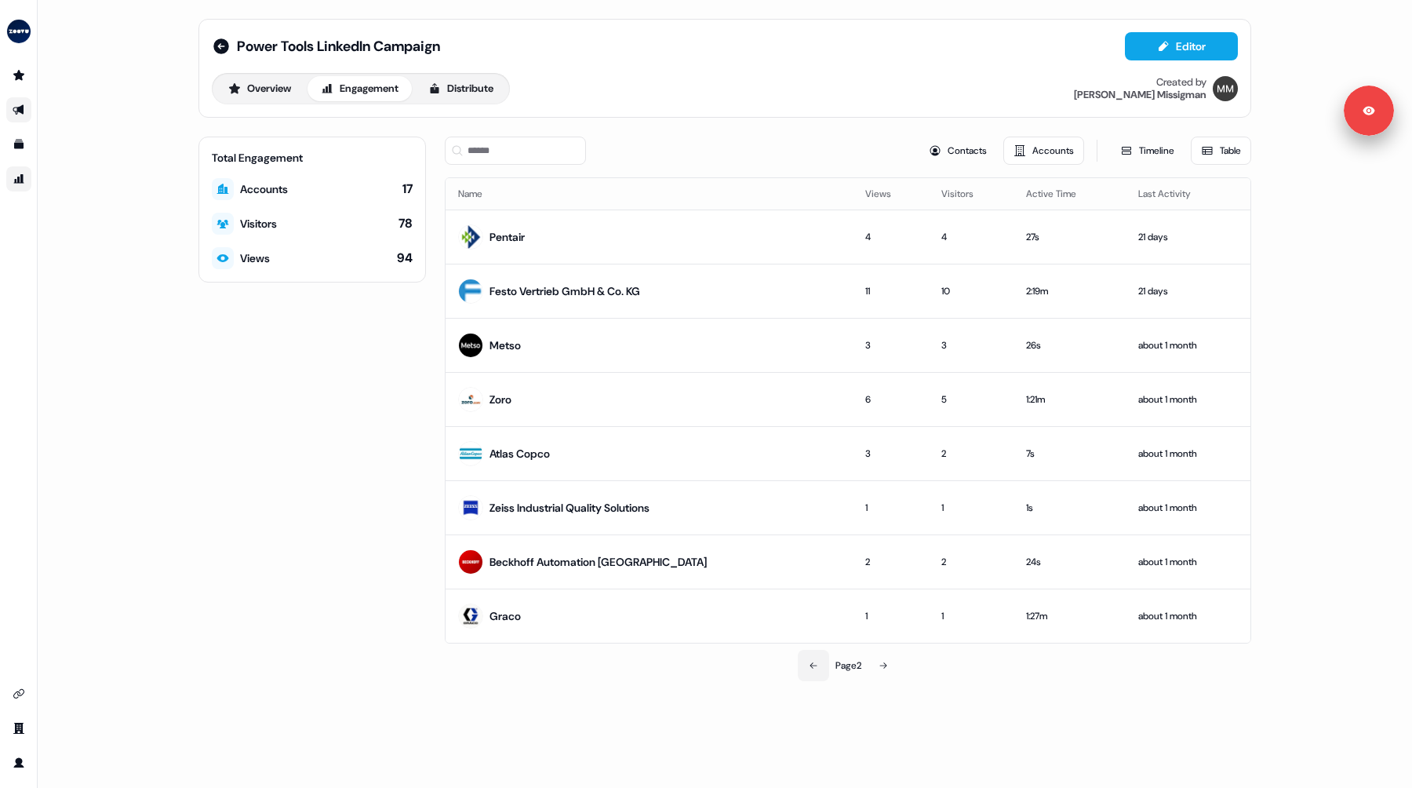
click at [811, 664] on icon at bounding box center [813, 665] width 7 height 6
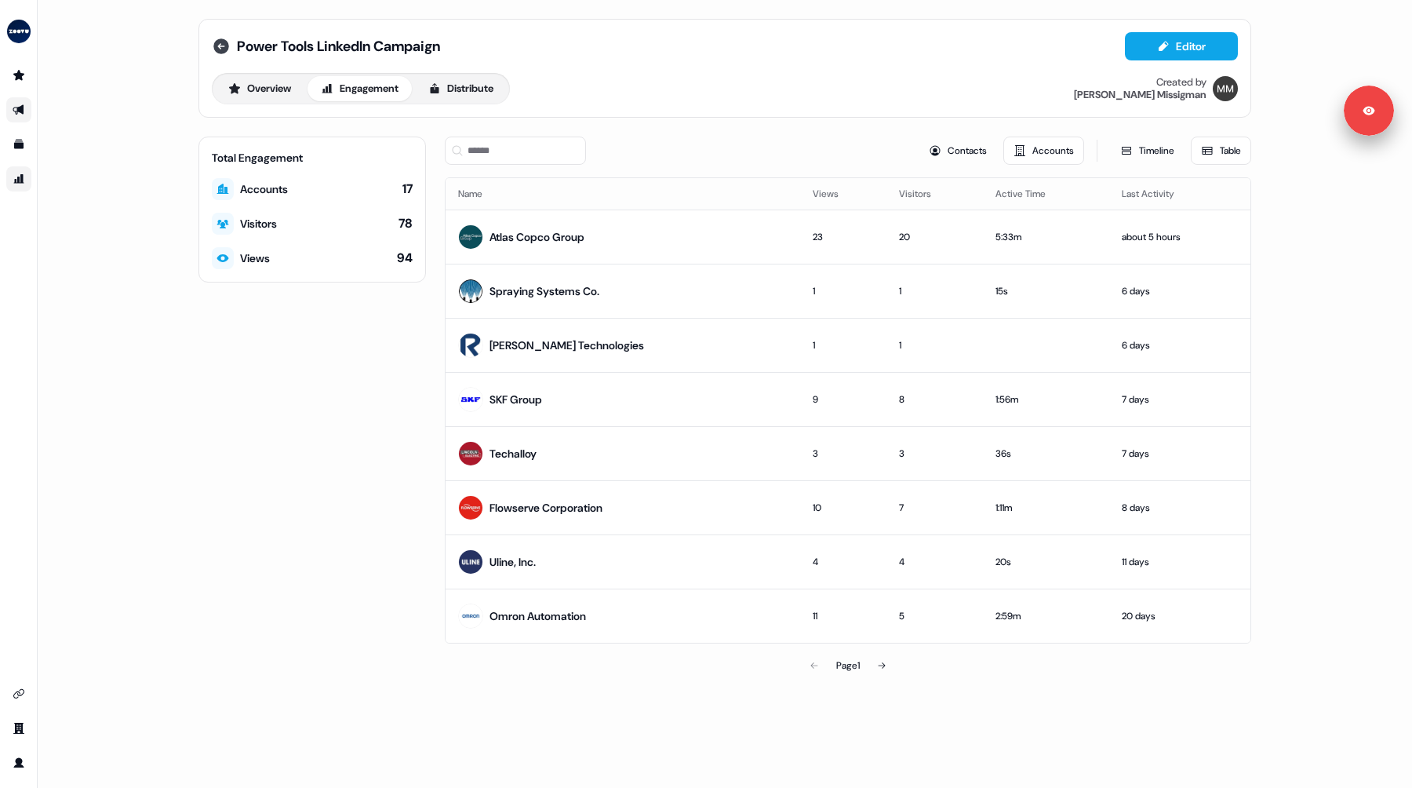
click at [220, 49] on icon at bounding box center [221, 46] width 19 height 19
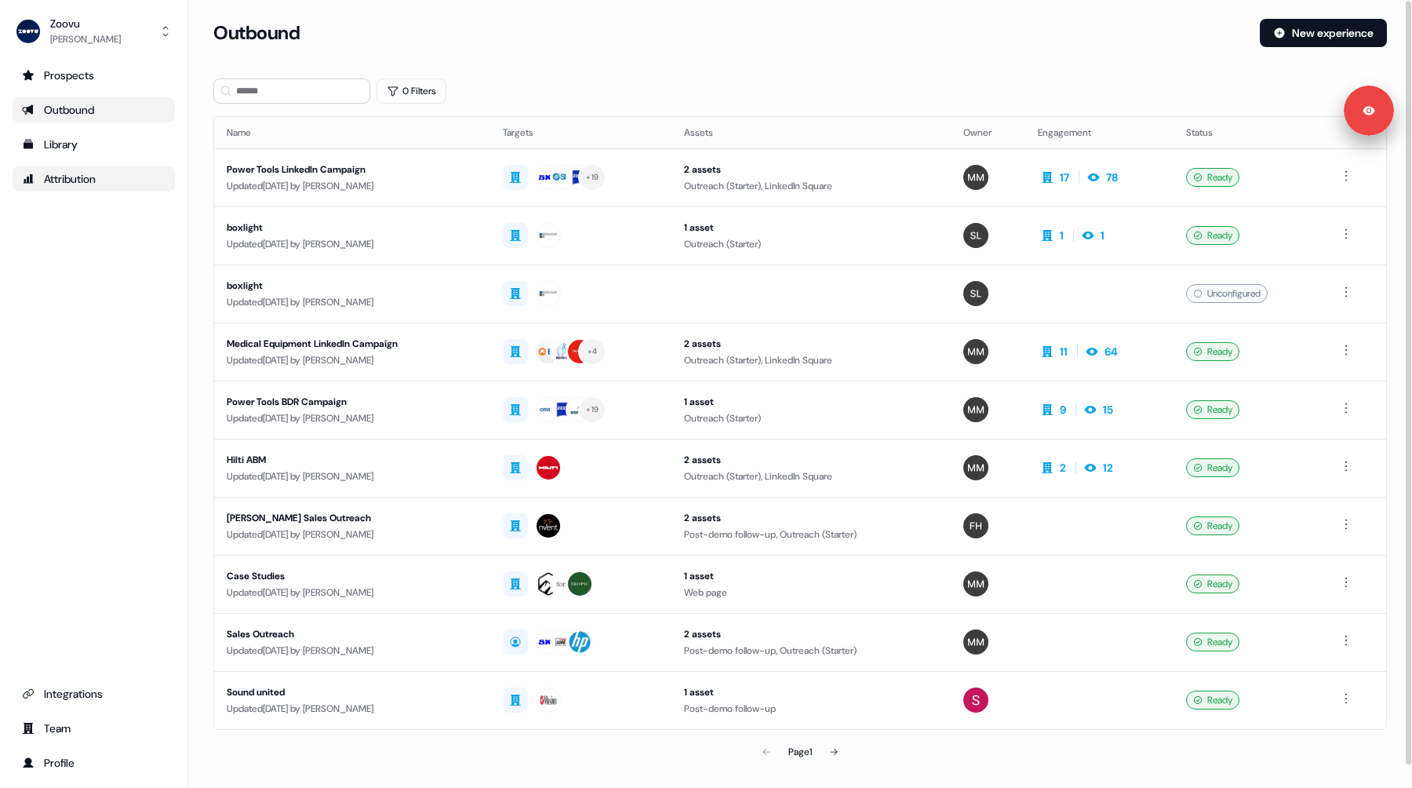
click at [199, 242] on section "Loading... Outbound New experience 0 Filters Name Targets Assets Owner Engageme…" at bounding box center [800, 415] width 1224 height 792
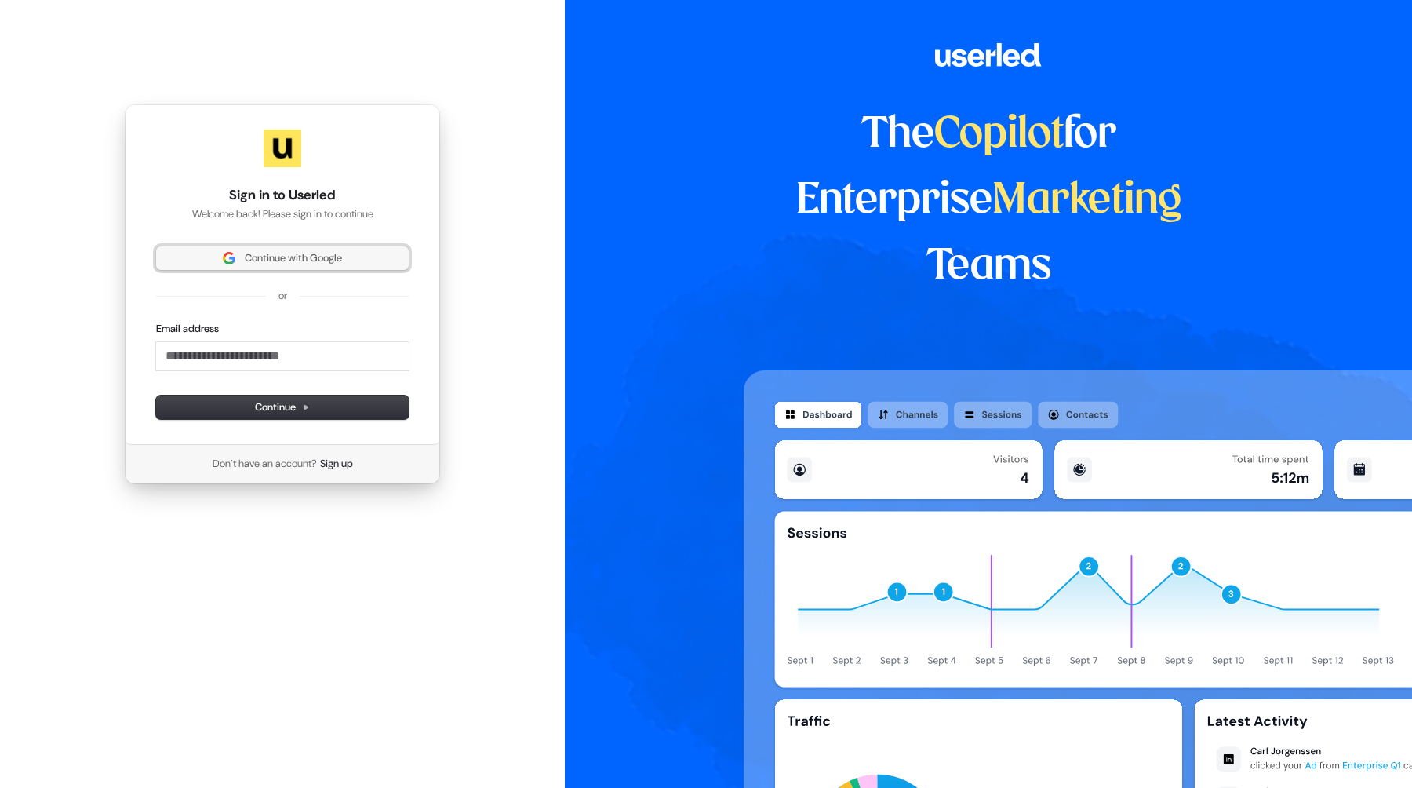
click at [292, 267] on button "Continue with Google" at bounding box center [282, 258] width 253 height 24
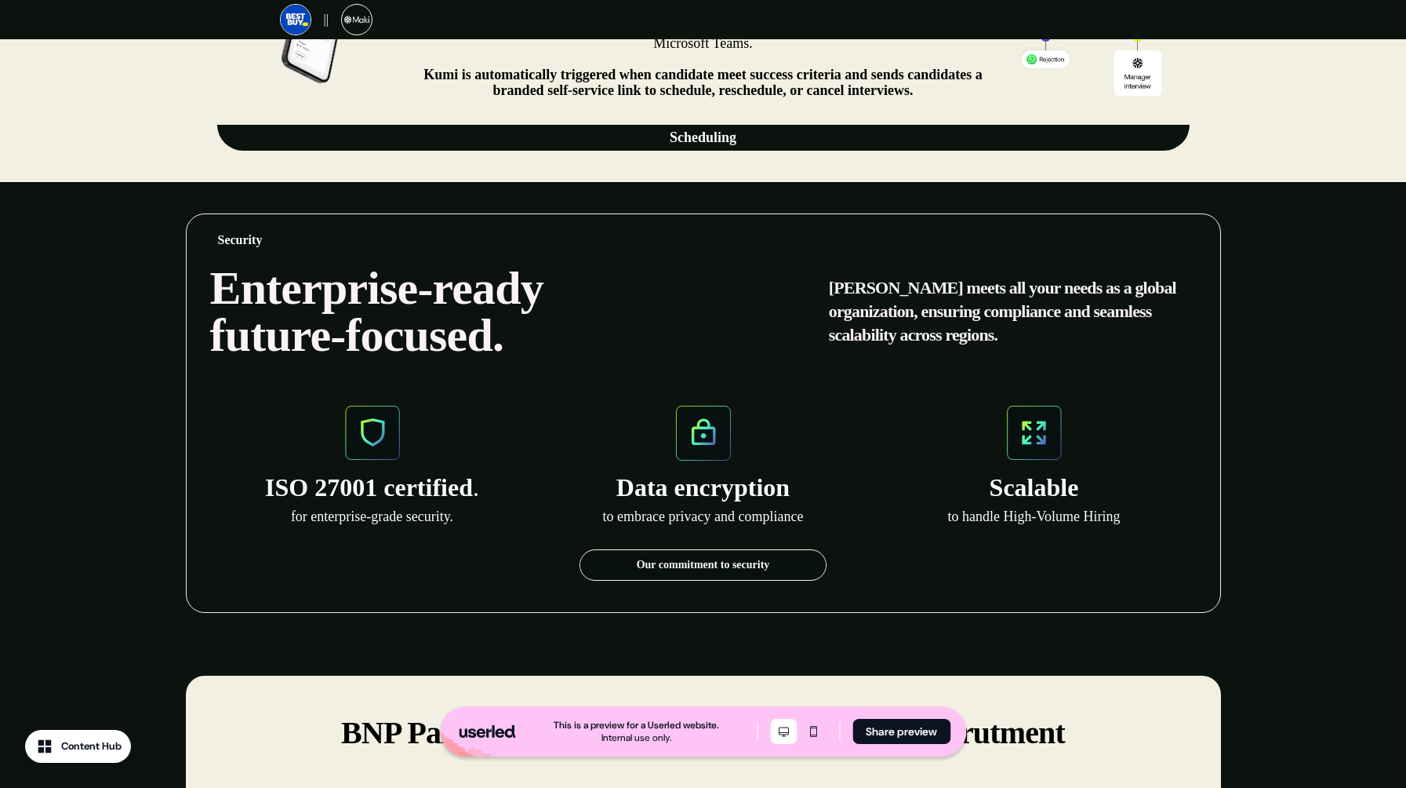
scroll to position [1384, 0]
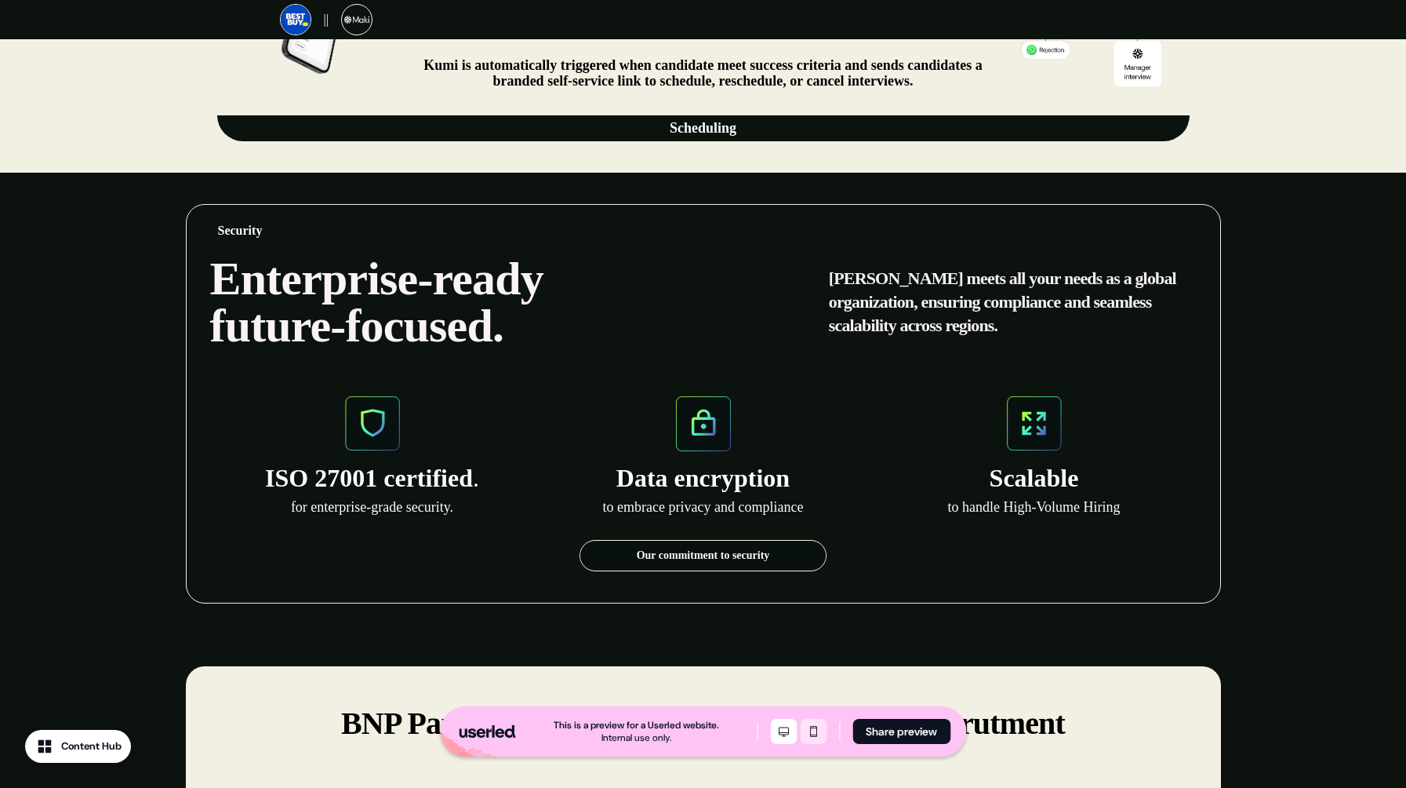
click at [817, 726] on icon "Mobile mode" at bounding box center [813, 731] width 7 height 11
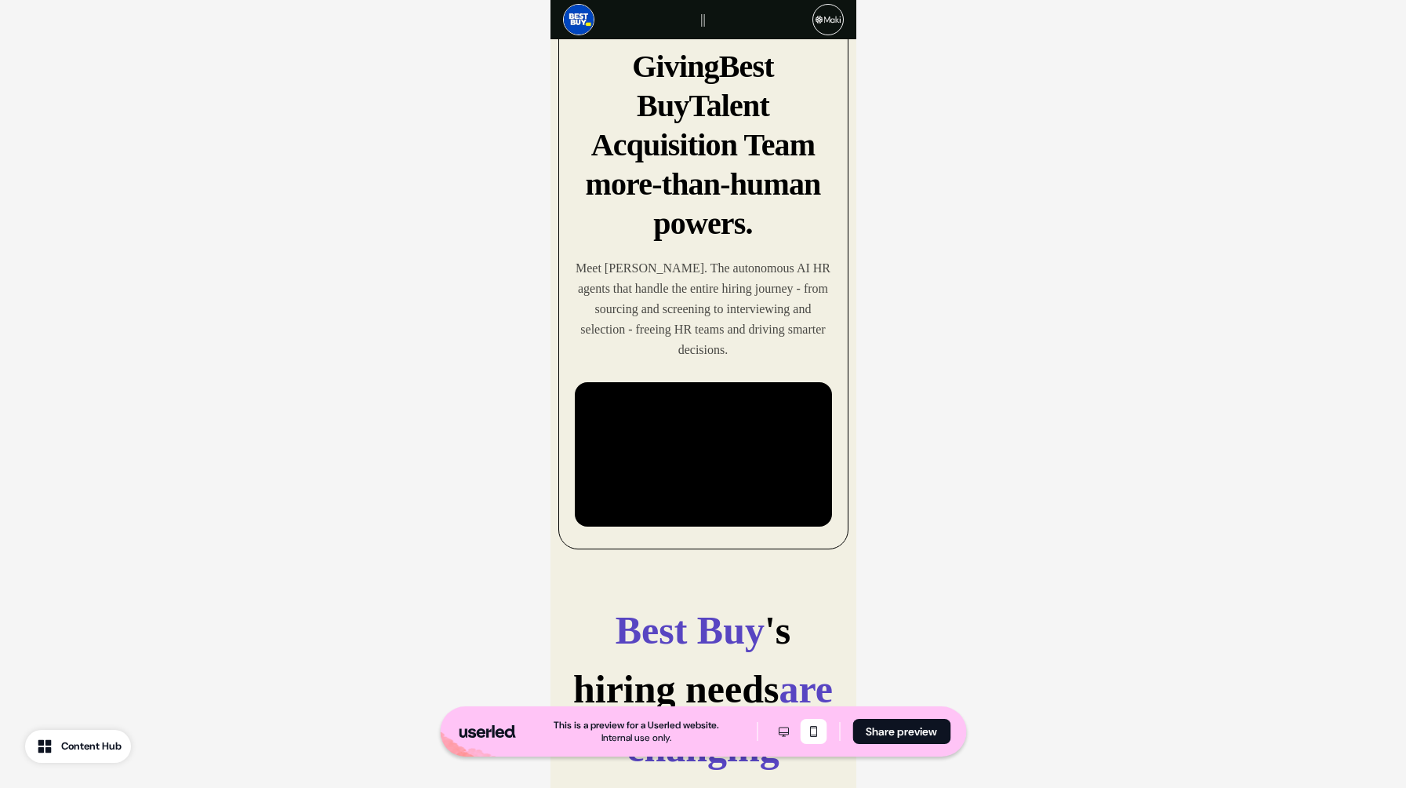
scroll to position [0, 0]
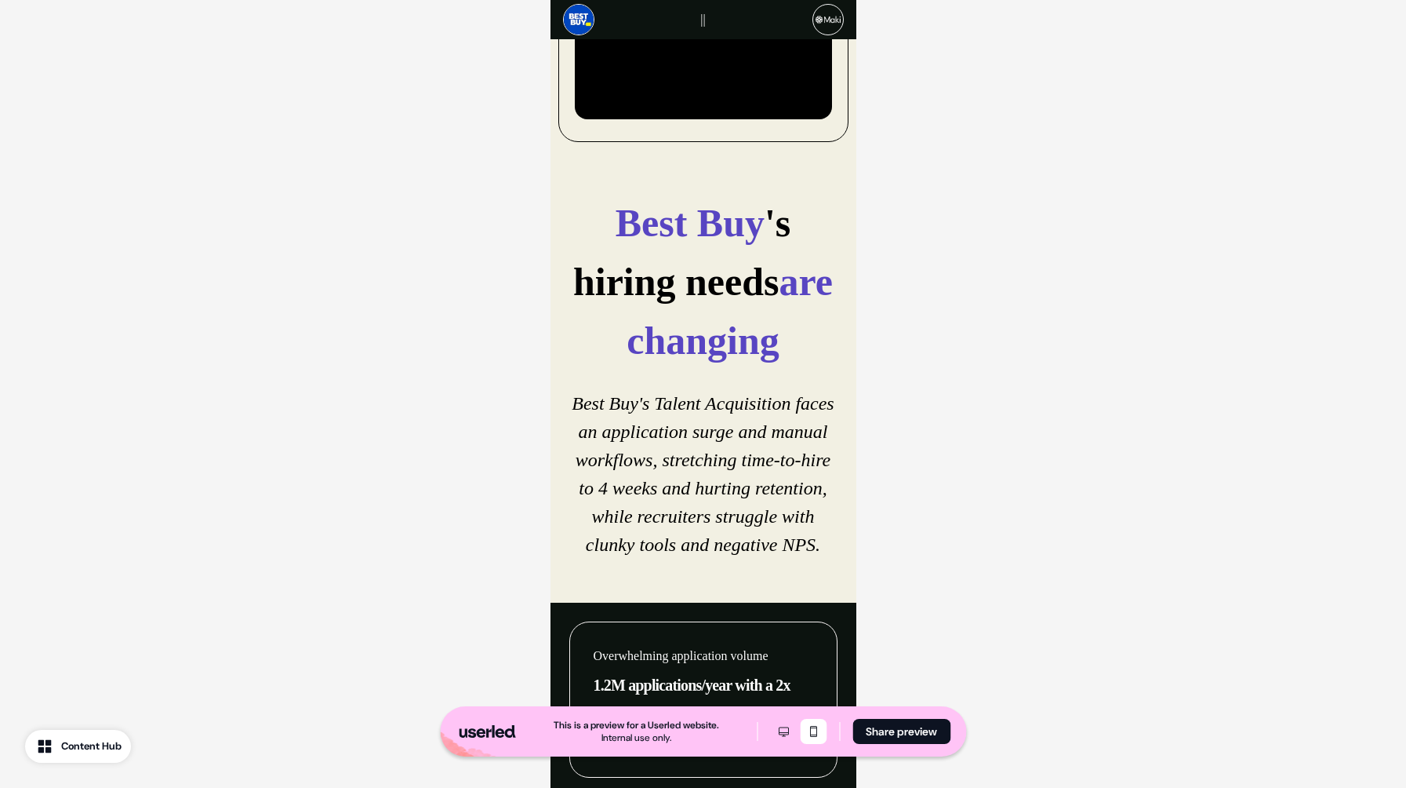
scroll to position [573, 0]
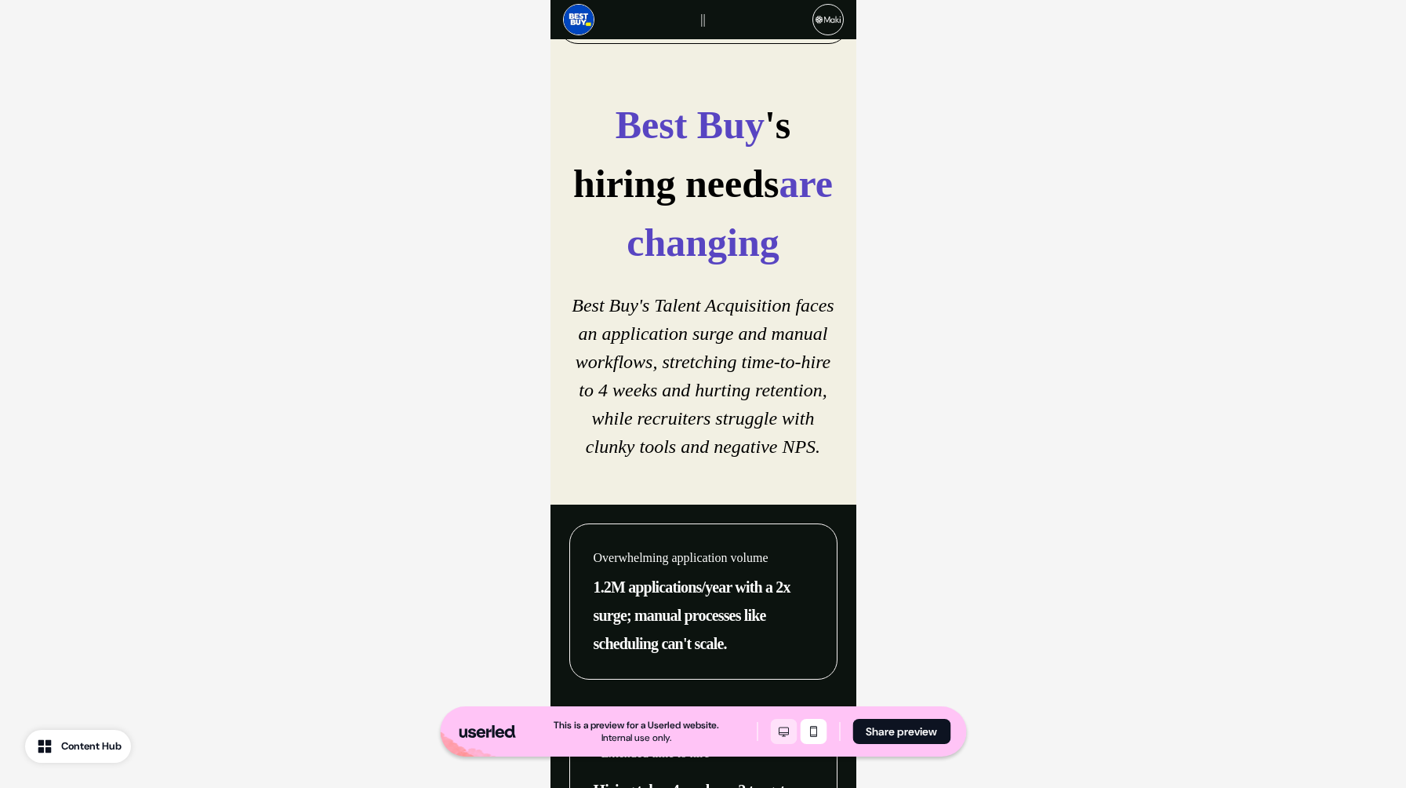
click at [791, 732] on icon "Desktop mode" at bounding box center [783, 731] width 19 height 13
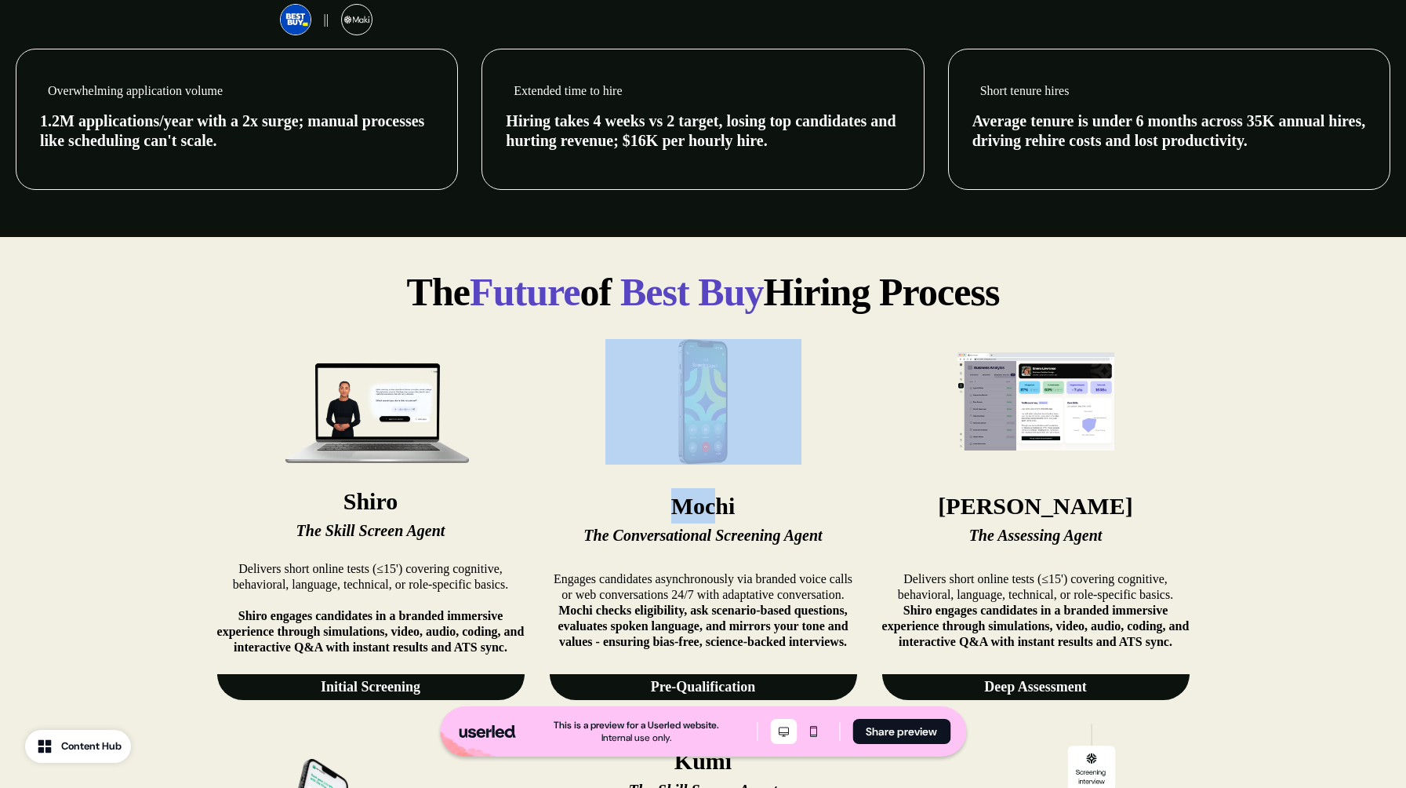
drag, startPoint x: 719, startPoint y: 511, endPoint x: 673, endPoint y: 469, distance: 62.7
click at [671, 467] on div "Mochi The Conversational Screening Agent Engages candidates asynchronously via …" at bounding box center [703, 519] width 307 height 361
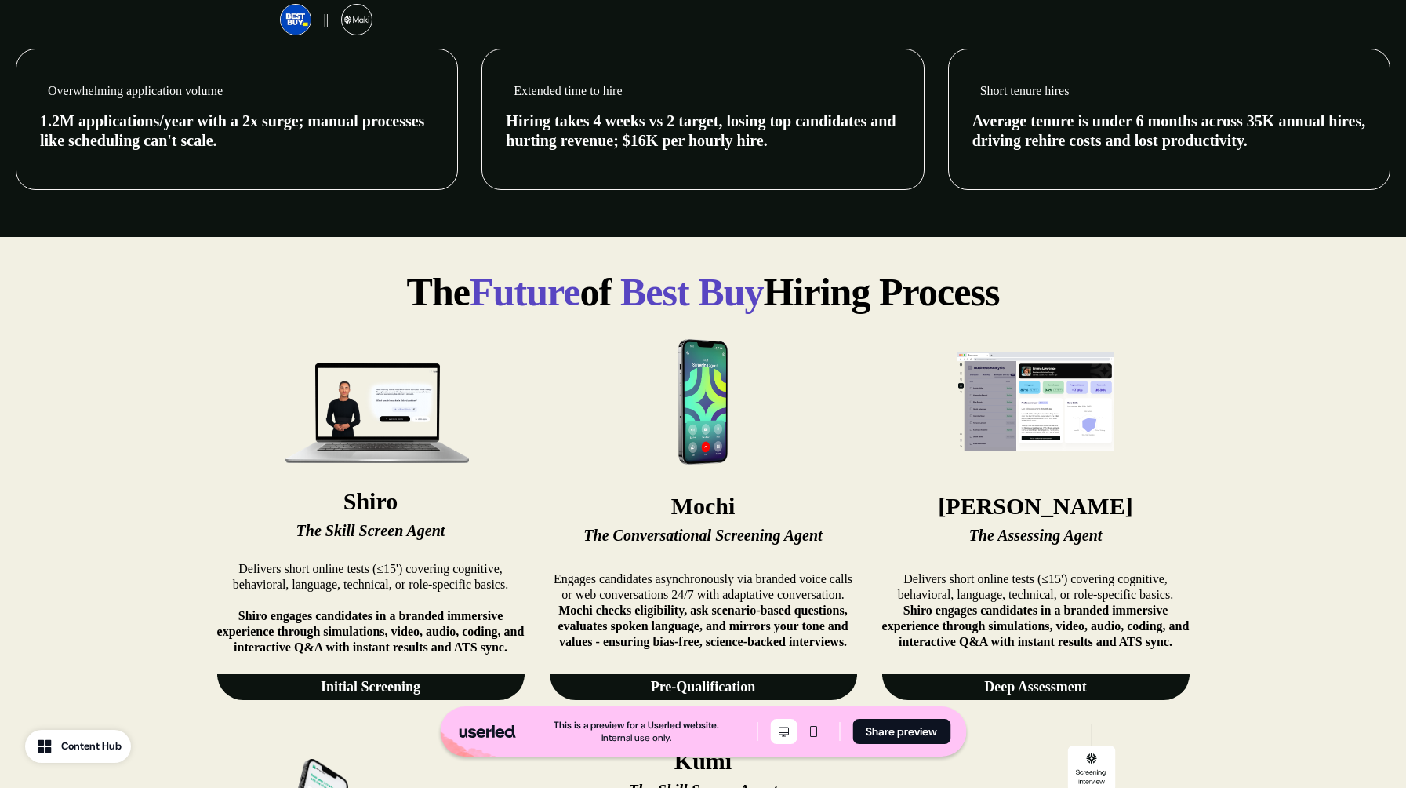
click at [631, 478] on div "Mochi The Conversational Screening Agent Engages candidates asynchronously via …" at bounding box center [703, 519] width 307 height 361
click at [671, 509] on p "Mochi" at bounding box center [703, 505] width 307 height 35
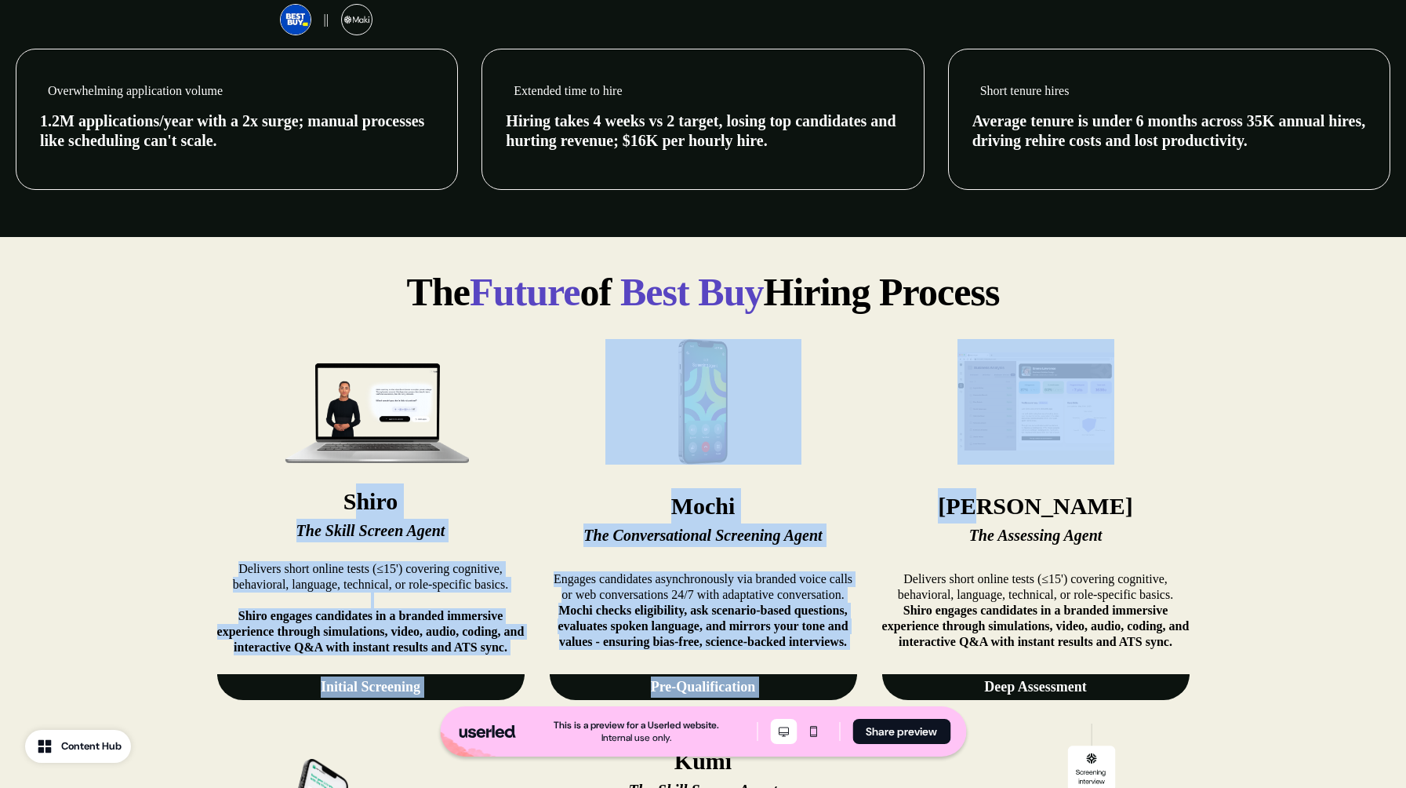
drag, startPoint x: 363, startPoint y: 505, endPoint x: 1120, endPoint y: 498, distance: 757.0
click at [1120, 498] on div "Shiro The Skill Screen Agent Delivers short online tests (≤15') covering cognit…" at bounding box center [703, 519] width 973 height 361
click at [296, 374] on img at bounding box center [371, 402] width 196 height 126
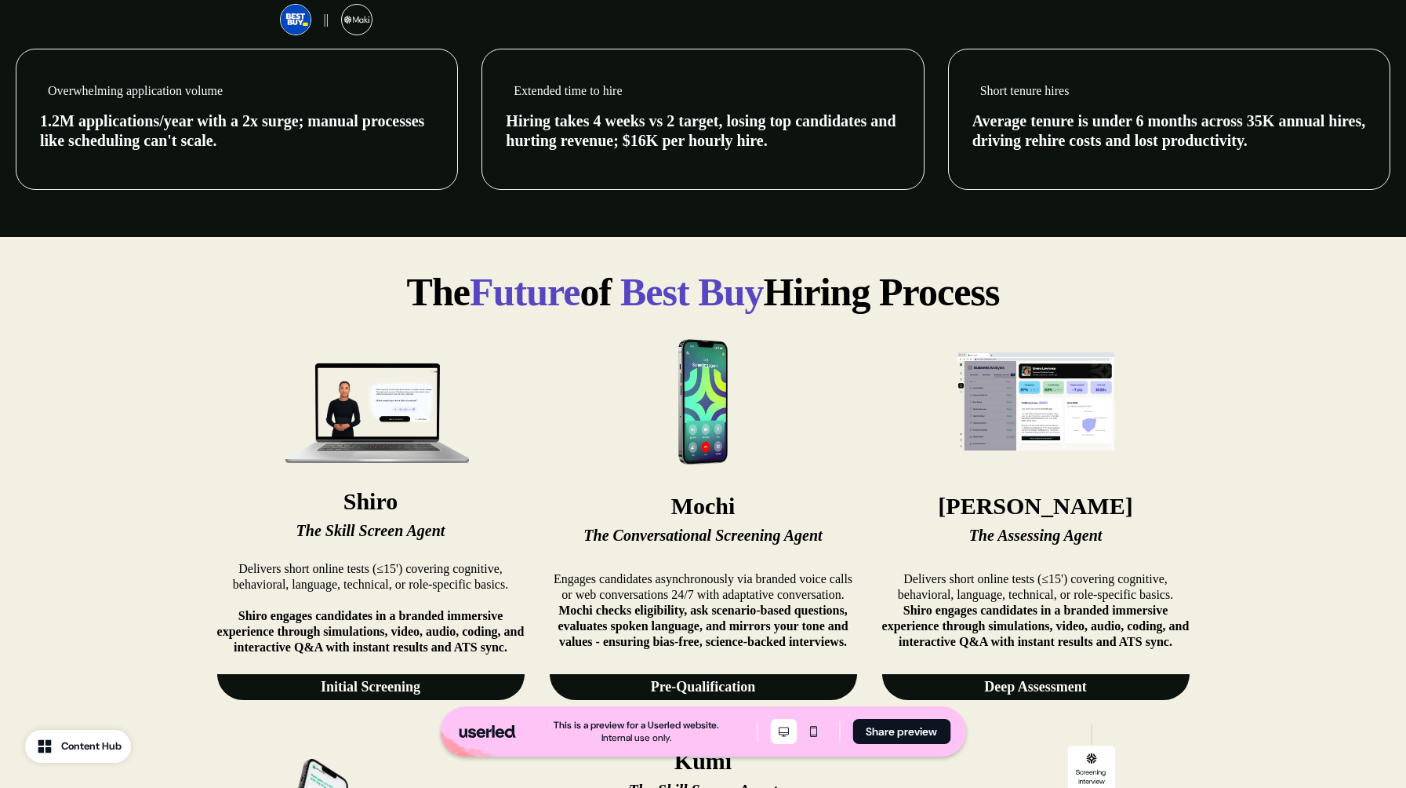
click at [66, 373] on div "The Future of Best Buy Hiring Process Shiro The Skill Screen Agent Delivers sho…" at bounding box center [703, 610] width 1406 height 746
click at [697, 504] on strong "Mochi" at bounding box center [703, 506] width 64 height 26
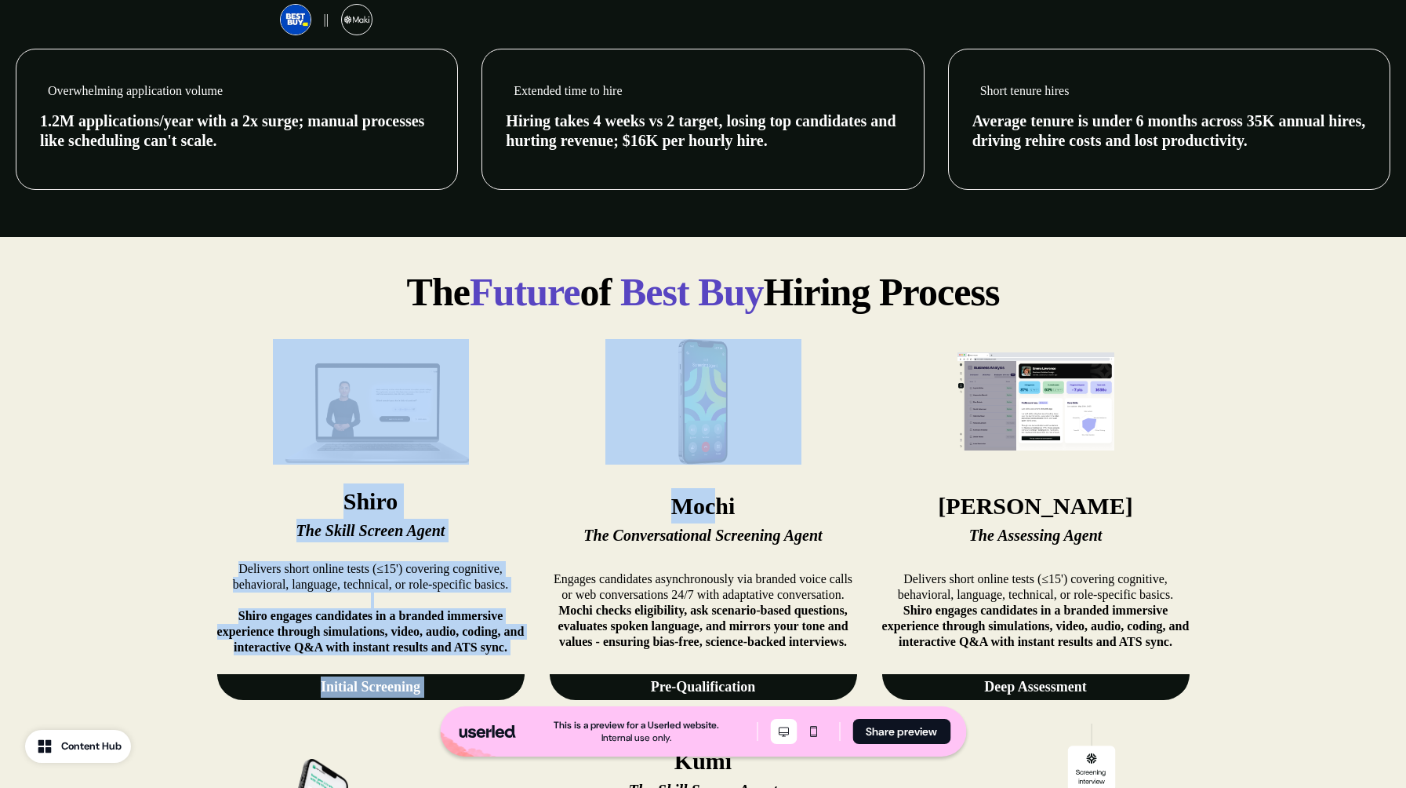
drag, startPoint x: 715, startPoint y: 505, endPoint x: 506, endPoint y: 452, distance: 215.4
click at [500, 454] on div "Shiro The Skill Screen Agent Delivers short online tests (≤15') covering cognit…" at bounding box center [703, 519] width 973 height 361
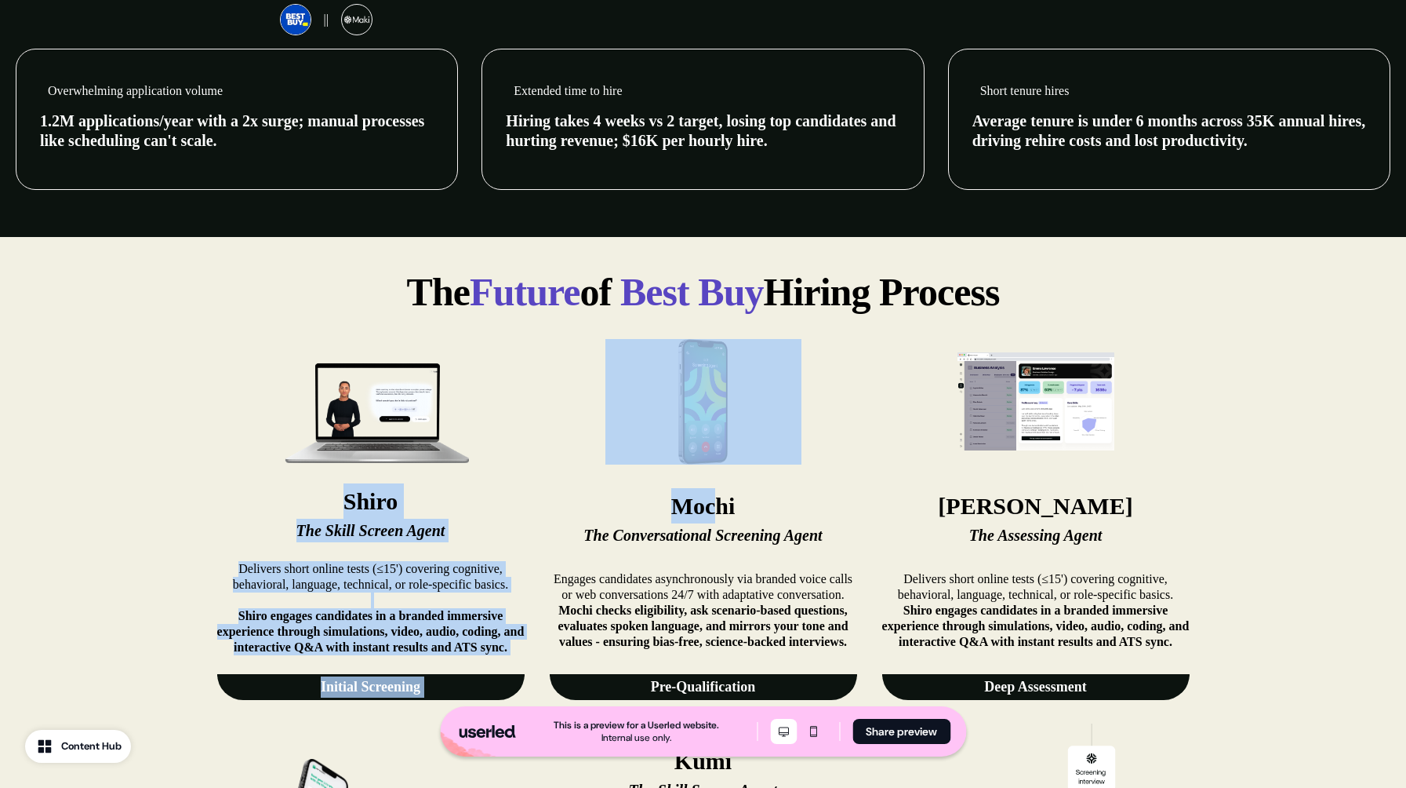
click at [506, 452] on div "Shiro The Skill Screen Agent Delivers short online tests (≤15') covering cognit…" at bounding box center [370, 519] width 307 height 361
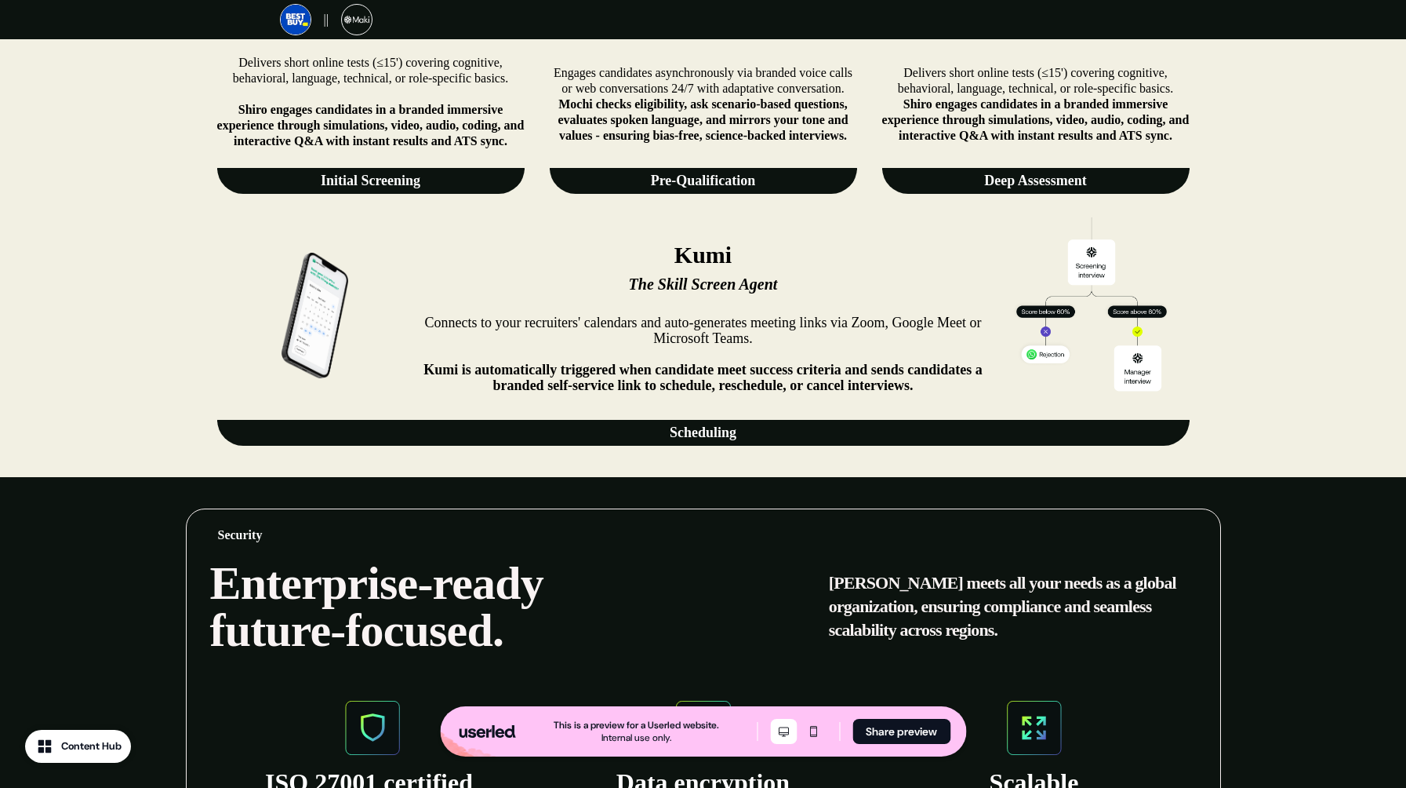
scroll to position [1080, 0]
